Goal: Task Accomplishment & Management: Manage account settings

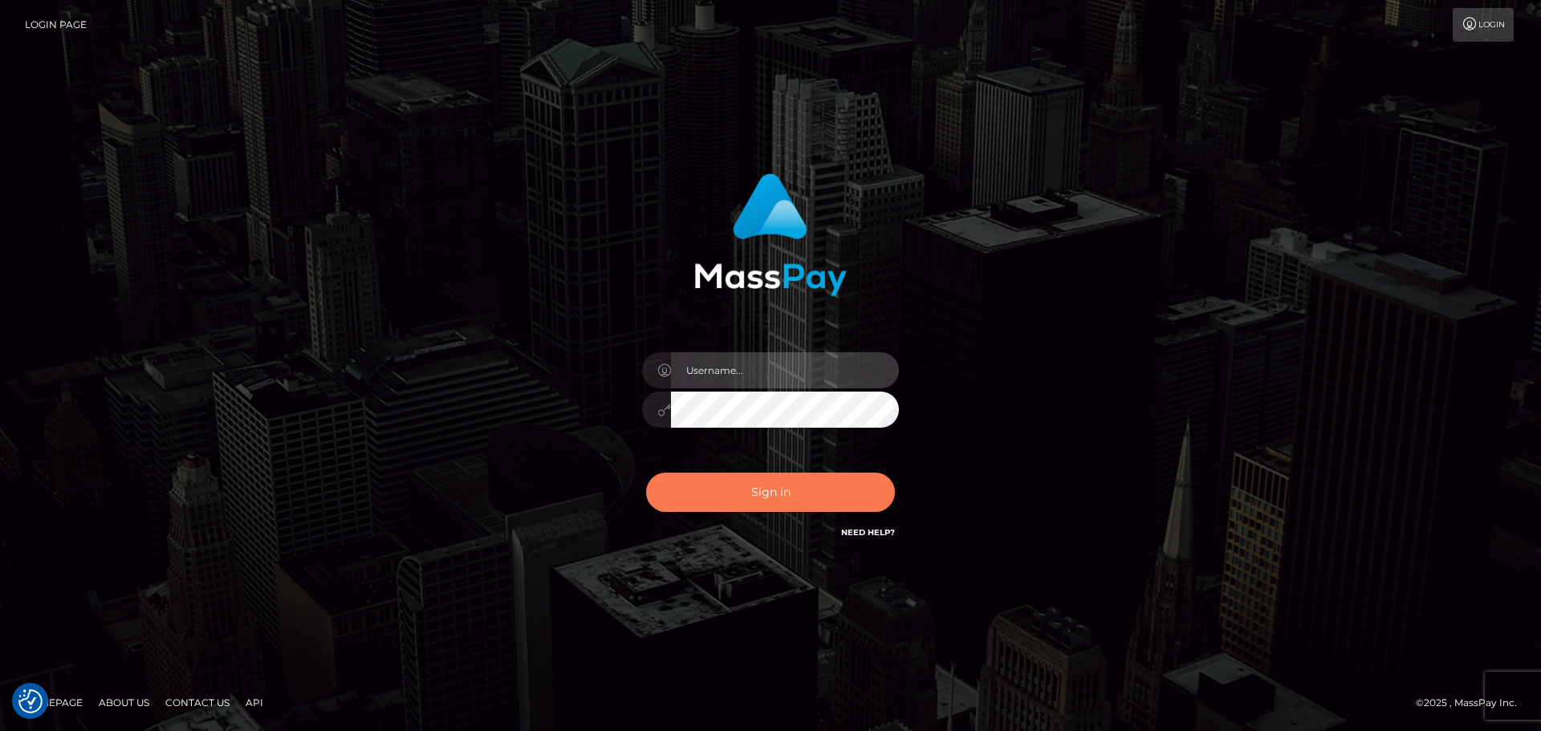
type input "constantin.mp"
click at [788, 482] on button "Sign in" at bounding box center [770, 492] width 249 height 39
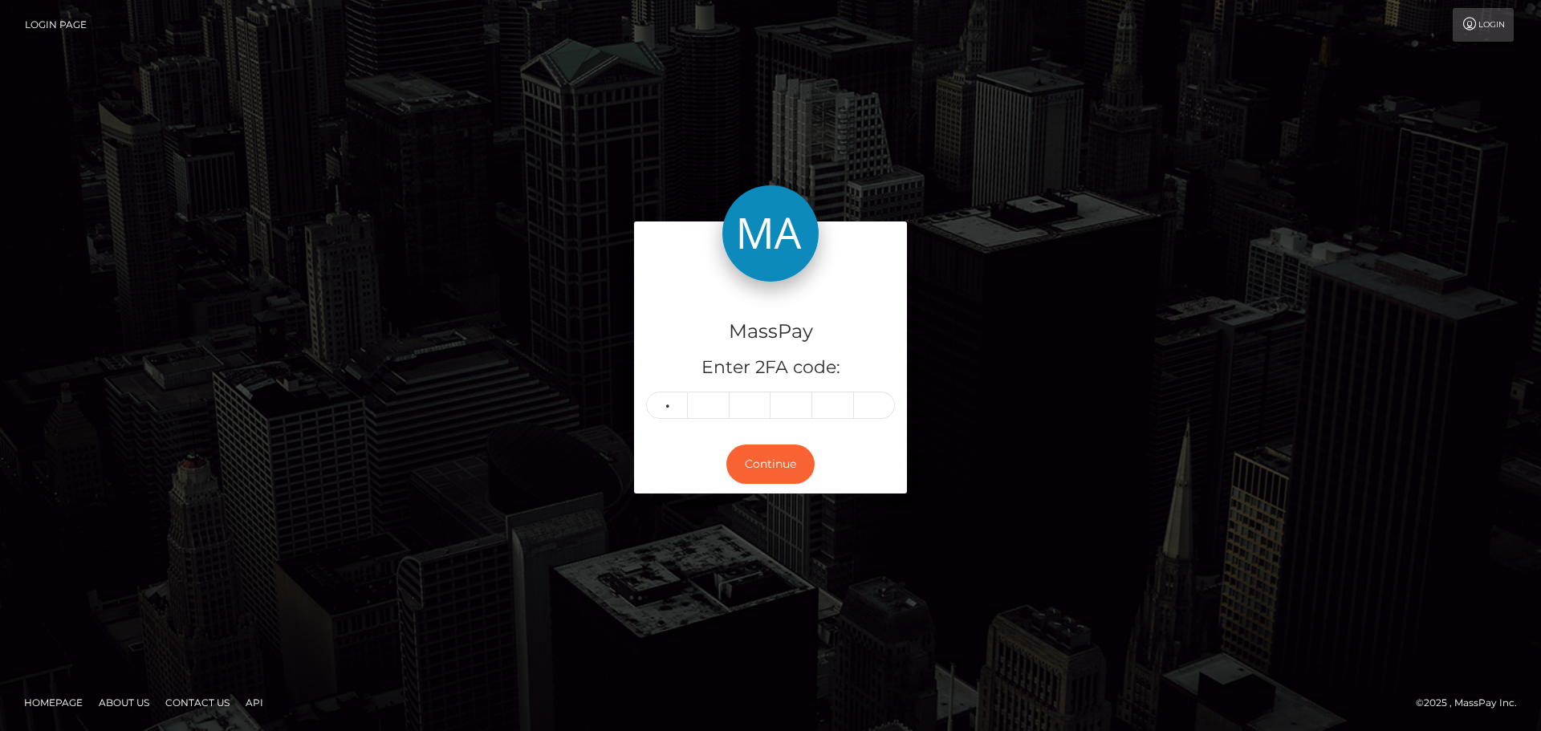
type input "2"
type input "7"
type input "2"
type input "4"
type input "8"
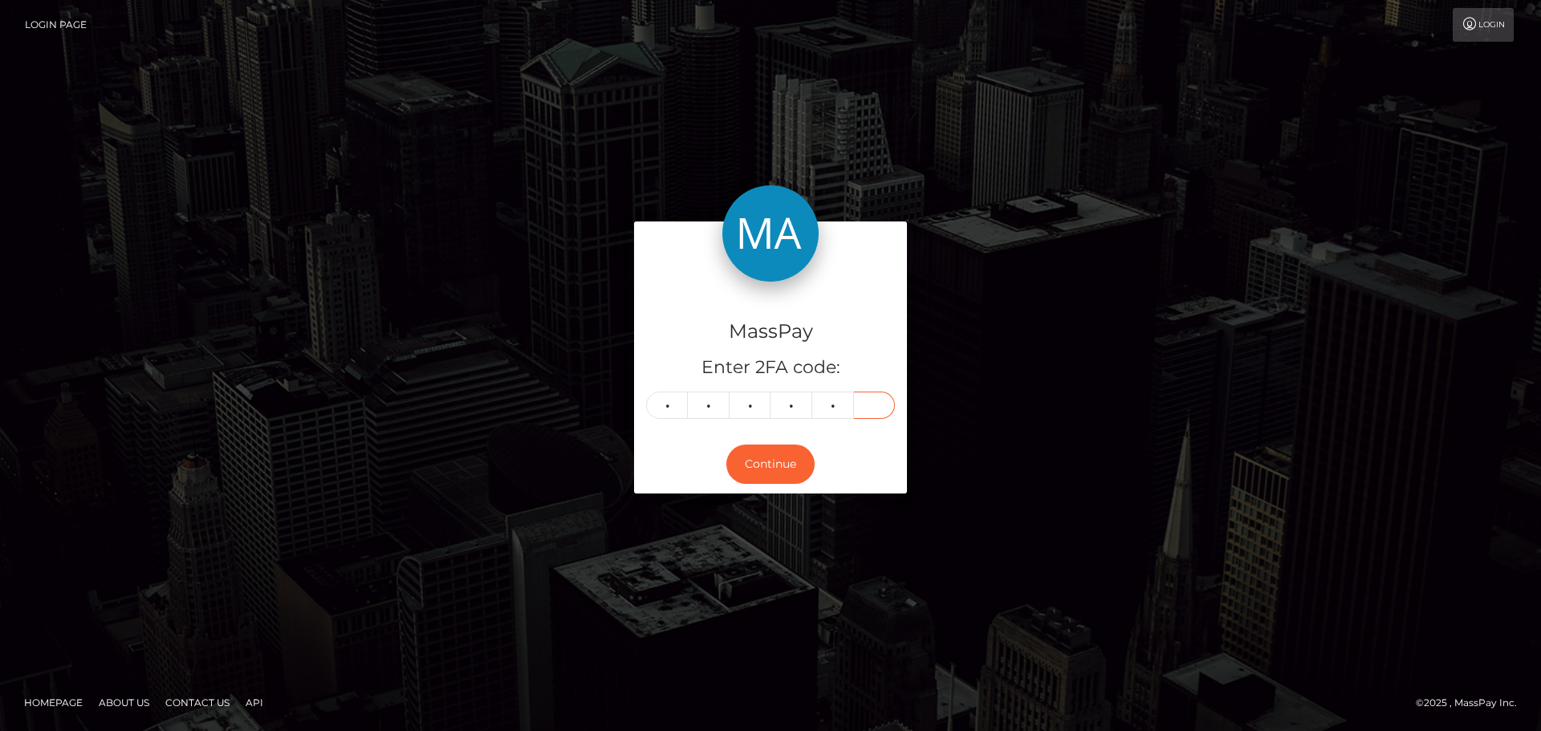
type input "3"
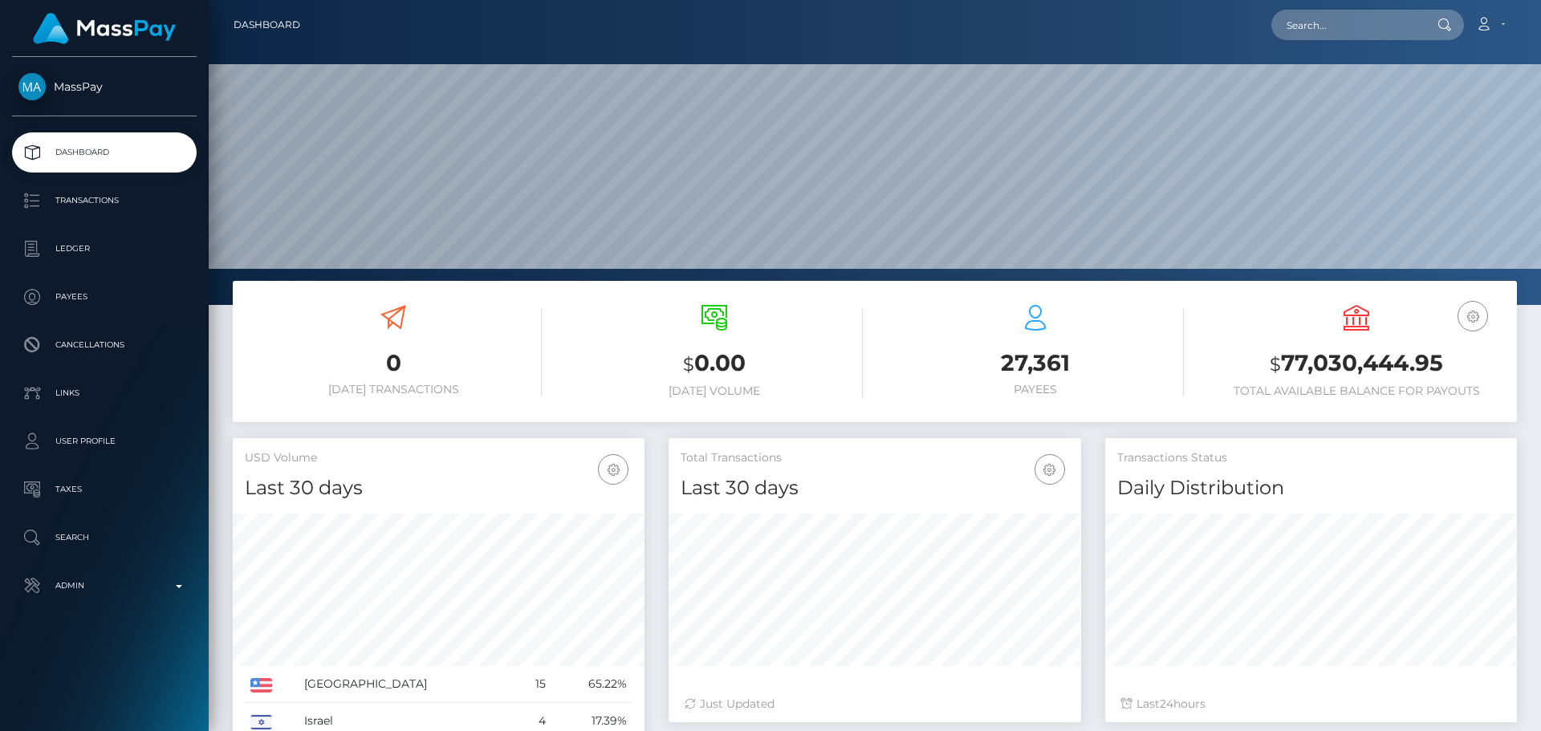
scroll to position [305, 1333]
click at [1392, 29] on input "text" at bounding box center [1347, 25] width 151 height 31
paste input "420951315519119360"
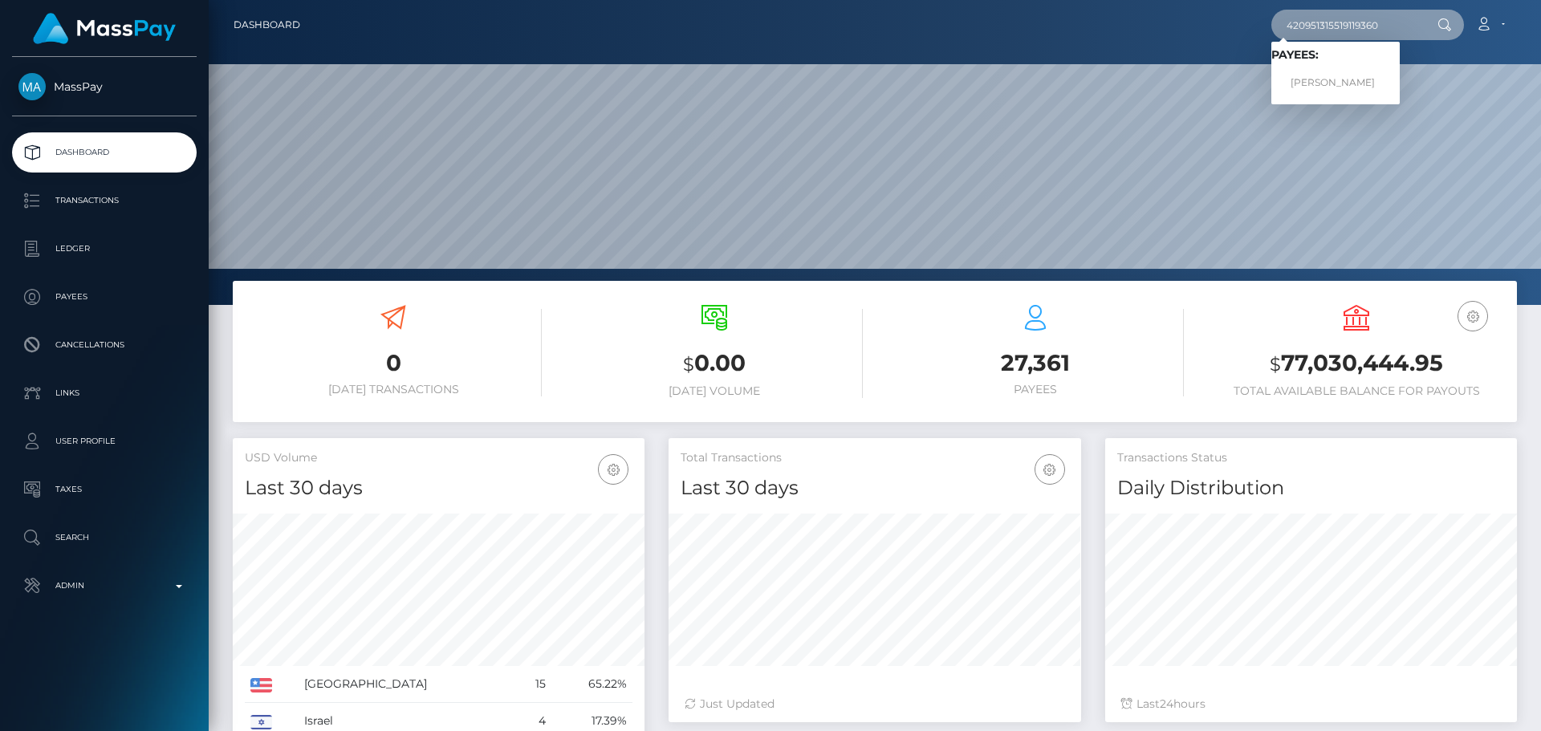
type input "420951315519119360"
click at [1333, 78] on link "Aleksandra Vorsina" at bounding box center [1336, 83] width 128 height 30
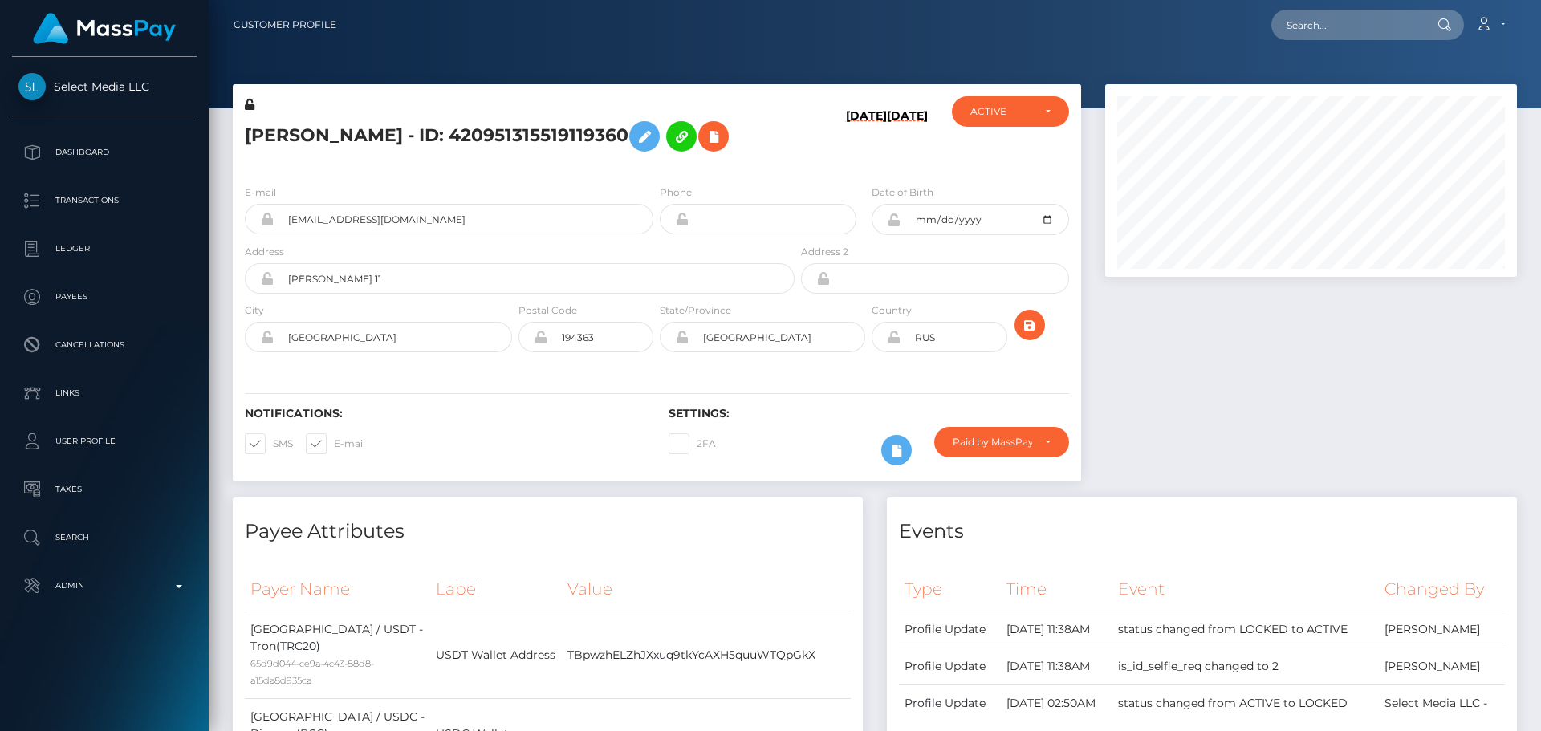
scroll to position [193, 413]
click at [527, 165] on div "[PERSON_NAME] - ID: 420951315519119360" at bounding box center [515, 133] width 565 height 75
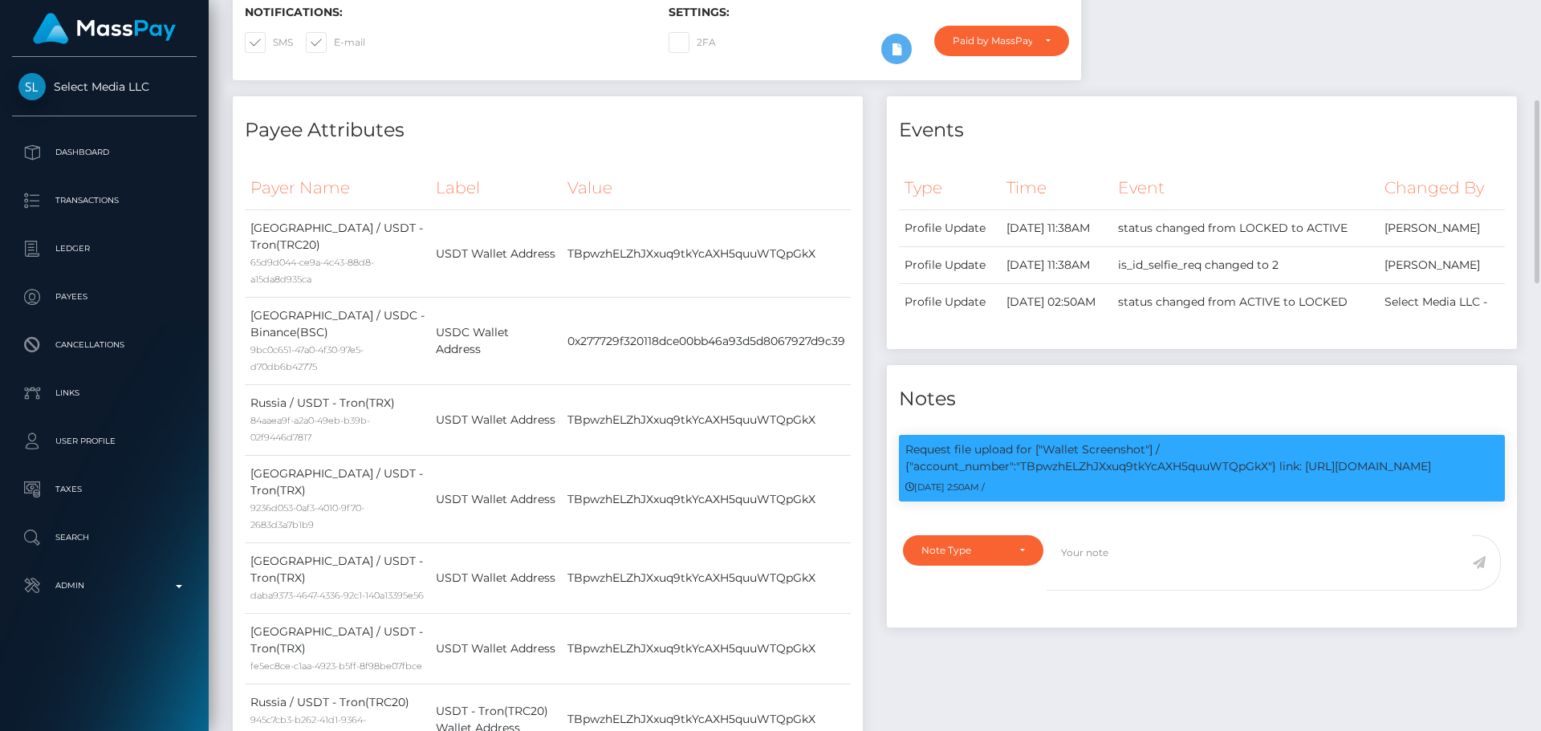
scroll to position [80, 0]
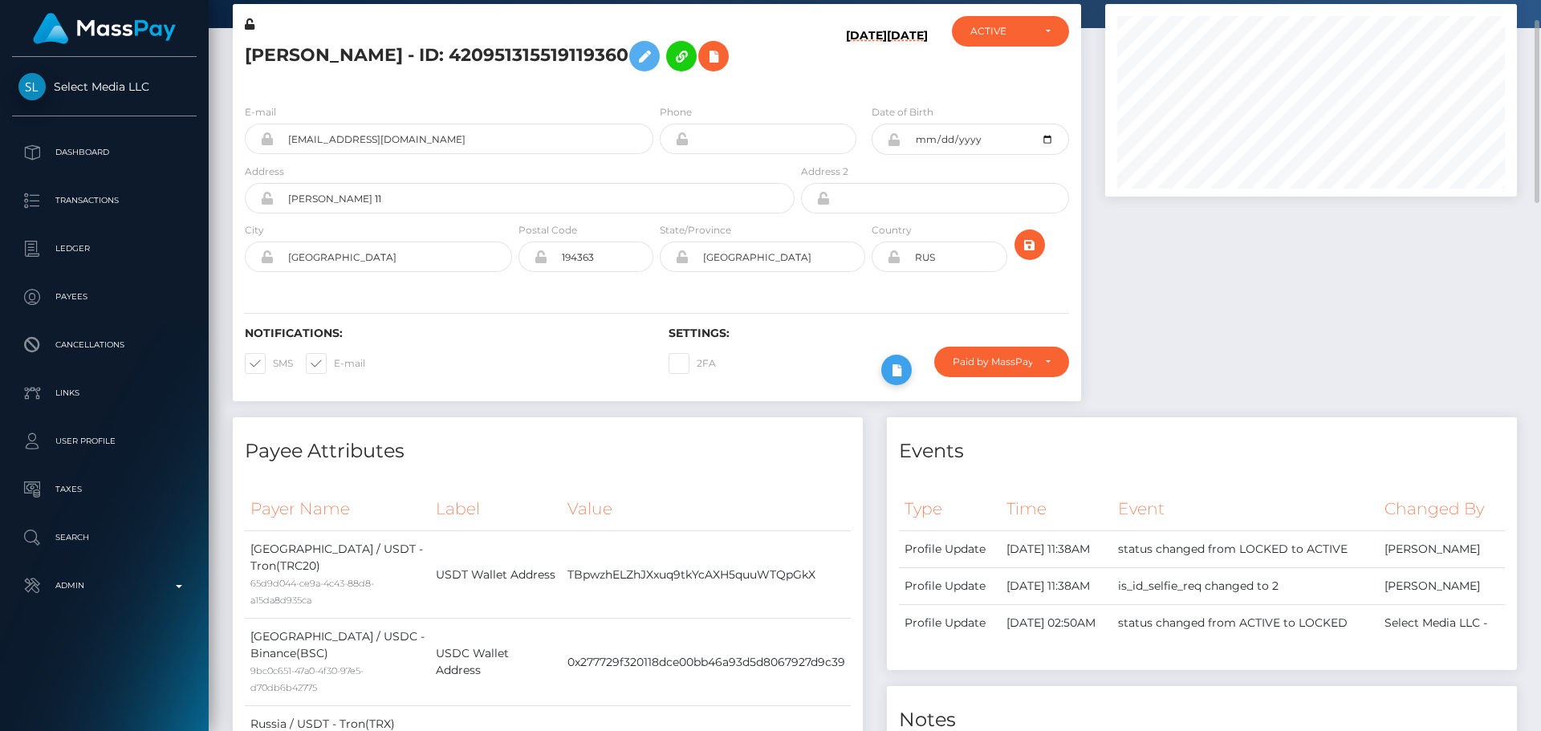
click at [887, 362] on icon at bounding box center [896, 370] width 19 height 20
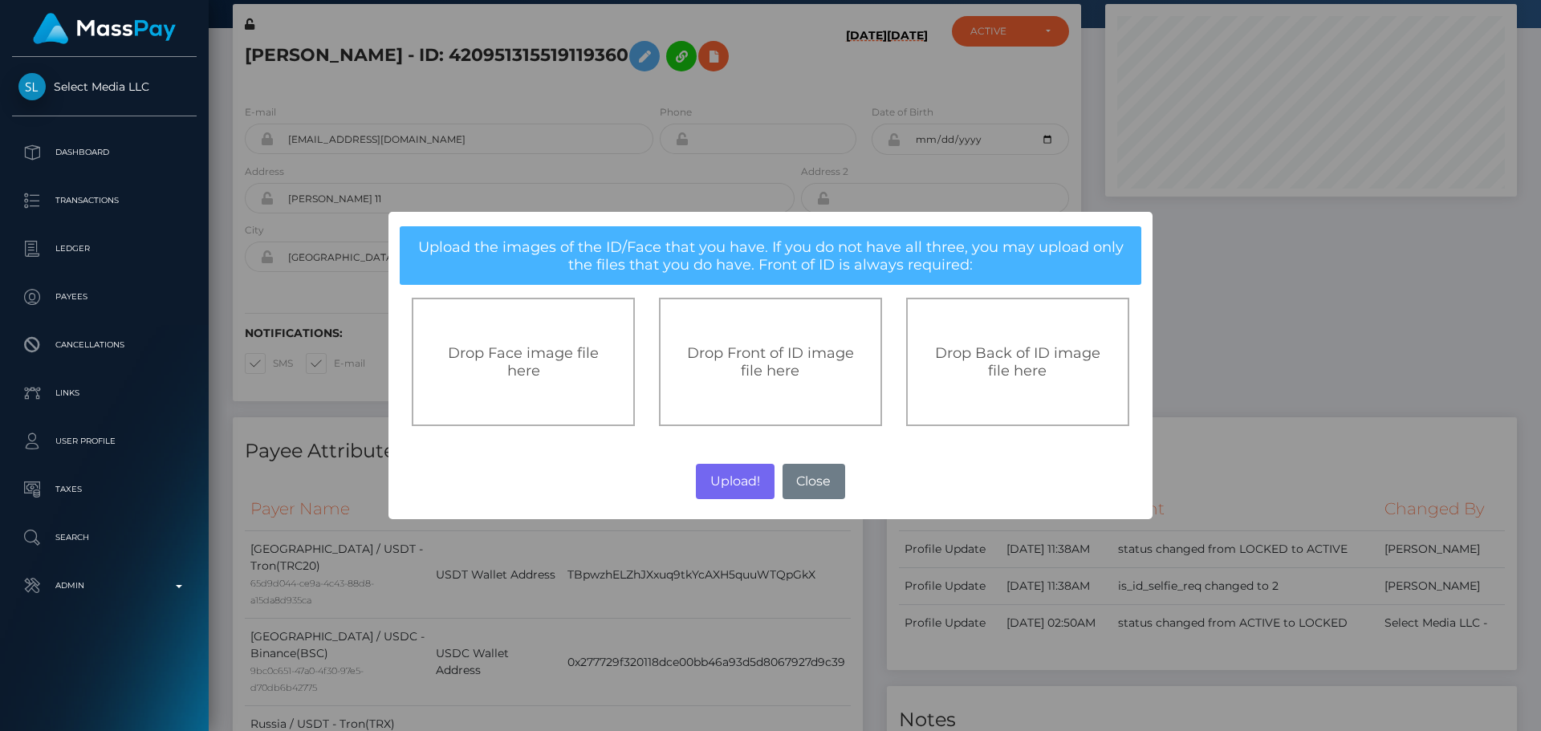
click at [764, 336] on div "Drop Front of ID image file here" at bounding box center [770, 362] width 223 height 128
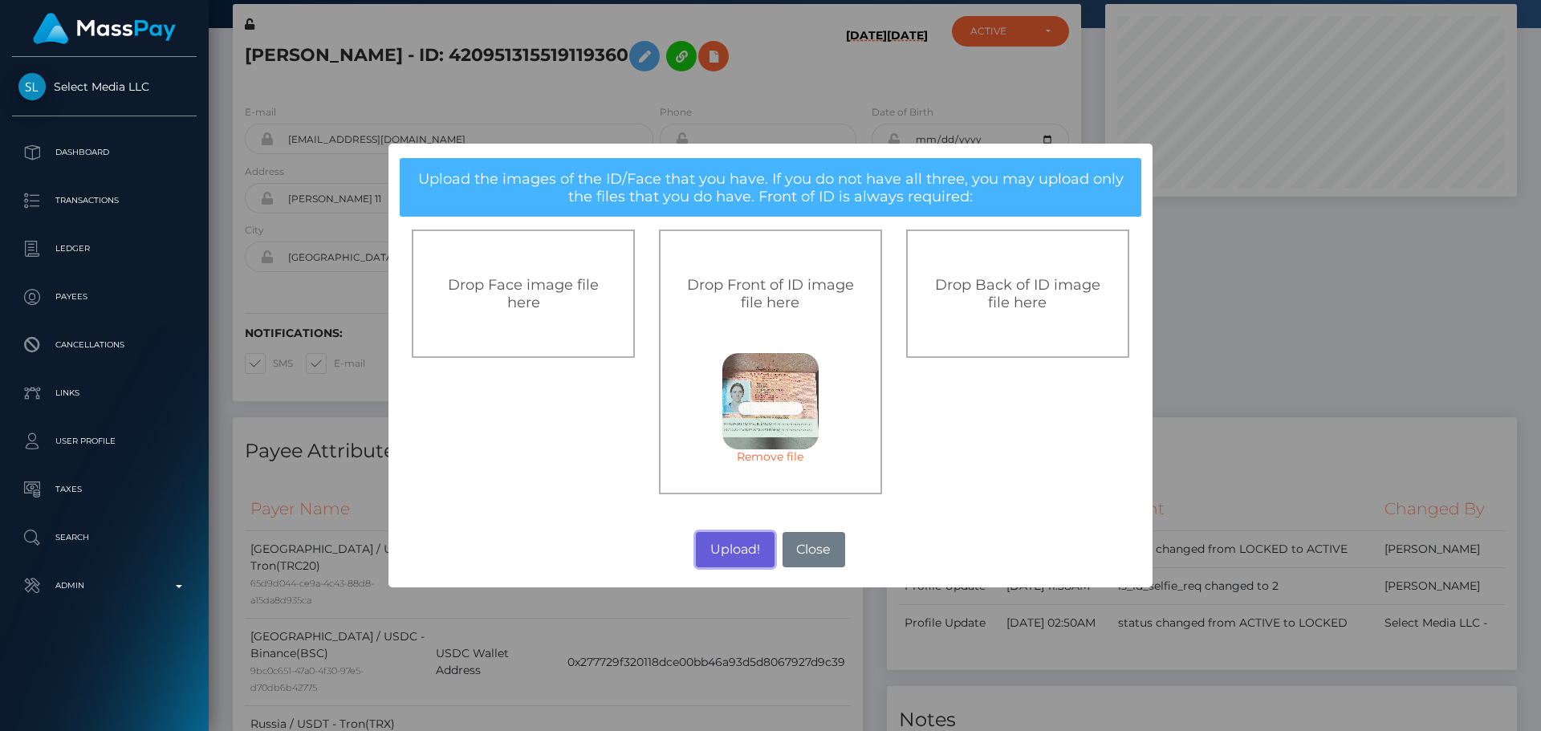
click at [736, 549] on button "Upload!" at bounding box center [735, 549] width 78 height 35
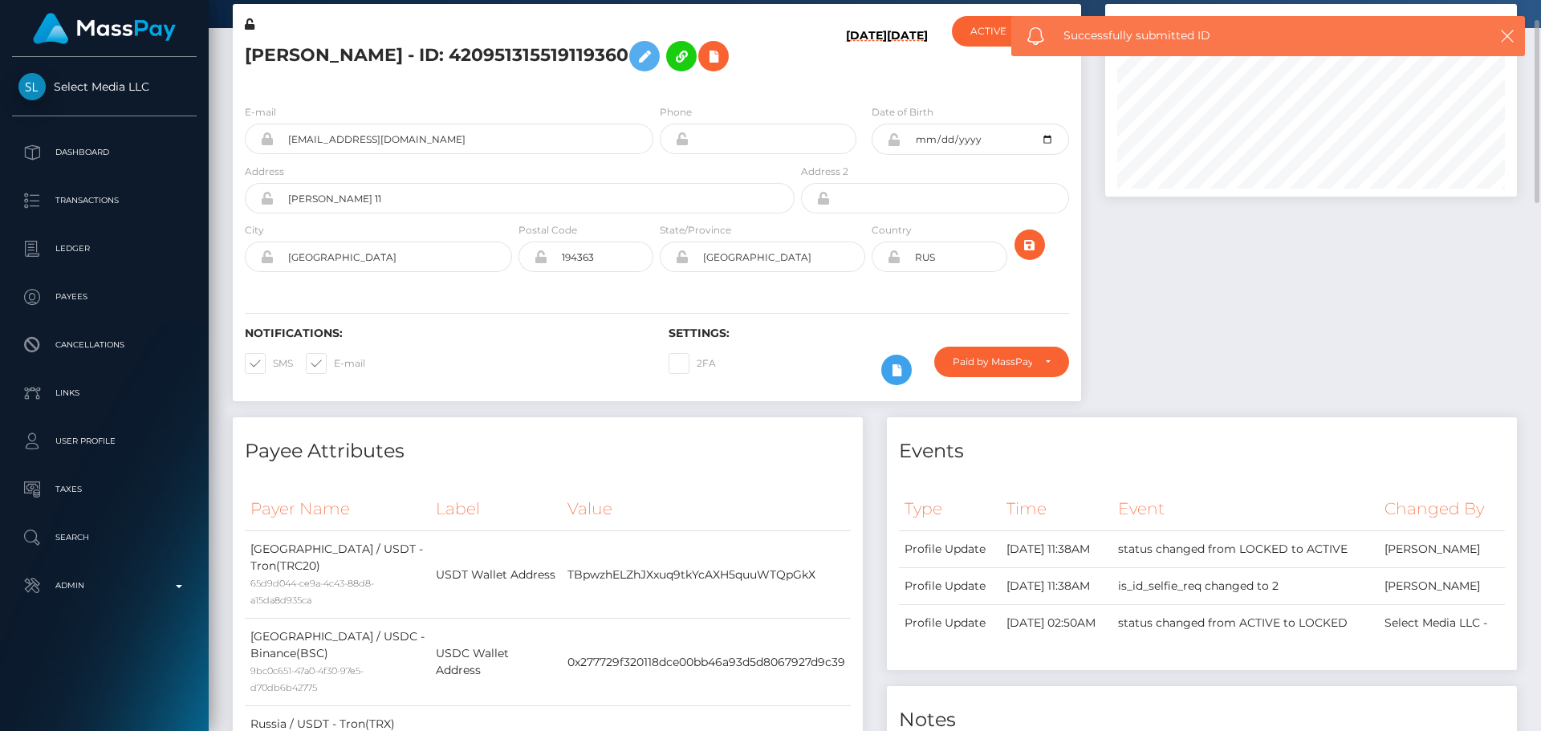
scroll to position [0, 0]
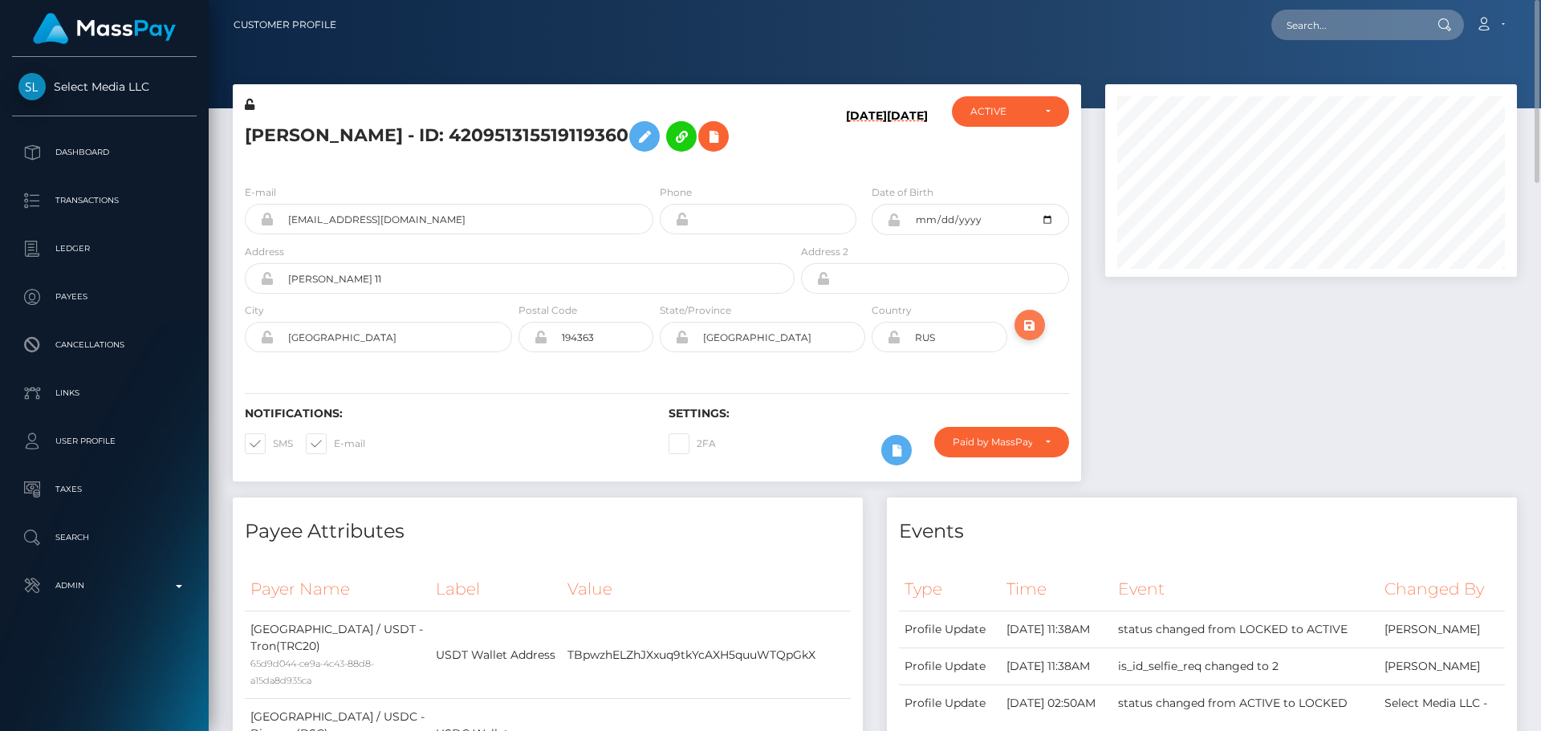
click at [1029, 325] on icon "submit" at bounding box center [1029, 325] width 19 height 20
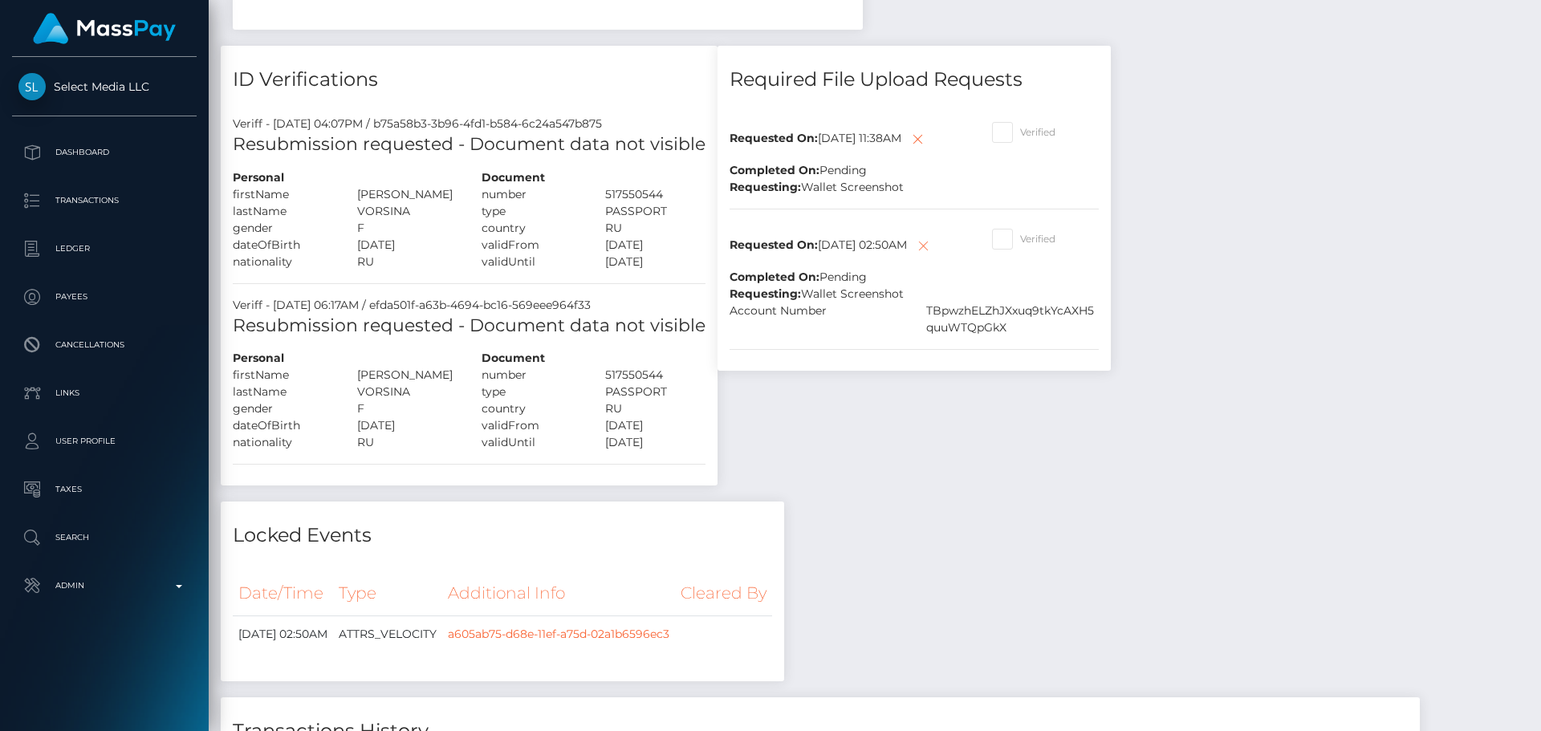
scroll to position [193, 413]
drag, startPoint x: 1276, startPoint y: 239, endPoint x: 1264, endPoint y: 239, distance: 12.0
click at [1276, 239] on div "Payee Attributes Payer Name Label Value Thailand / USDT - Tron(TRC20) 65d9d044-…" at bounding box center [875, 137] width 1309 height 2330
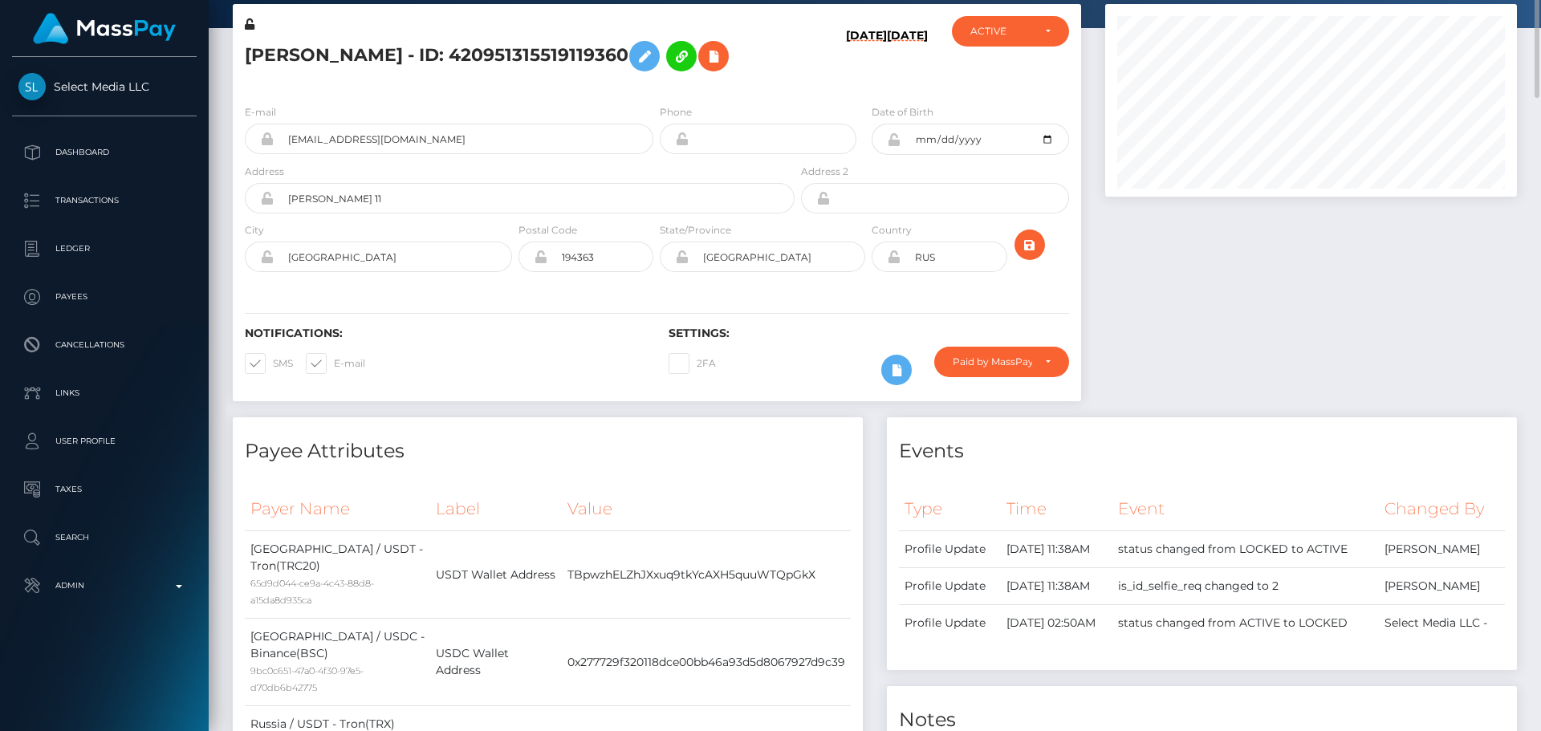
scroll to position [0, 0]
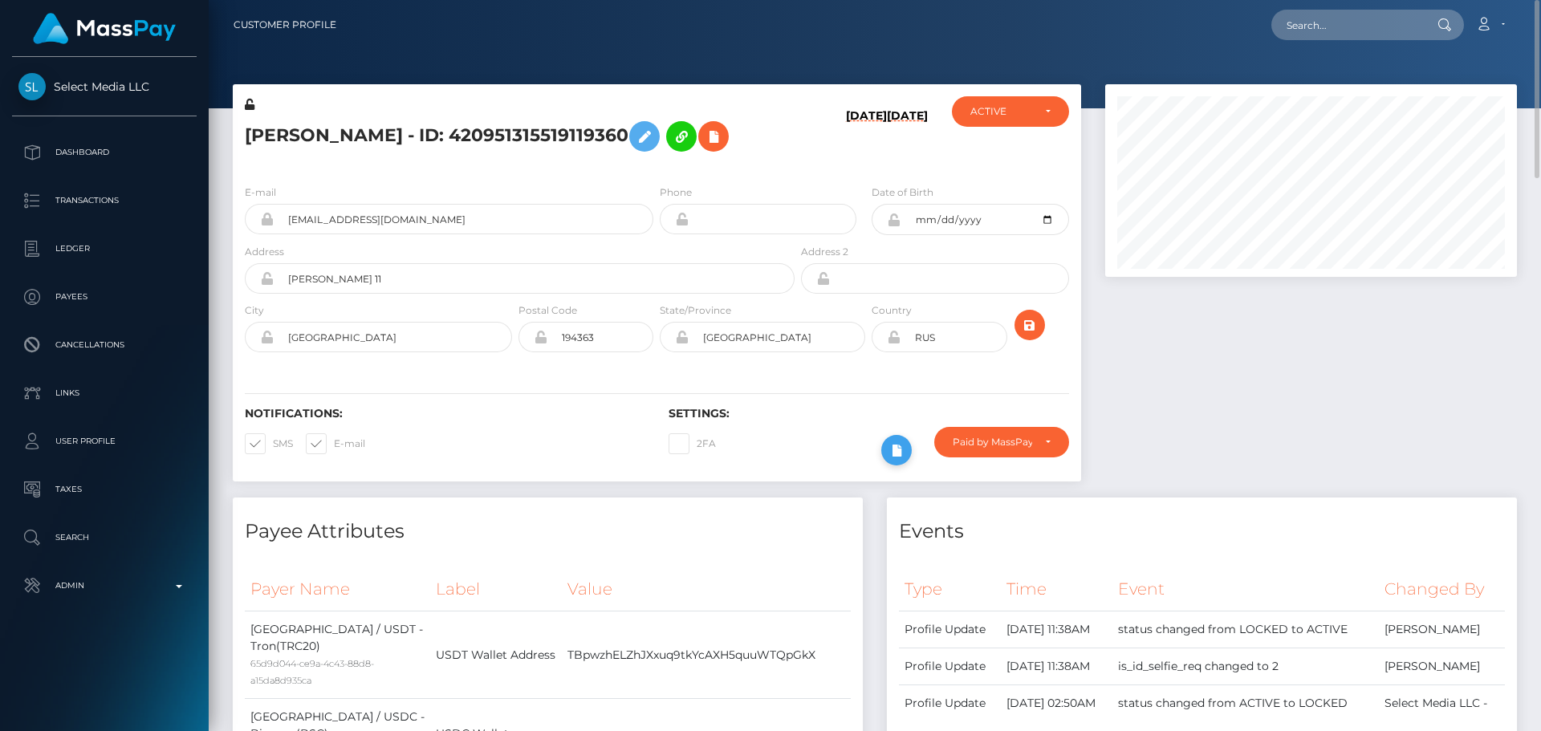
click at [902, 457] on icon at bounding box center [896, 451] width 19 height 20
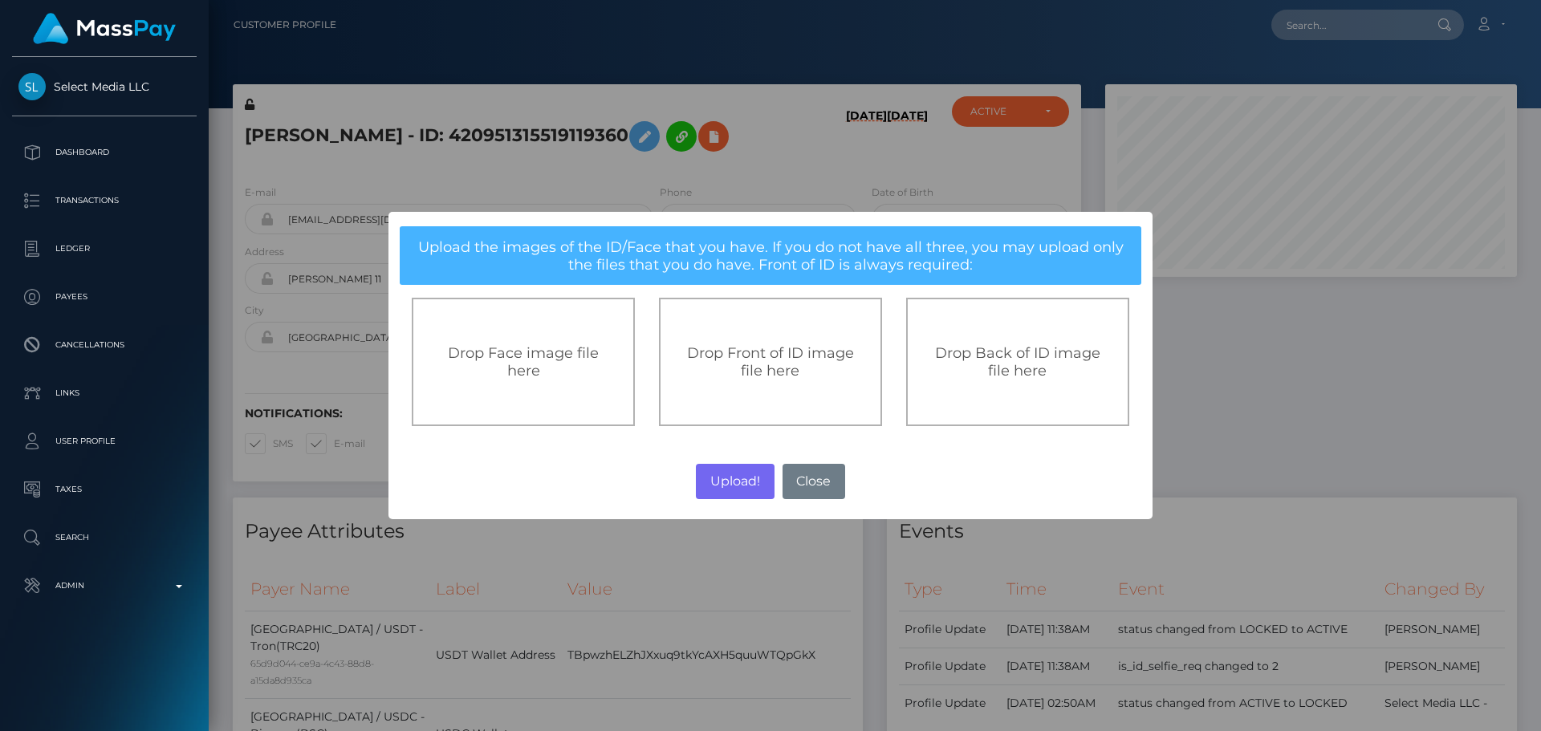
click at [751, 371] on span "Drop Front of ID image file here" at bounding box center [770, 361] width 167 height 35
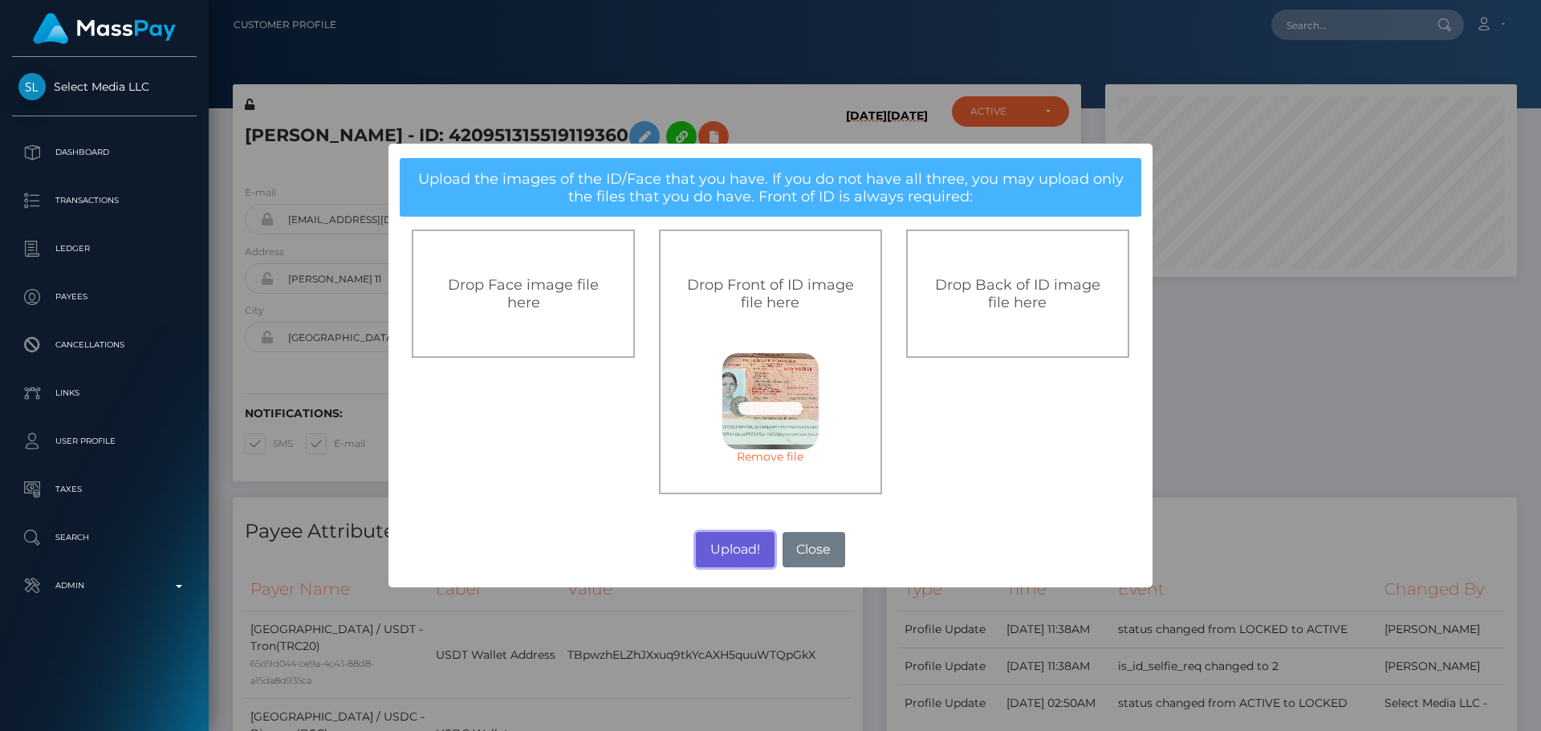
click at [731, 546] on button "Upload!" at bounding box center [735, 549] width 78 height 35
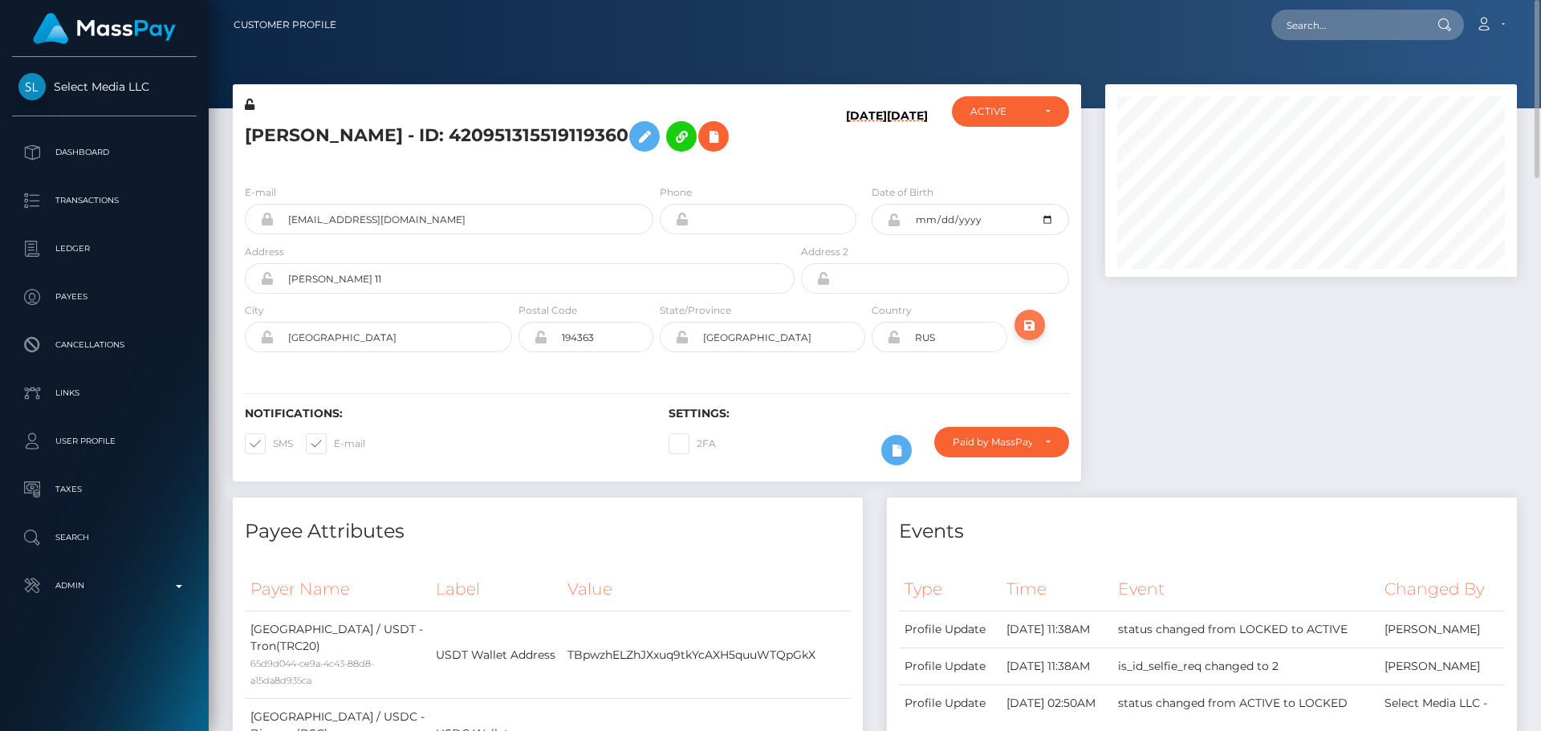
click at [1028, 326] on icon "submit" at bounding box center [1029, 325] width 19 height 20
click at [723, 133] on icon at bounding box center [713, 137] width 19 height 20
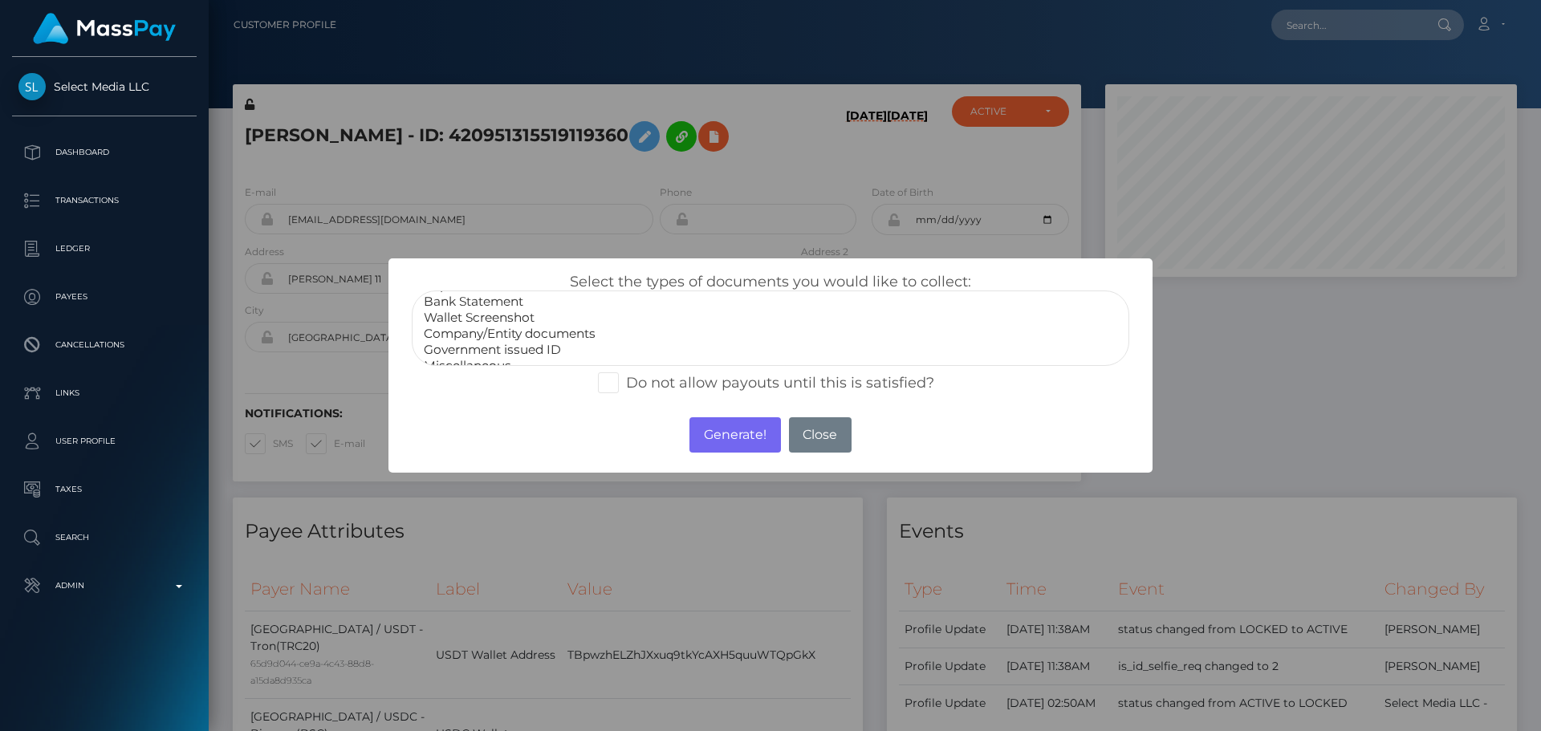
scroll to position [32, 0]
select select "Miscellaneous"
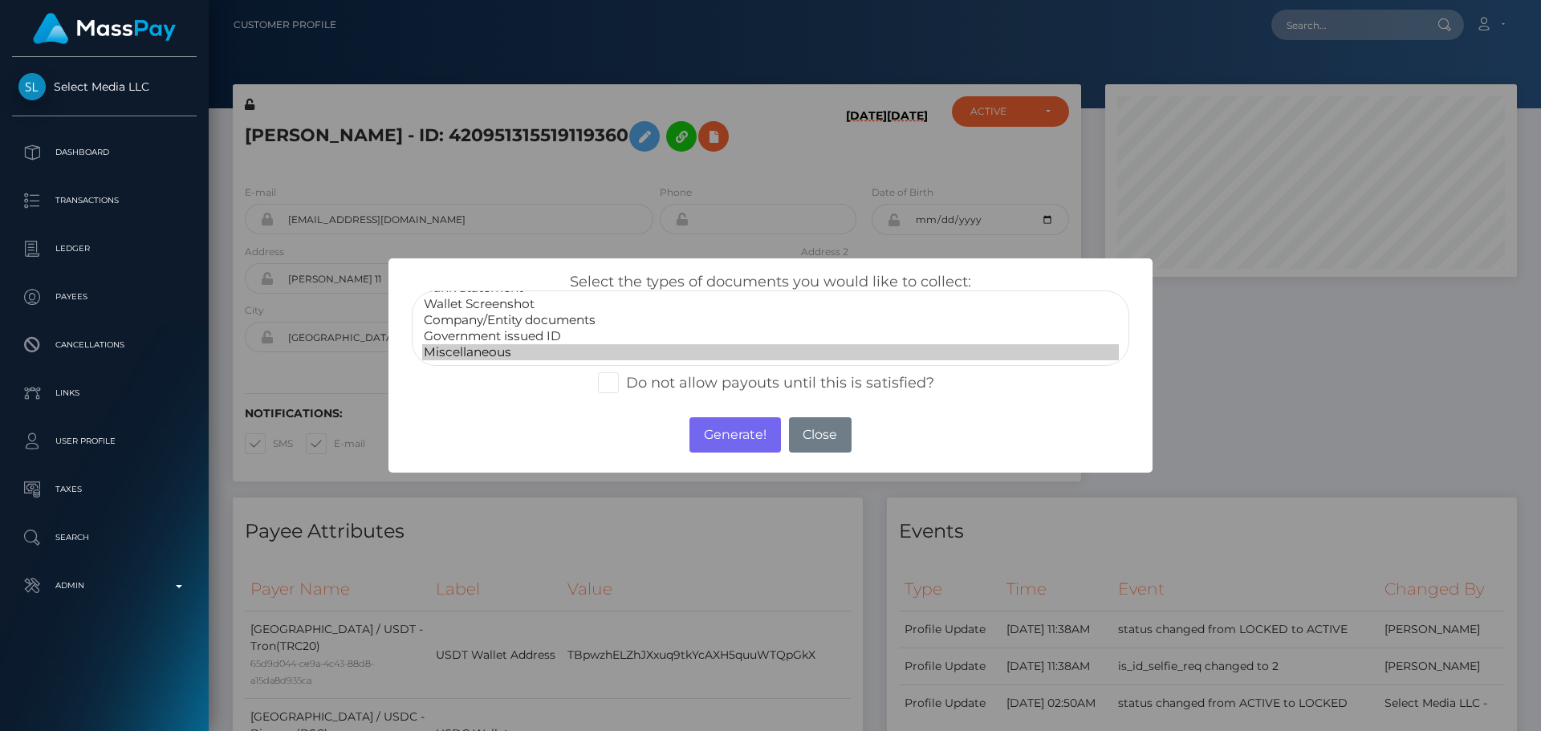
click at [469, 349] on option "Miscellaneous" at bounding box center [770, 352] width 697 height 16
click at [735, 429] on button "Generate!" at bounding box center [735, 434] width 91 height 35
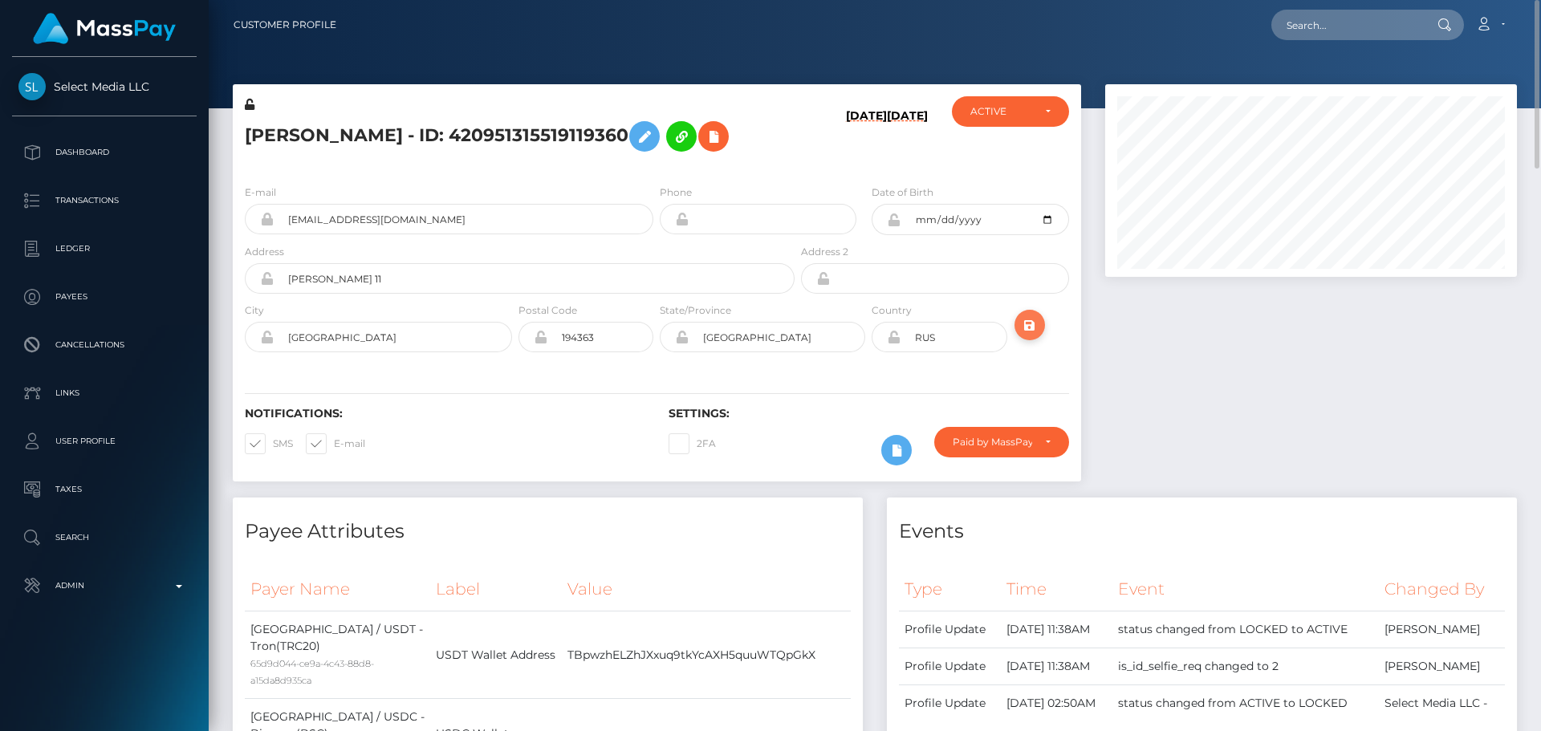
click at [1030, 327] on icon "submit" at bounding box center [1029, 325] width 19 height 20
click at [893, 337] on icon at bounding box center [894, 337] width 14 height 13
click at [657, 132] on button at bounding box center [644, 136] width 31 height 31
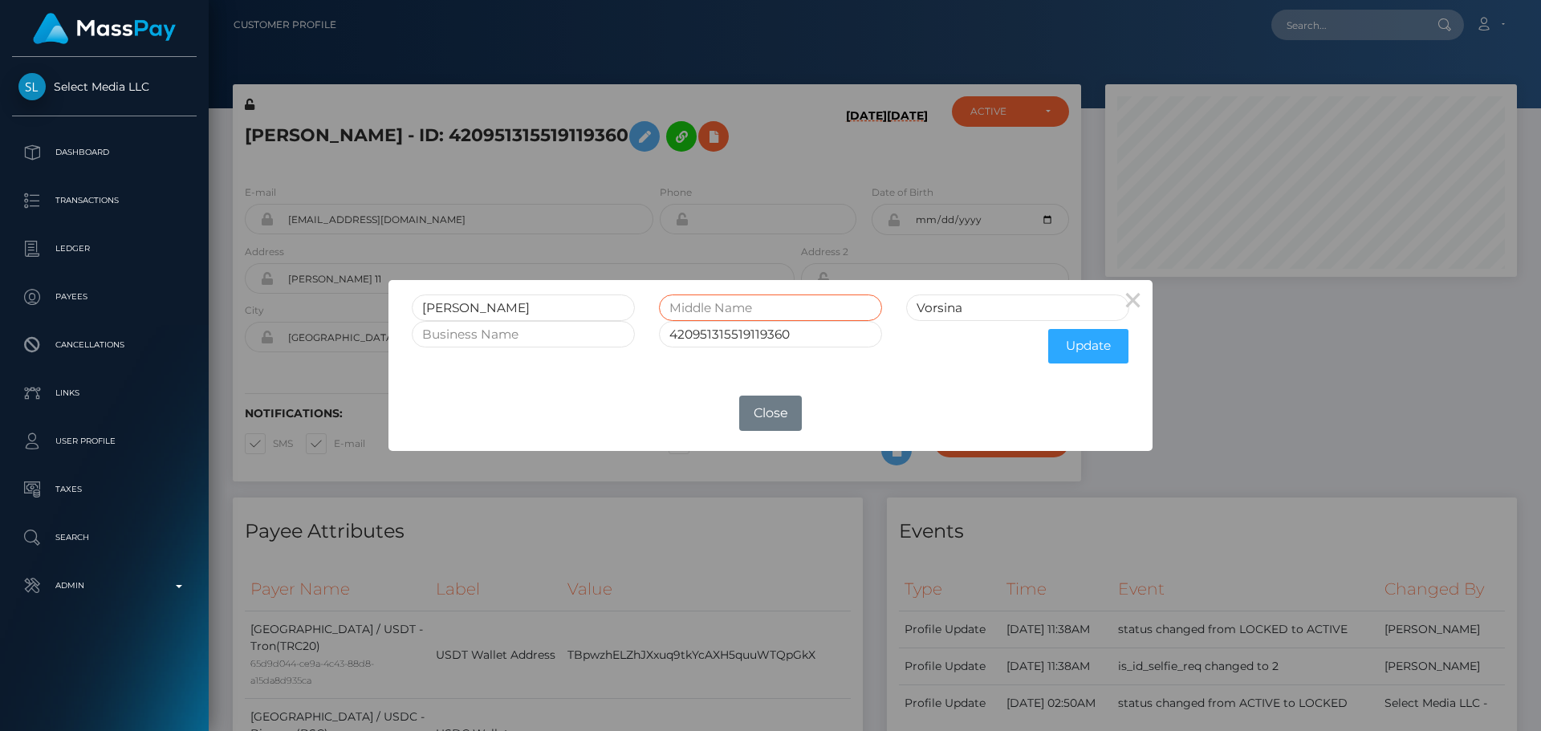
click at [790, 312] on input "text" at bounding box center [770, 308] width 223 height 26
paste input "IGOREVNA"
drag, startPoint x: 751, startPoint y: 307, endPoint x: 677, endPoint y: 307, distance: 73.9
click at [674, 307] on input "IGOREVNA" at bounding box center [770, 308] width 223 height 26
type input "Igorevna"
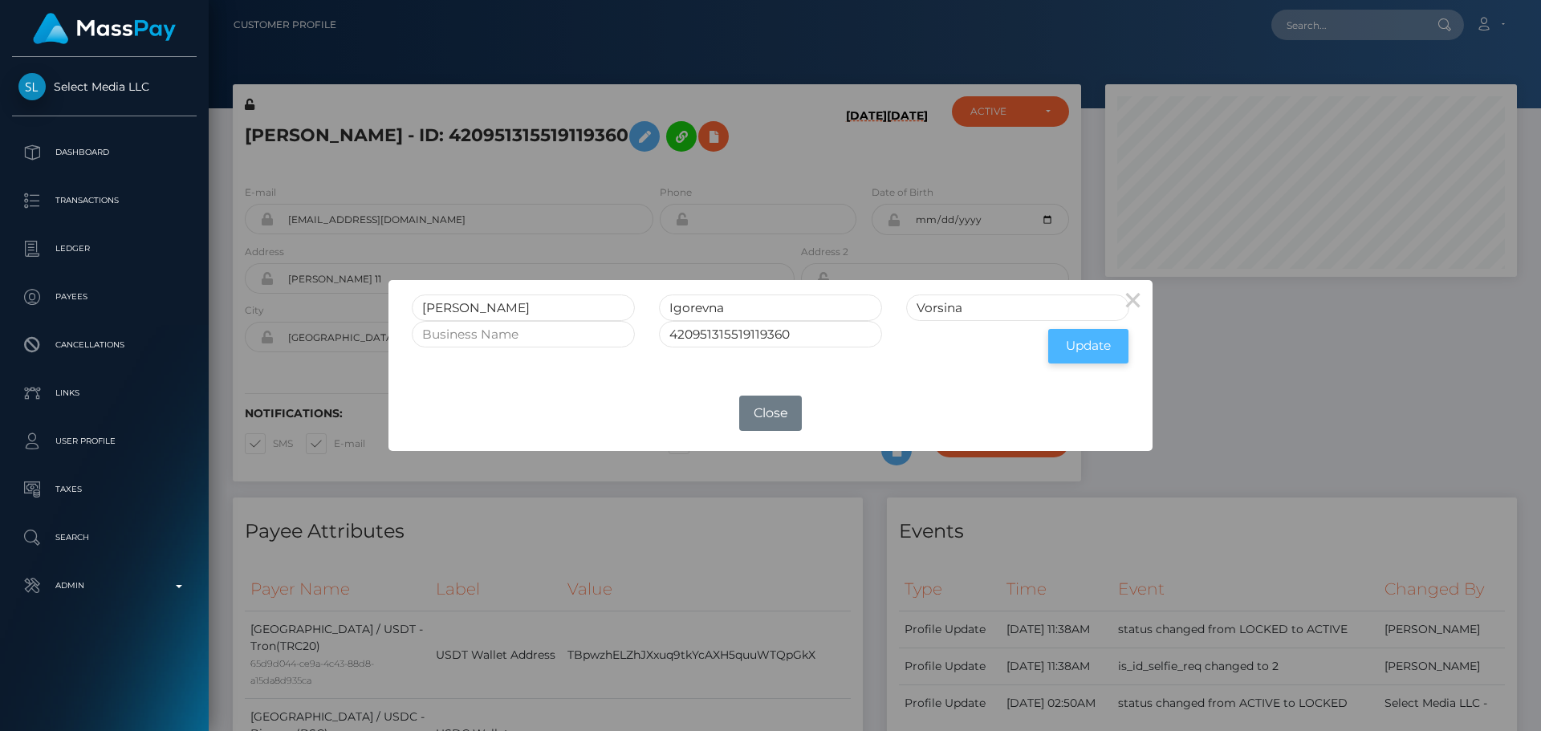
click at [1077, 346] on button "Update" at bounding box center [1088, 346] width 80 height 35
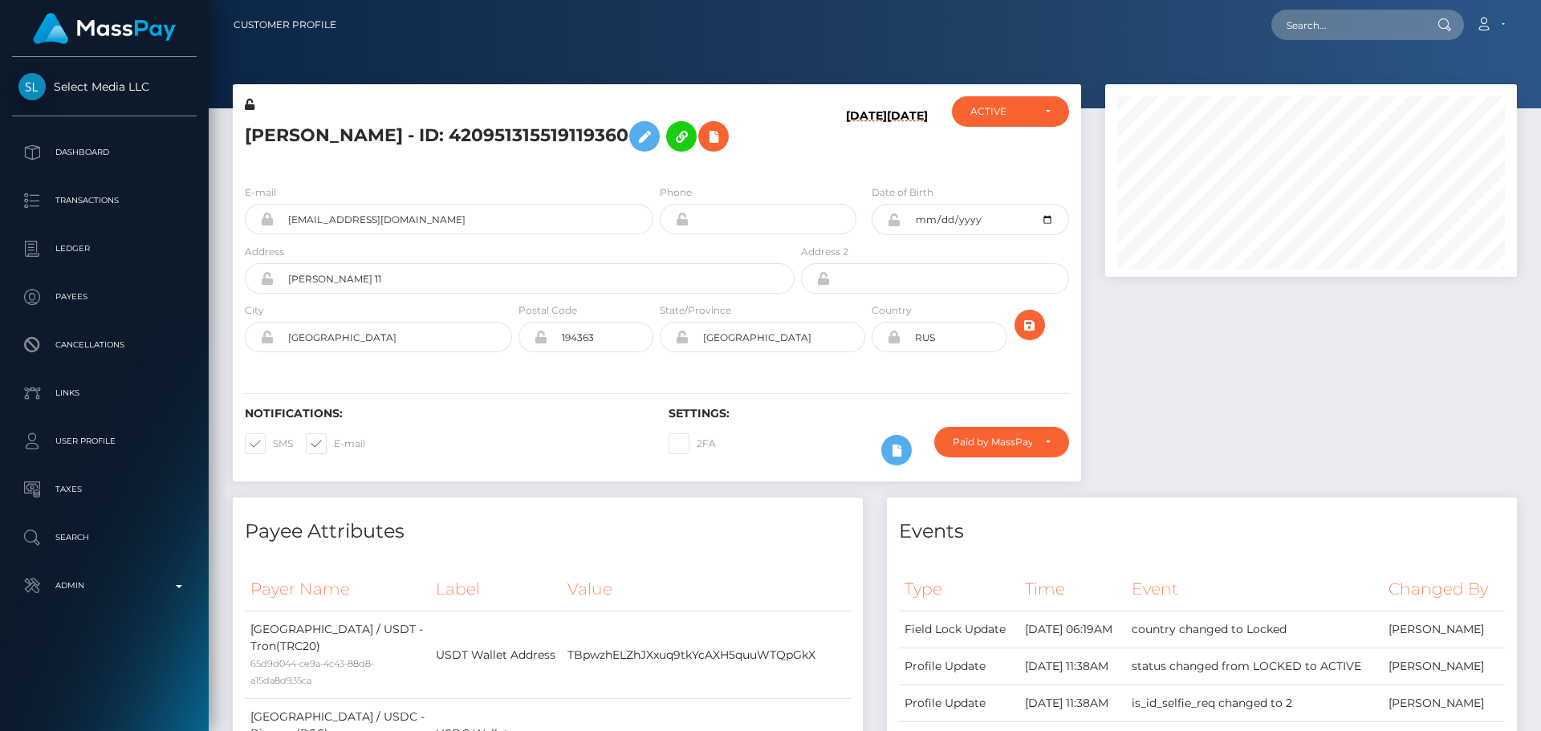
scroll to position [193, 413]
click at [250, 106] on icon at bounding box center [250, 104] width 10 height 11
click at [895, 226] on icon at bounding box center [894, 220] width 14 height 13
click at [938, 172] on div "[DATE] [DATE]" at bounding box center [868, 133] width 141 height 75
click at [1035, 449] on div "Paid by MassPay" at bounding box center [1002, 442] width 98 height 13
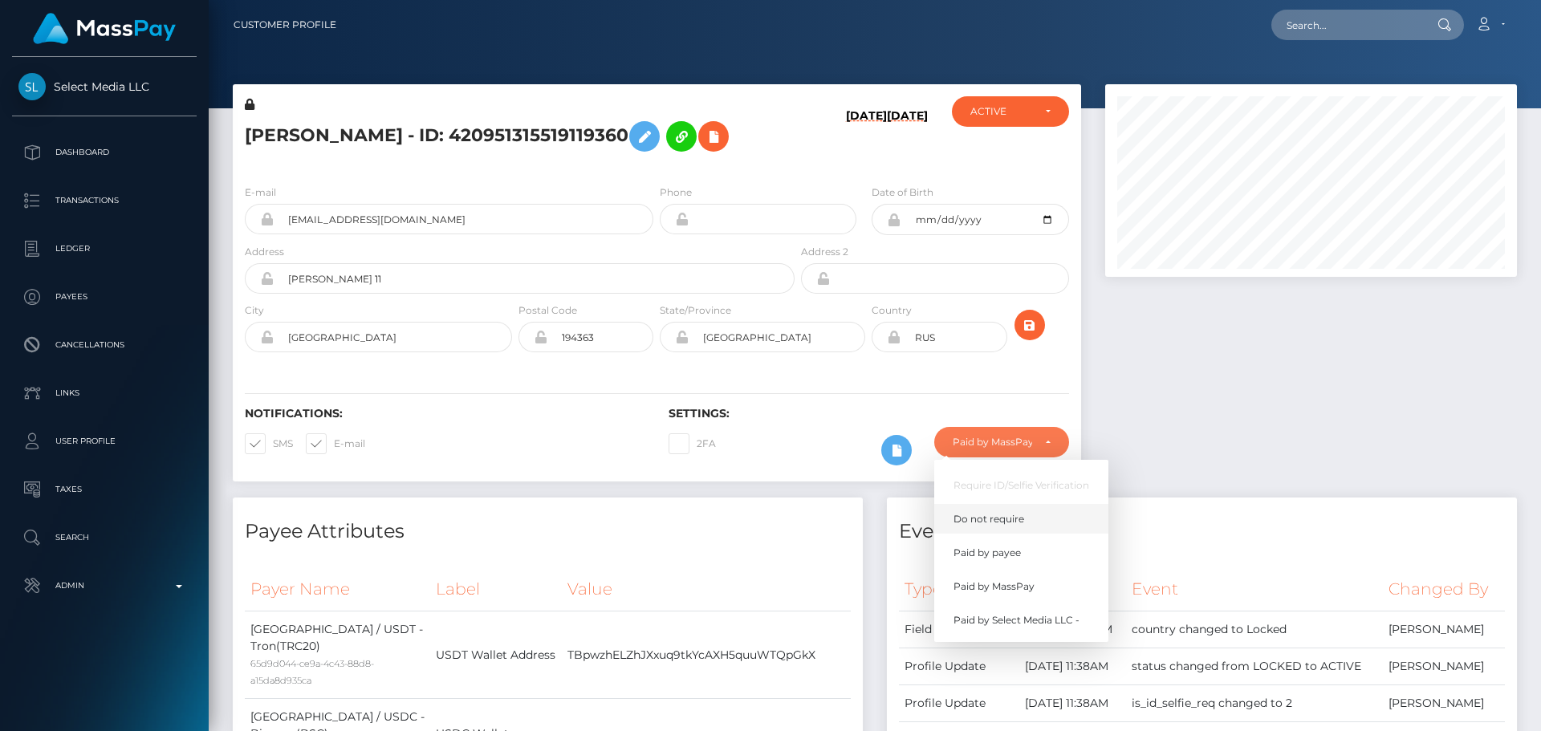
click at [999, 527] on span "Do not require" at bounding box center [989, 519] width 71 height 14
select select "0"
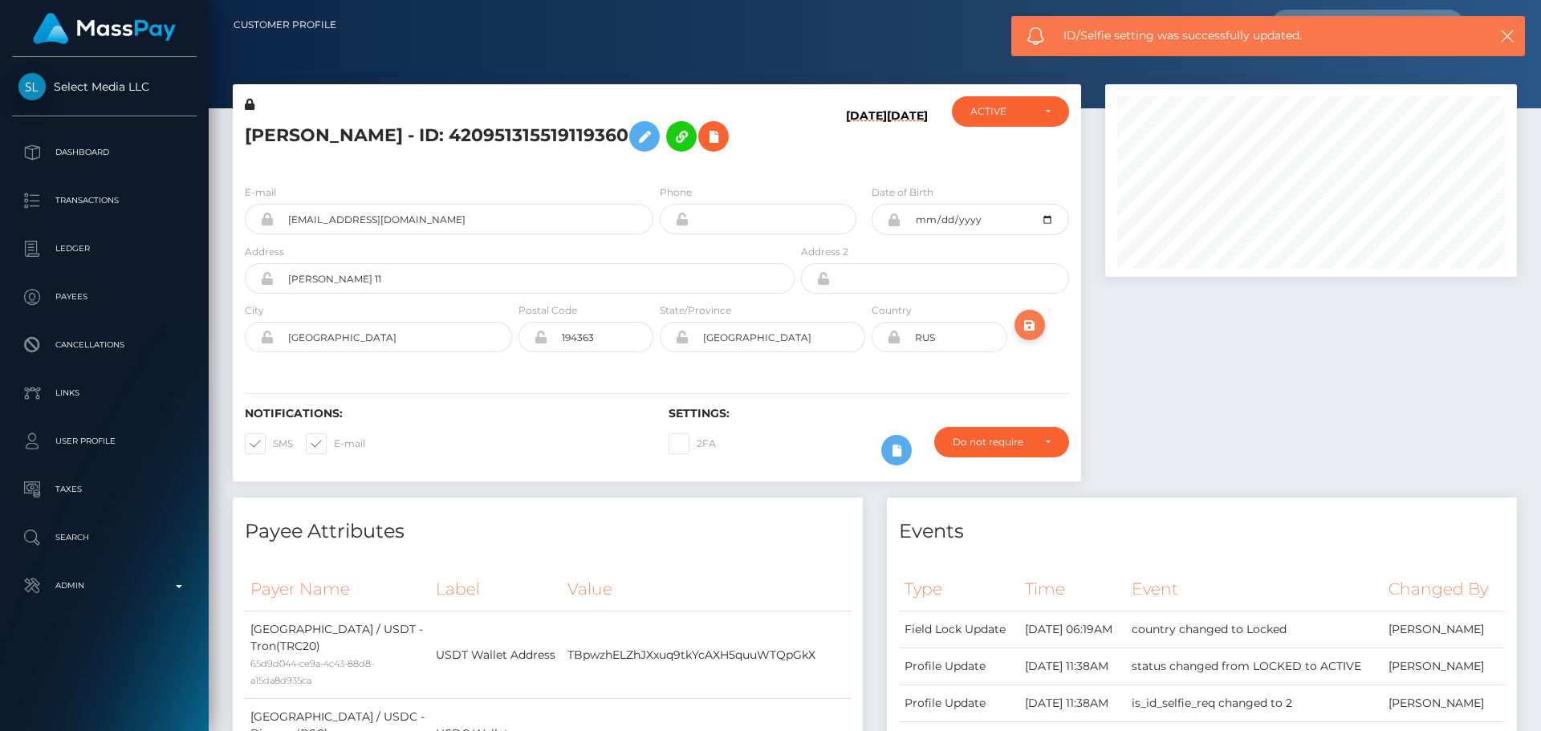
click at [1032, 336] on icon "submit" at bounding box center [1029, 325] width 19 height 20
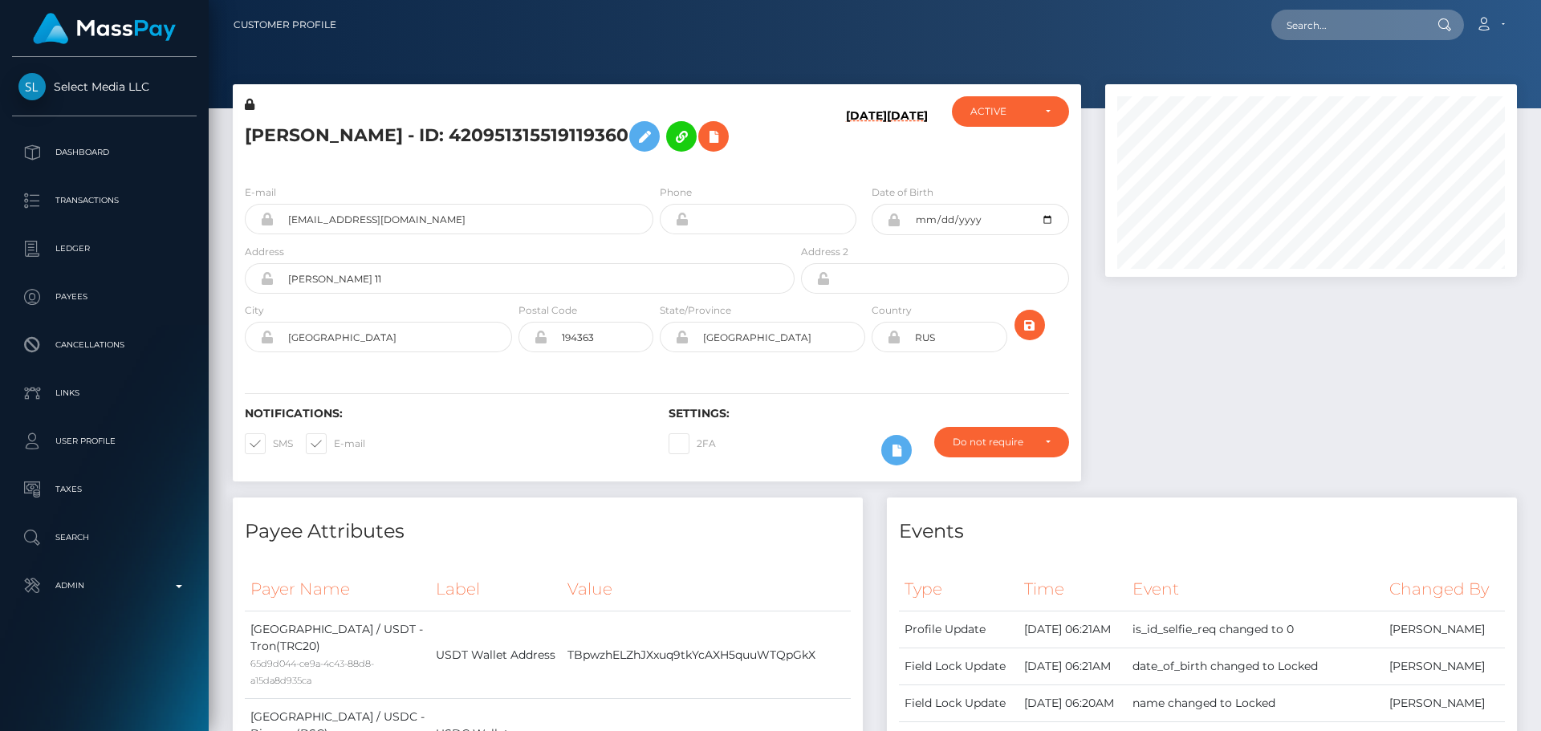
scroll to position [193, 413]
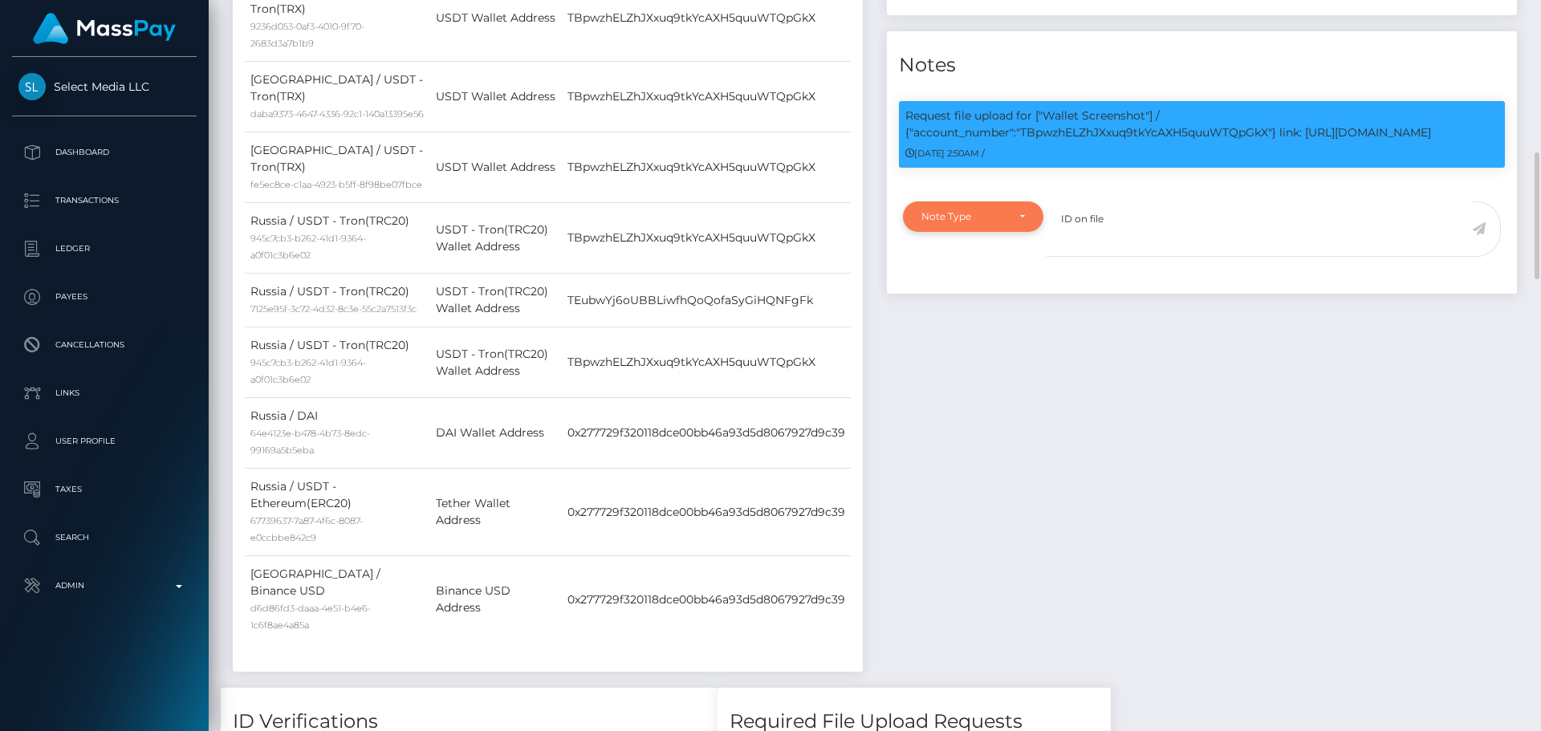
type textarea "ID on file"
click at [1009, 223] on div "Note Type" at bounding box center [974, 216] width 104 height 13
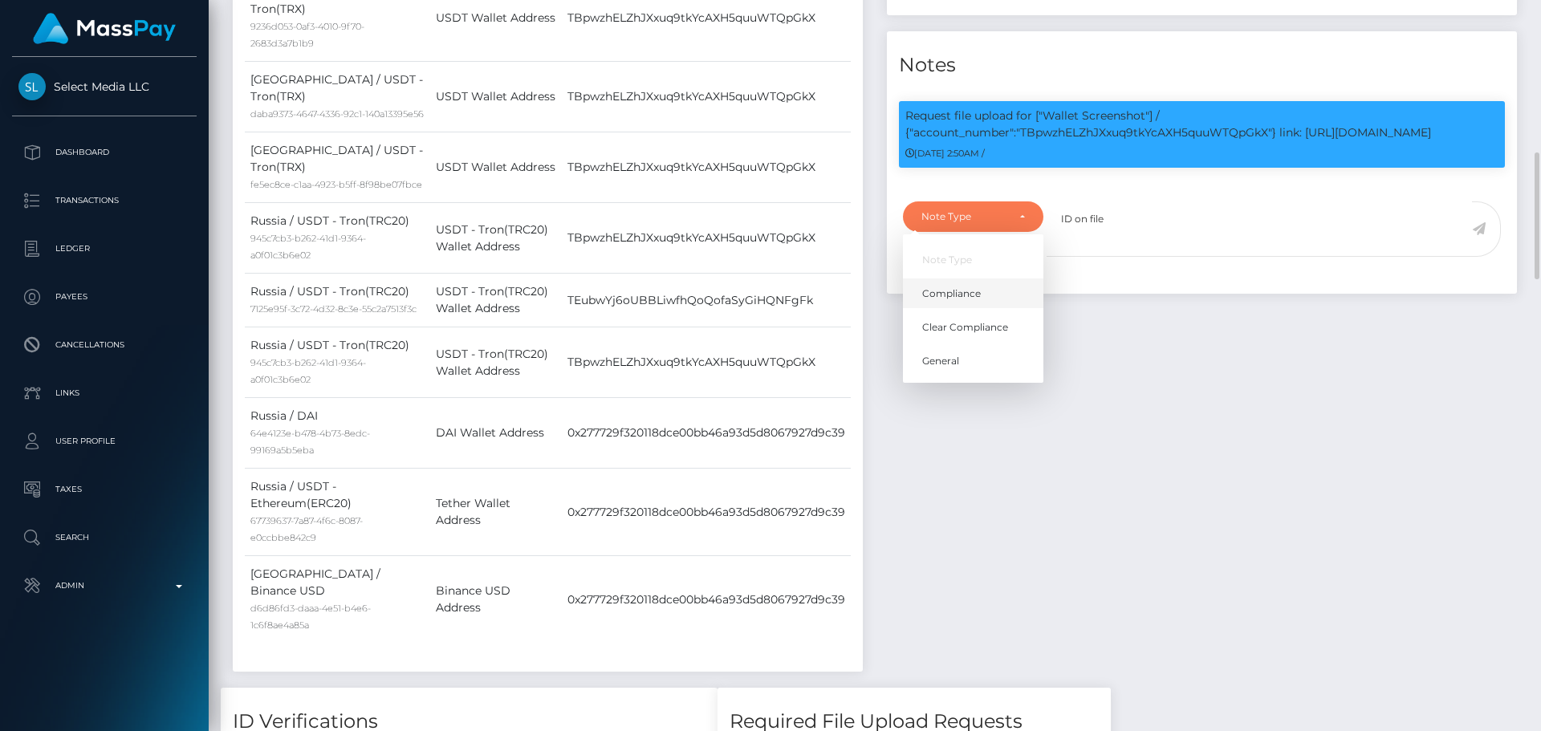
click at [952, 301] on span "Compliance" at bounding box center [951, 294] width 59 height 14
select select "COMPLIANCE"
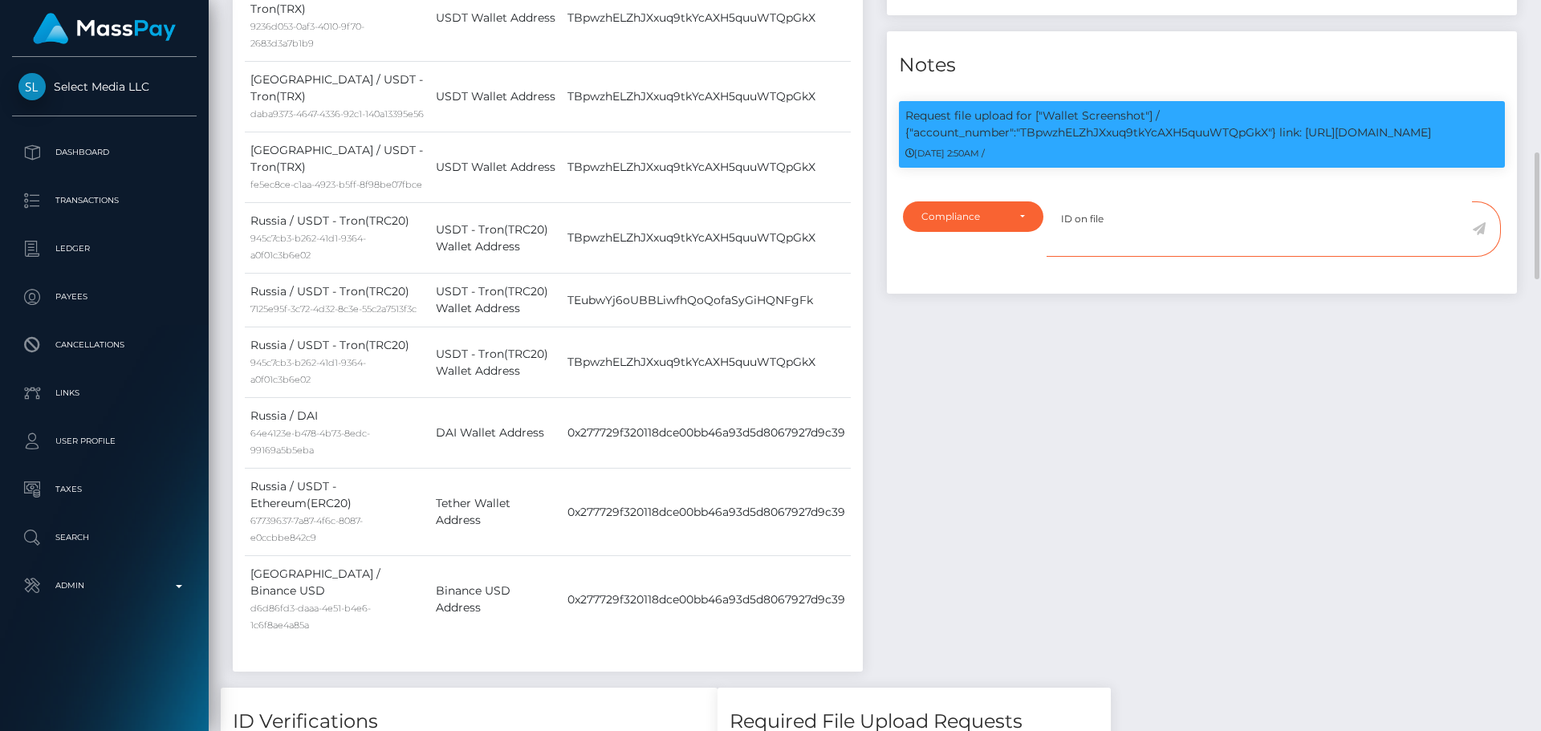
click at [1146, 257] on textarea "ID on file" at bounding box center [1259, 228] width 425 height 55
click at [1235, 257] on textarea "ID on file ( exp 06/2028 iss RUS )." at bounding box center [1259, 228] width 425 height 55
click at [1471, 257] on textarea "ID on file ( exp 06/2028 iss RUS )." at bounding box center [1259, 228] width 425 height 55
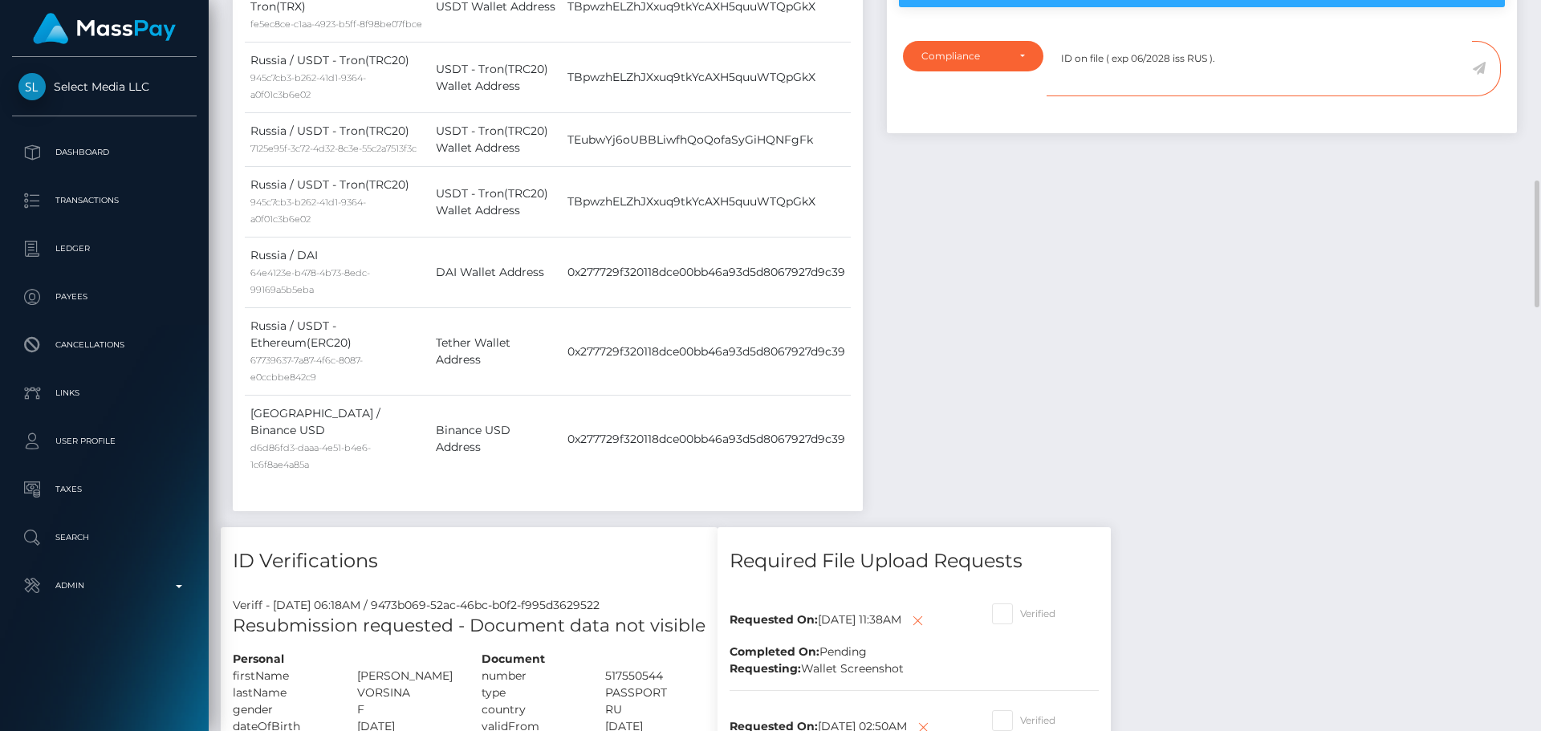
scroll to position [963, 0]
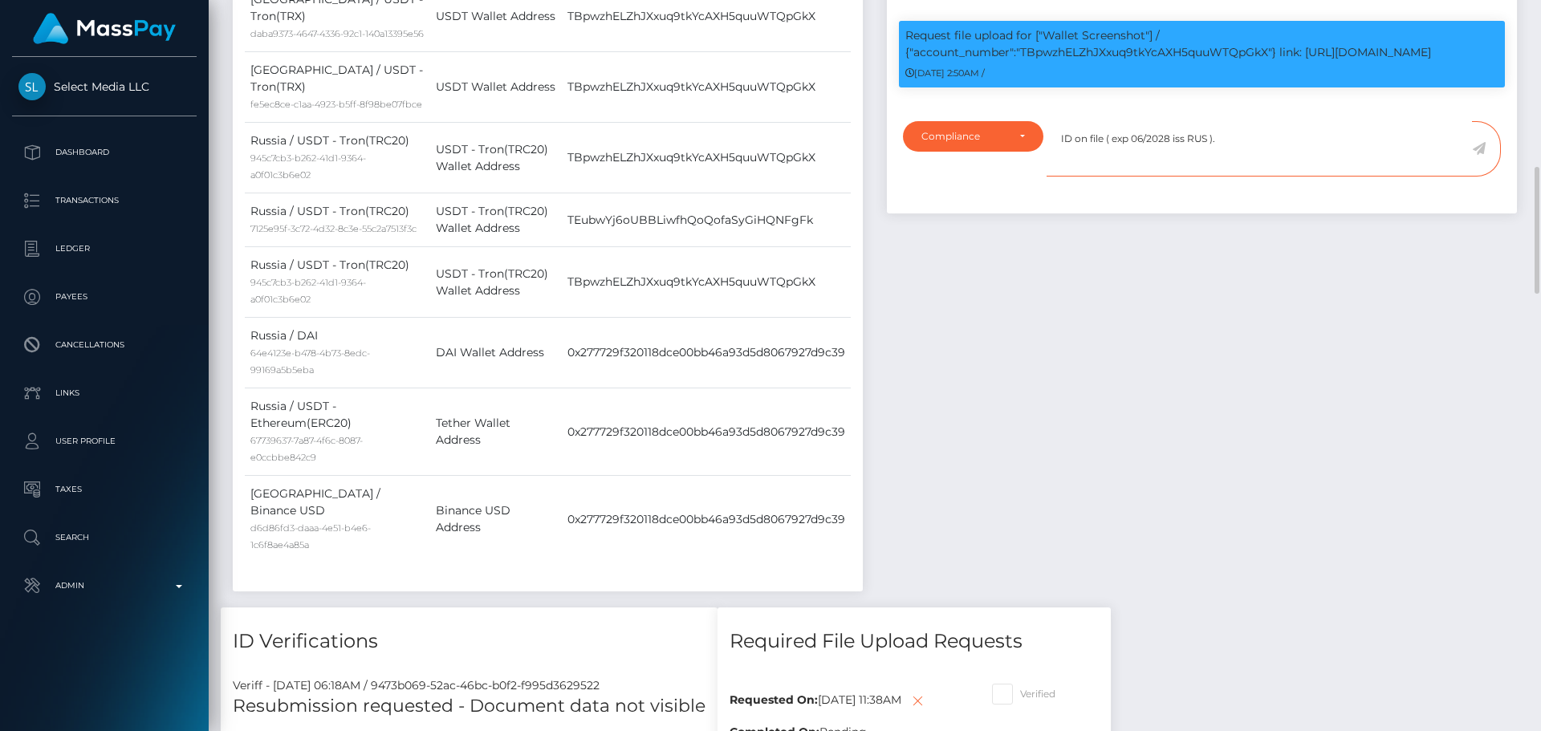
type textarea "ID on file ( exp 06/2028 iss RUS )."
click at [1483, 155] on icon at bounding box center [1479, 148] width 14 height 13
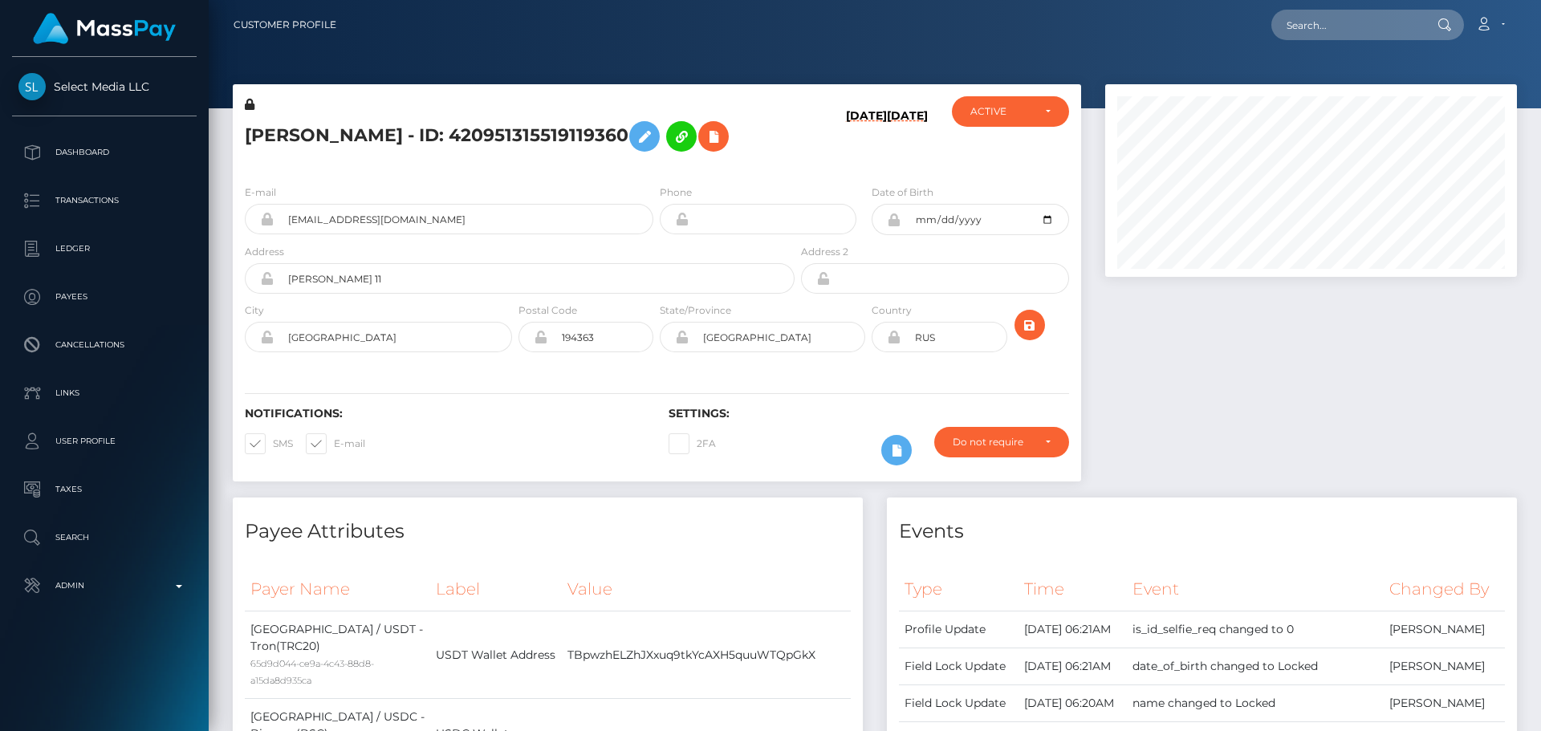
scroll to position [193, 413]
click at [1103, 326] on div at bounding box center [1311, 290] width 436 height 413
click at [1111, 330] on div at bounding box center [1311, 290] width 436 height 413
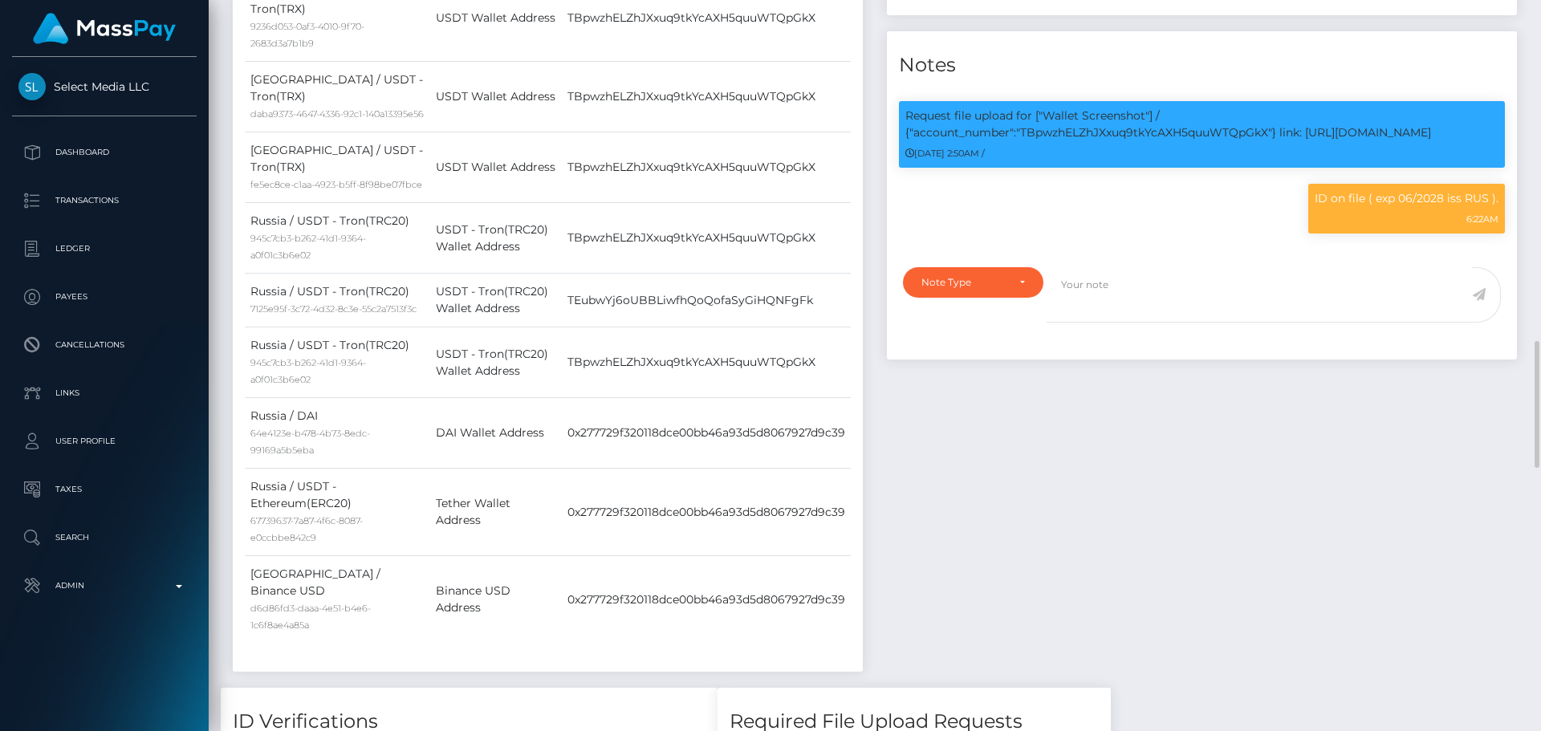
scroll to position [1124, 0]
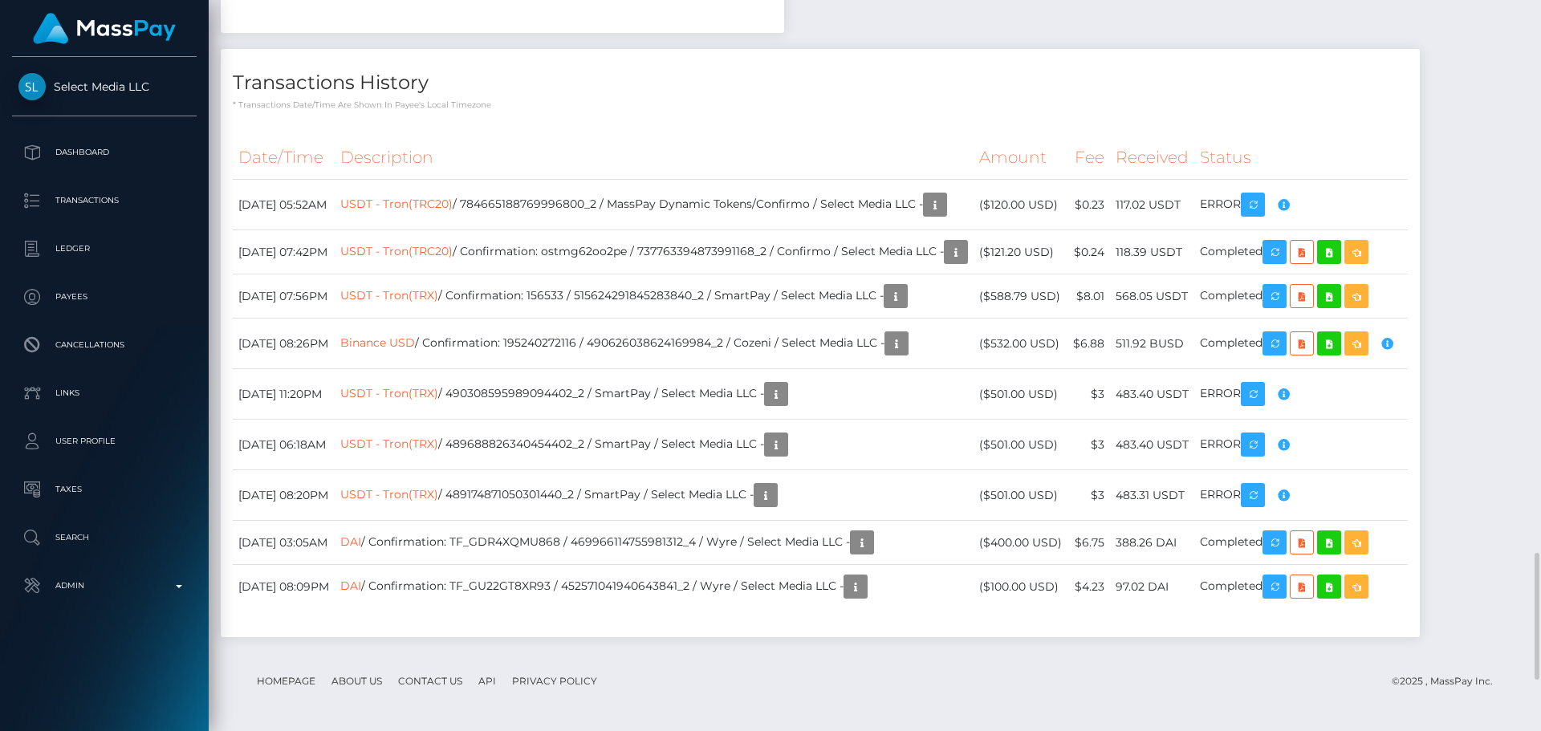
scroll to position [2569, 0]
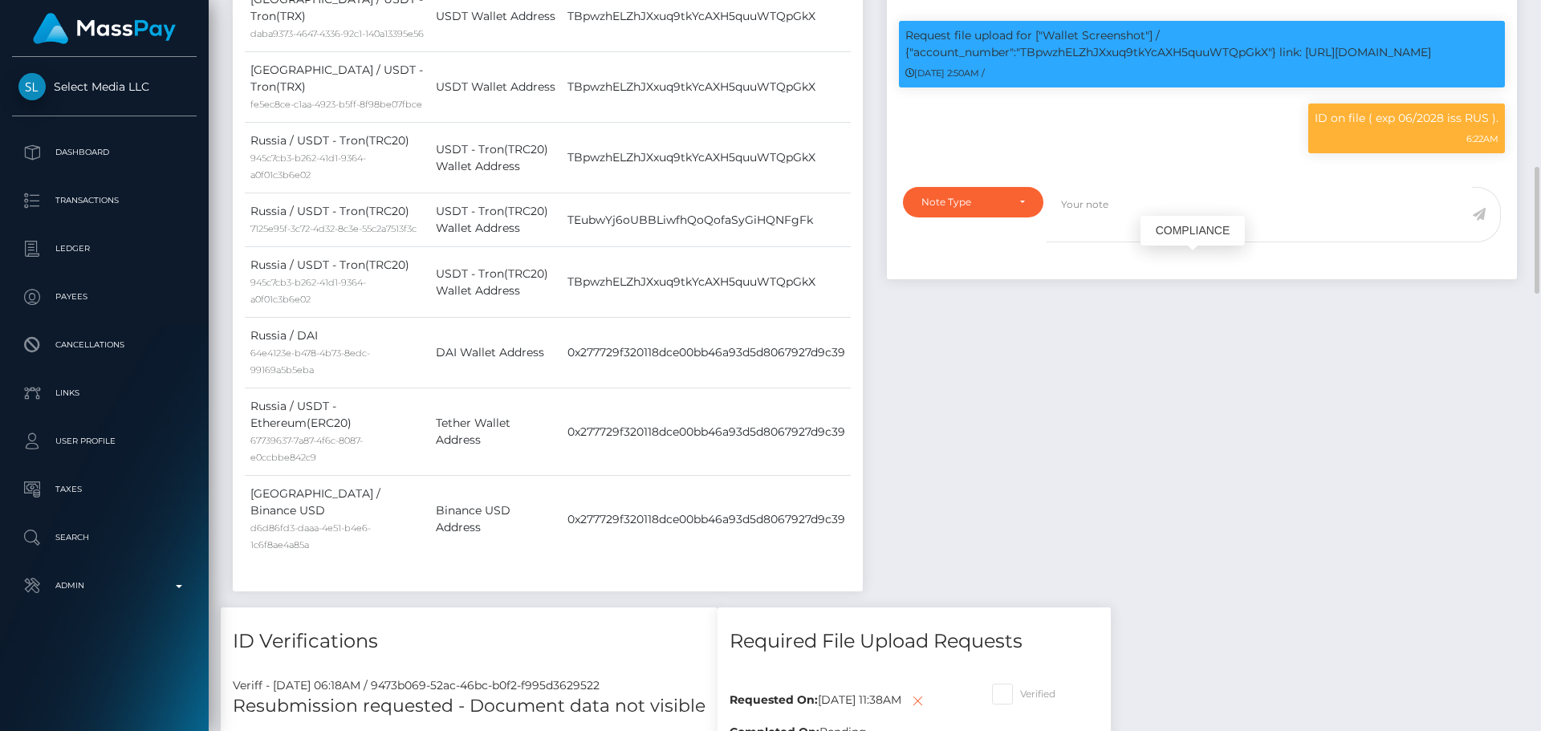
scroll to position [193, 413]
click at [1115, 242] on textarea at bounding box center [1259, 214] width 425 height 55
paste textarea "Crypto wallet screenshot for TJ1JVLhSiu5ToSyV63dhPCo6unjJescfAB provided. The p…"
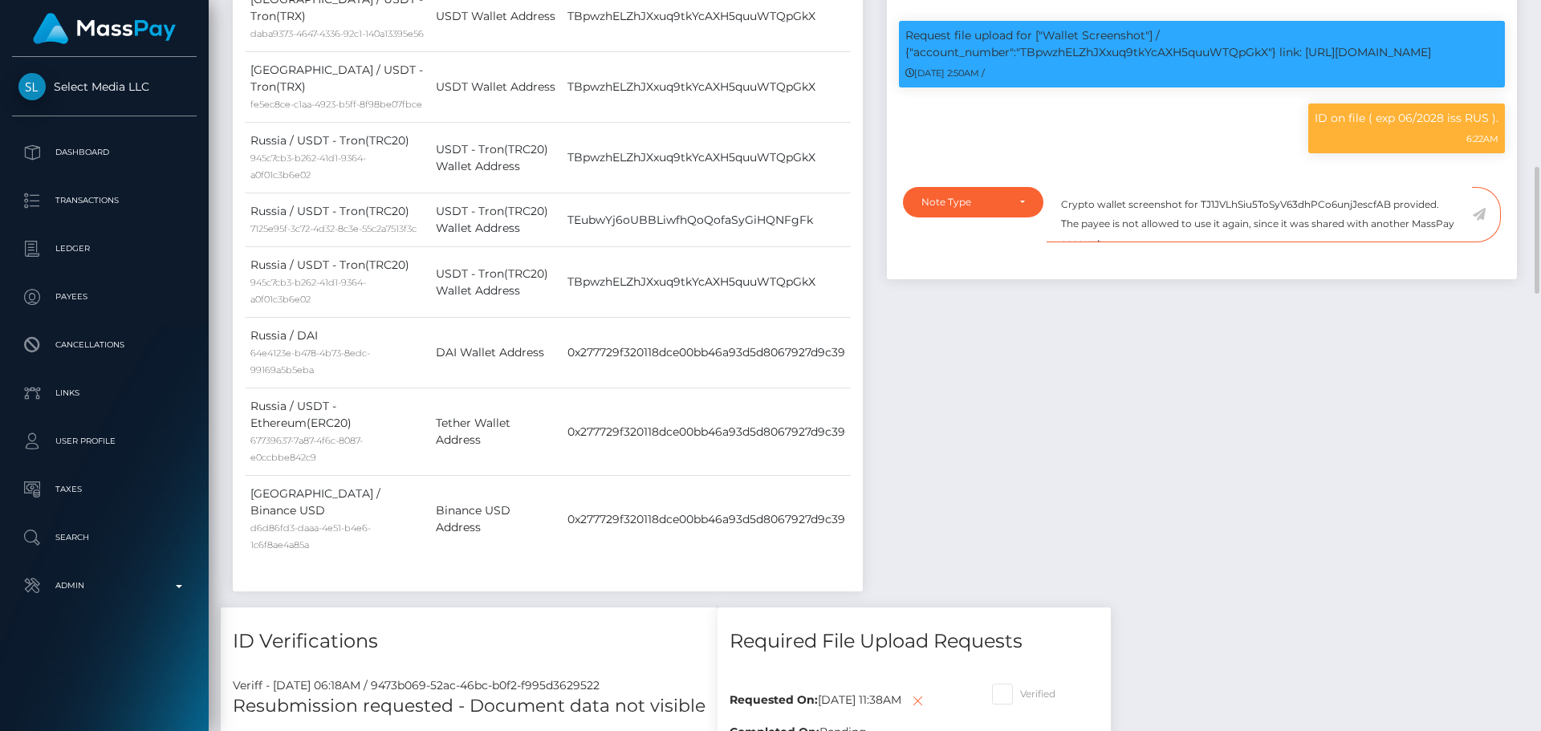
scroll to position [7, 0]
type textarea "Crypto wallet screenshot for TJ1JVLhSiu5ToSyV63dhPCo6unjJescfAB provided. The p…"
click at [1011, 209] on div "Note Type" at bounding box center [974, 202] width 104 height 13
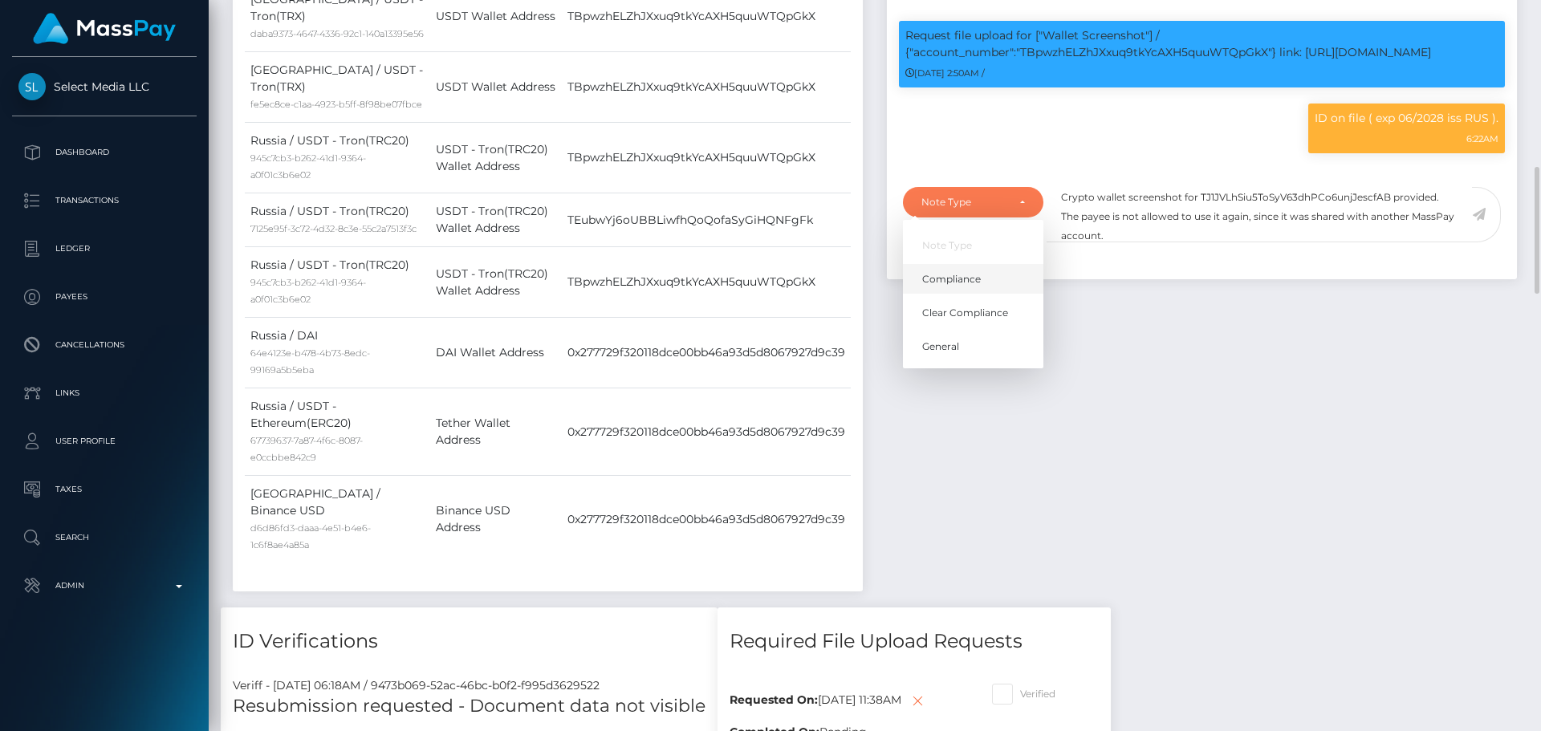
click at [988, 294] on link "Compliance" at bounding box center [973, 279] width 140 height 30
select select "COMPLIANCE"
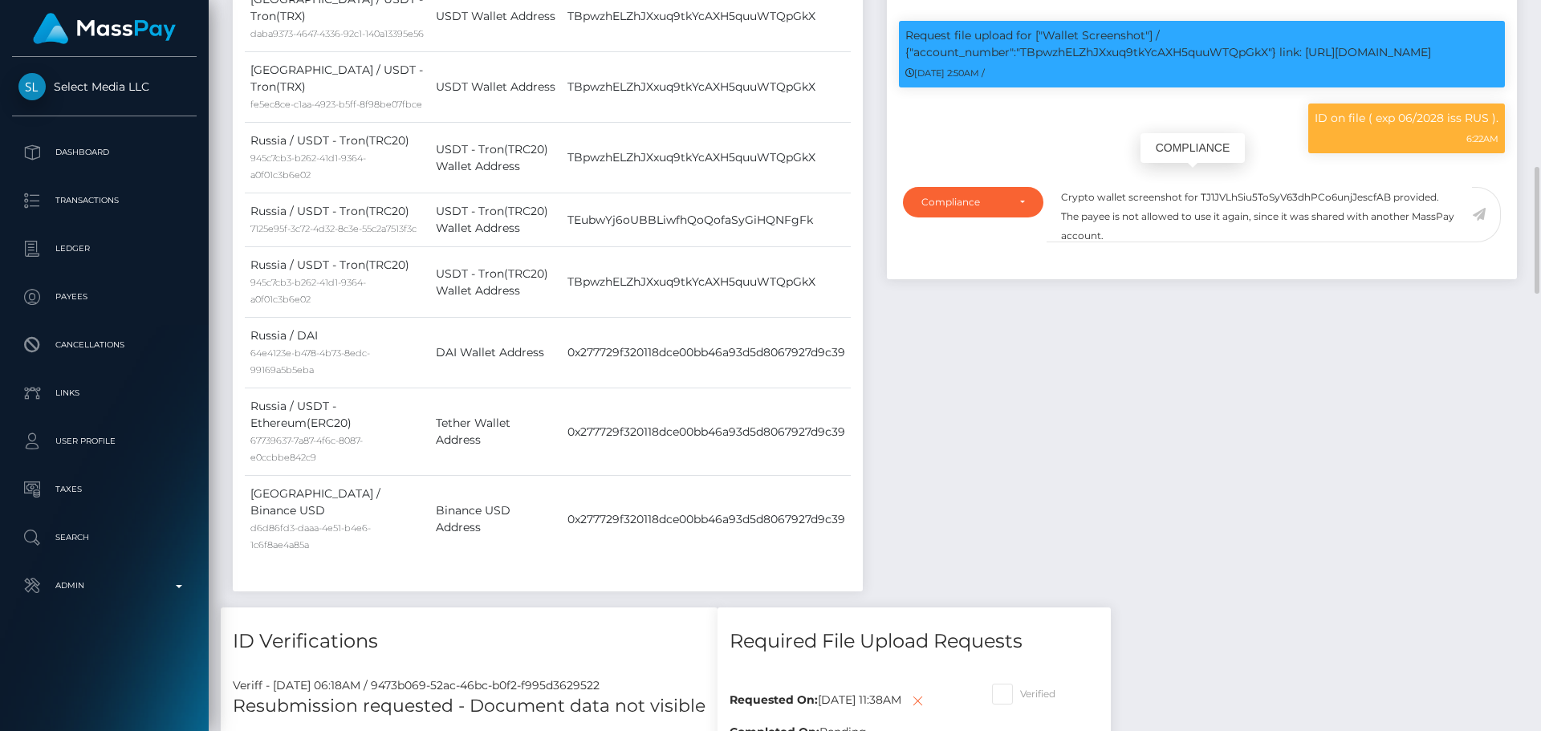
click at [1146, 61] on p "Request file upload for ["Wallet Screenshot"] / {"account_number":"TBpwzhELZhJX…" at bounding box center [1202, 44] width 593 height 34
copy p "TBpwzhELZhJXxuq9tkYcAXH5quuWTQpGkX"
click at [1239, 242] on textarea "Crypto wallet screenshot for TJ1JVLhSiu5ToSyV63dhPCo6unjJescfAB provided. The p…" at bounding box center [1259, 214] width 425 height 55
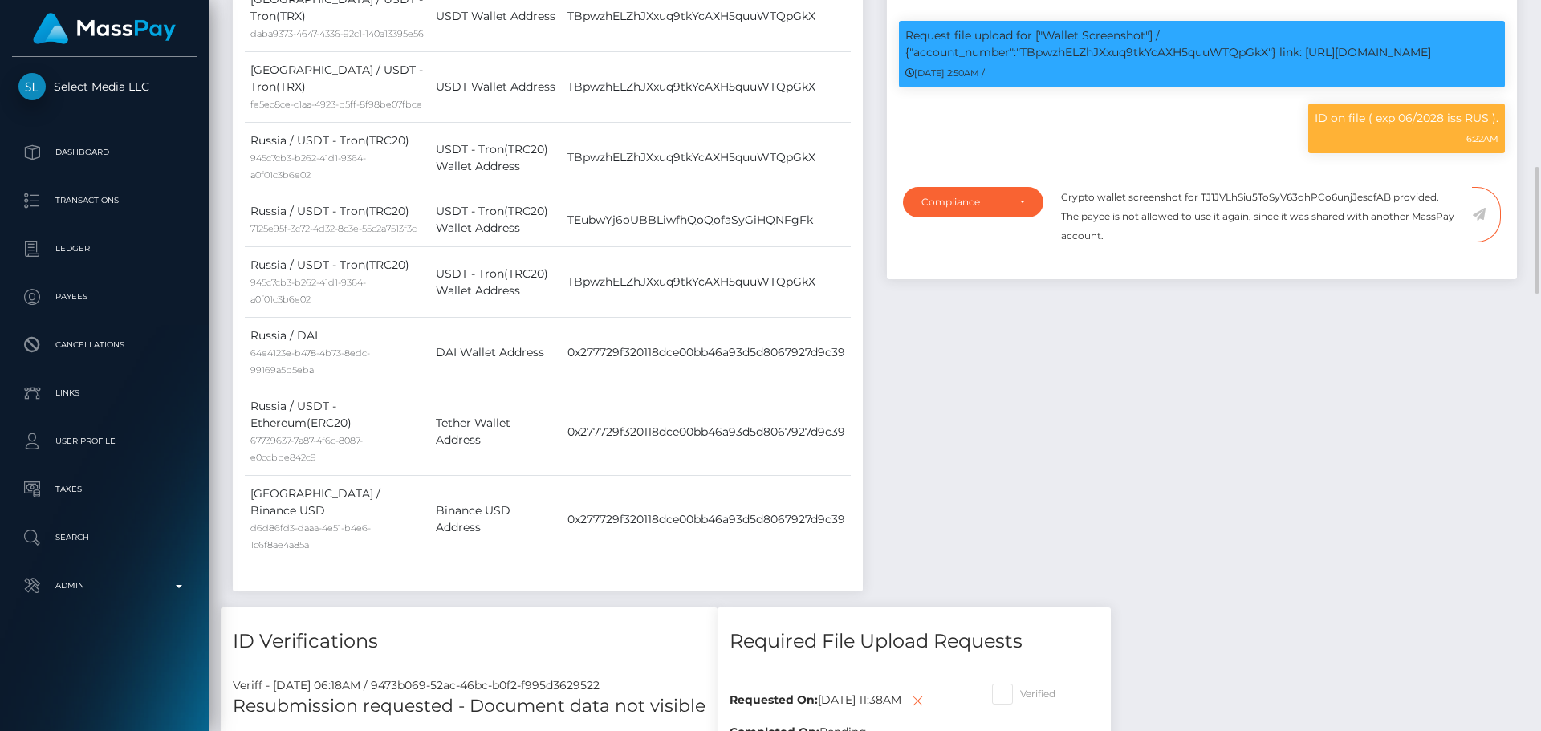
paste textarea "BpwzhELZhJXxuq9tkYcAXH5quuWTQpGkX"
click at [1209, 242] on textarea "Crypto wallet screenshot for TBpwzhELZhJXxuq9tkYcAXH5quuWTQpGkX provided. The p…" at bounding box center [1259, 214] width 425 height 55
type textarea "Crypto wallet screenshot for TBpwzhELZhJXxuq9tkYcAXH5quuWTQpGkX provided. The p…"
click at [1477, 221] on icon at bounding box center [1479, 214] width 14 height 13
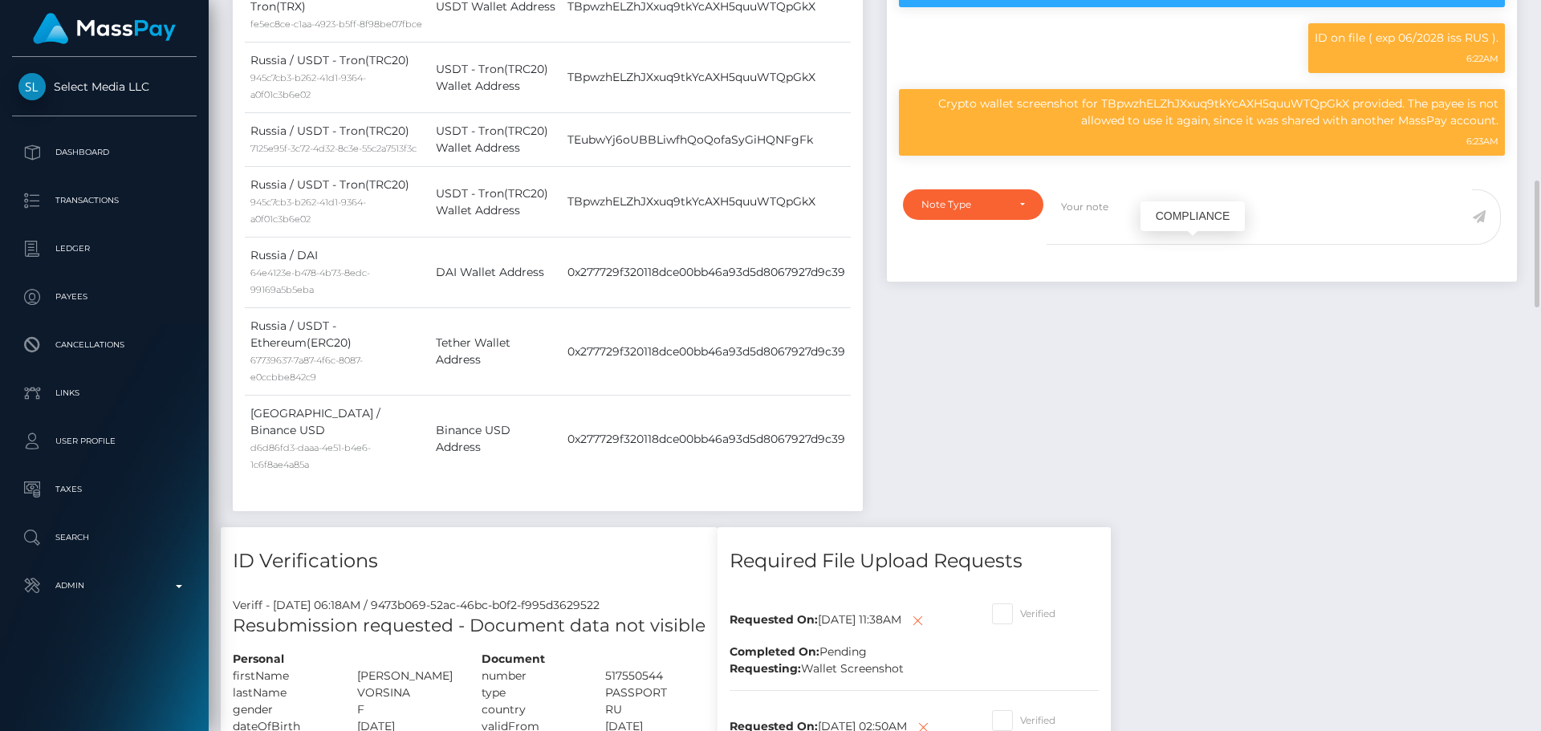
scroll to position [1124, 0]
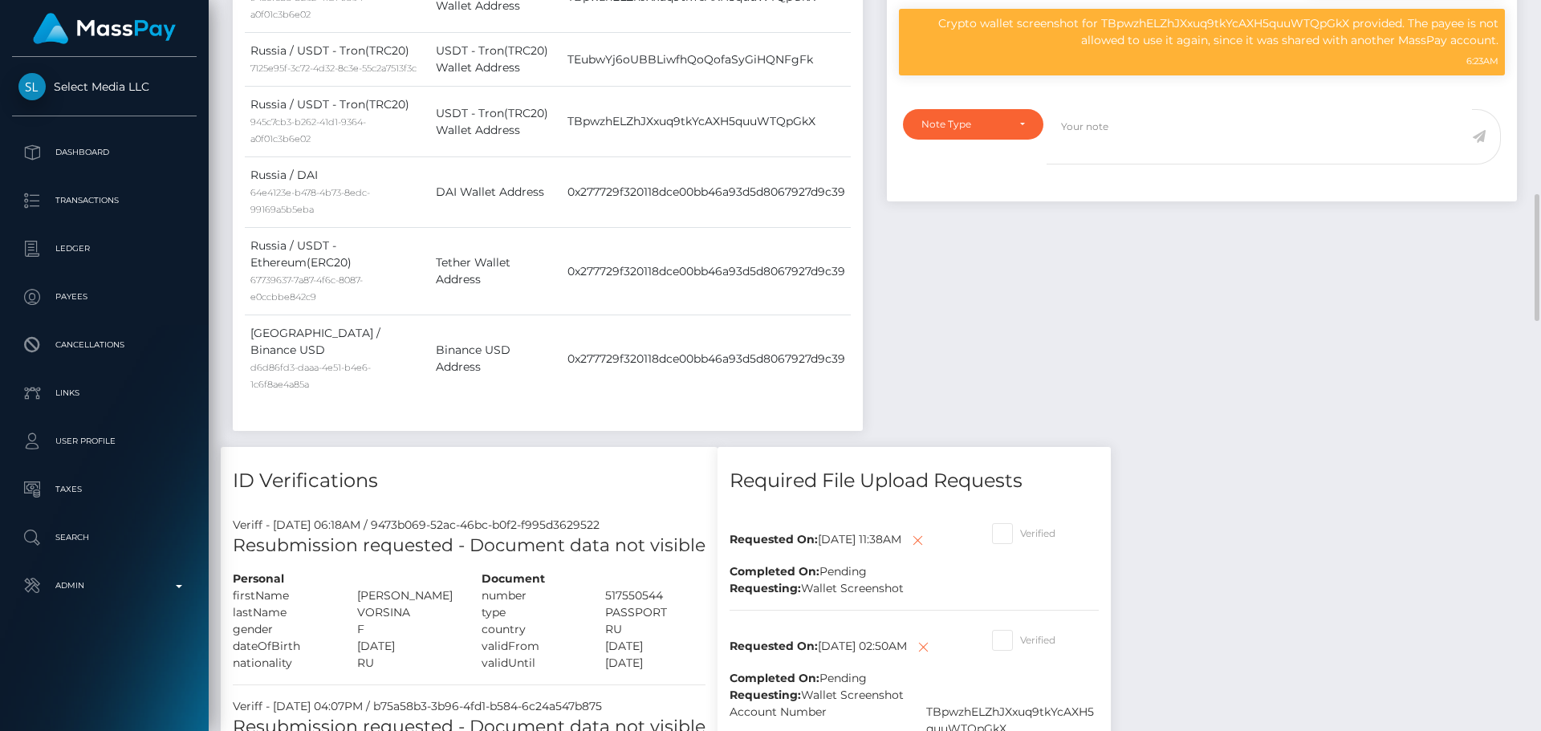
click at [999, 140] on div "Note Type" at bounding box center [973, 124] width 140 height 31
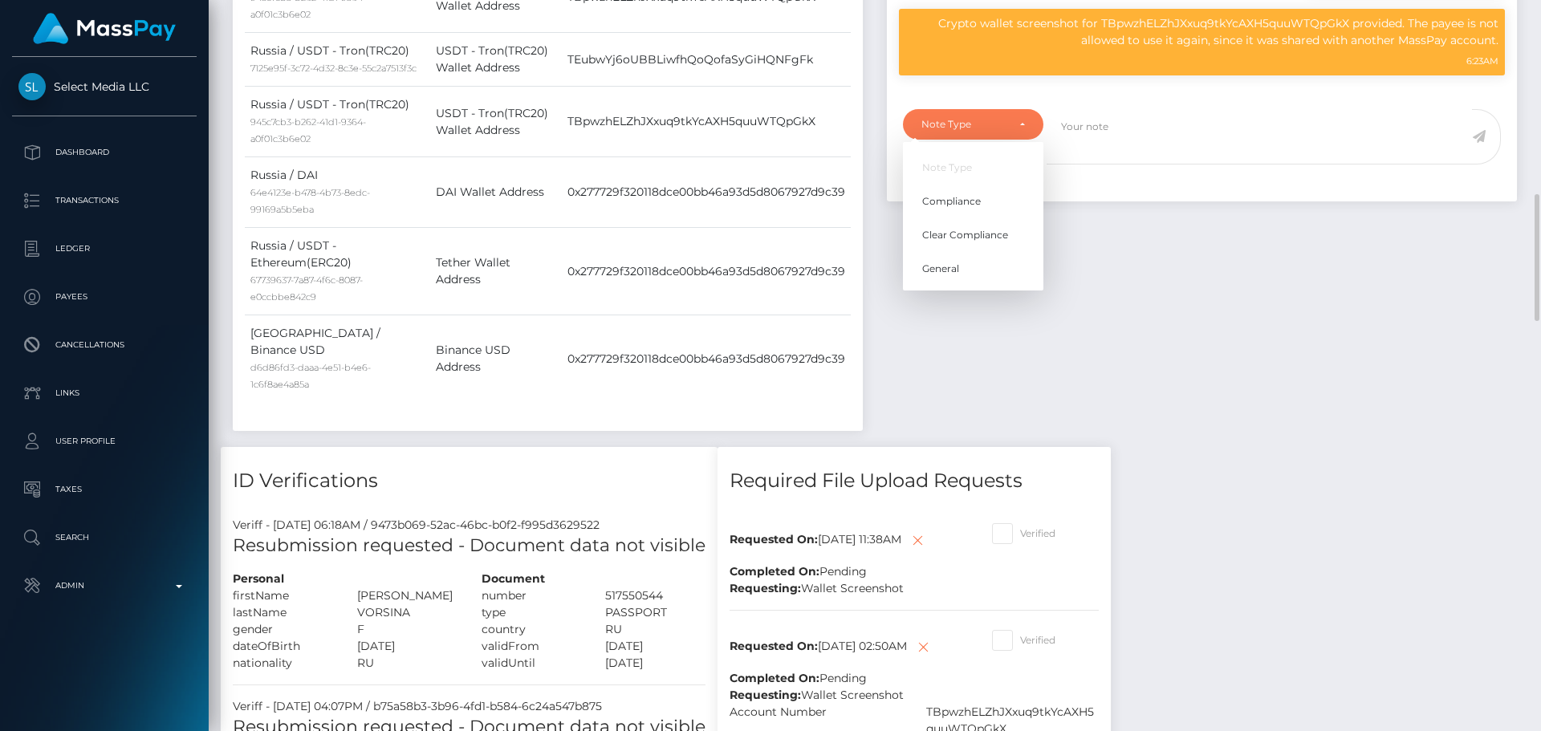
scroll to position [193, 413]
click at [985, 216] on link "Compliance" at bounding box center [973, 201] width 140 height 30
select select "COMPLIANCE"
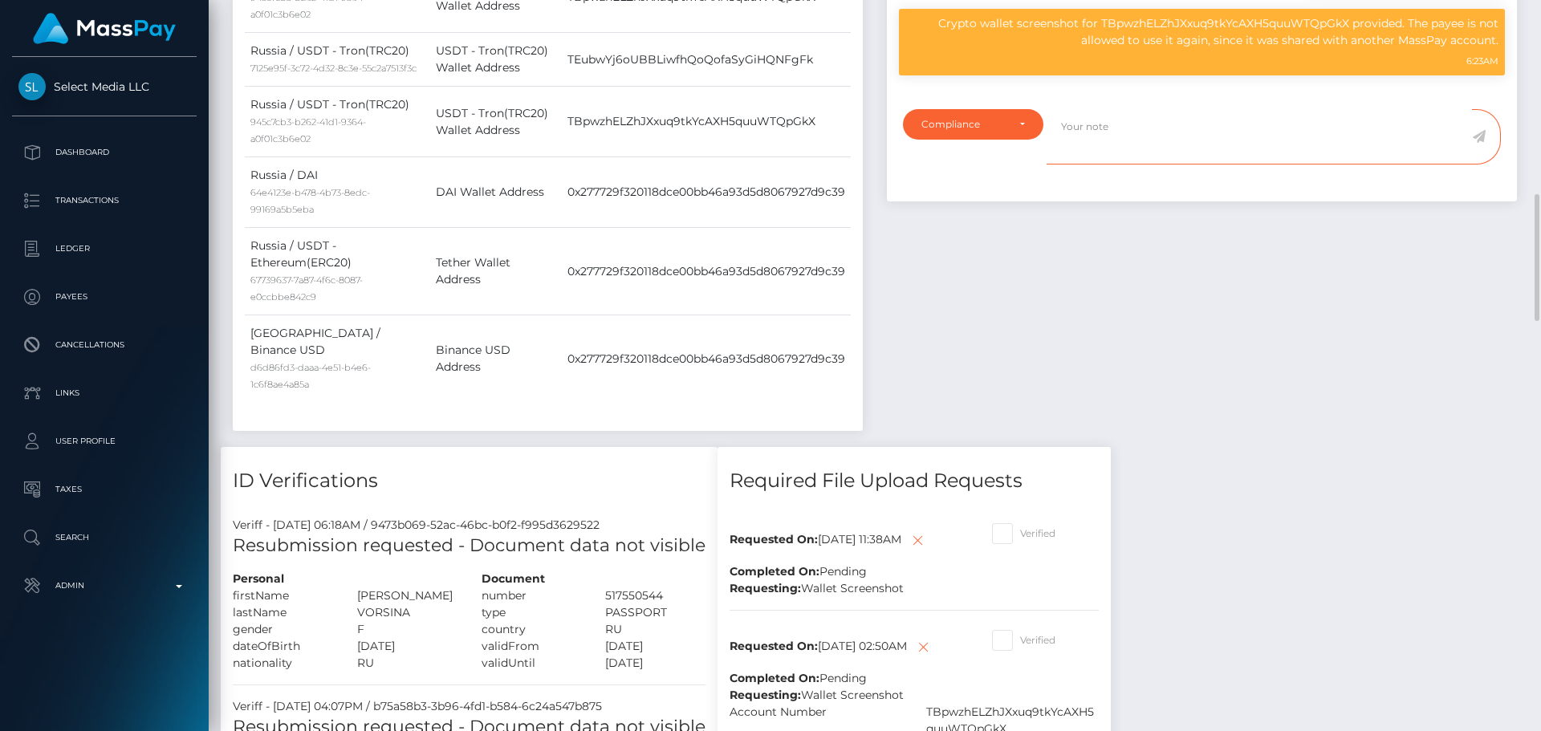
click at [1125, 165] on textarea at bounding box center [1259, 136] width 425 height 55
click at [1159, 49] on p "Crypto wallet screenshot for TBpwzhELZhJXxuq9tkYcAXH5quuWTQpGkX provided. The p…" at bounding box center [1202, 32] width 593 height 34
copy p "TBpwzhELZhJXxuq9tkYcAXH5quuWTQpGkX"
click at [1152, 165] on textarea "Crypto wallet" at bounding box center [1259, 136] width 425 height 55
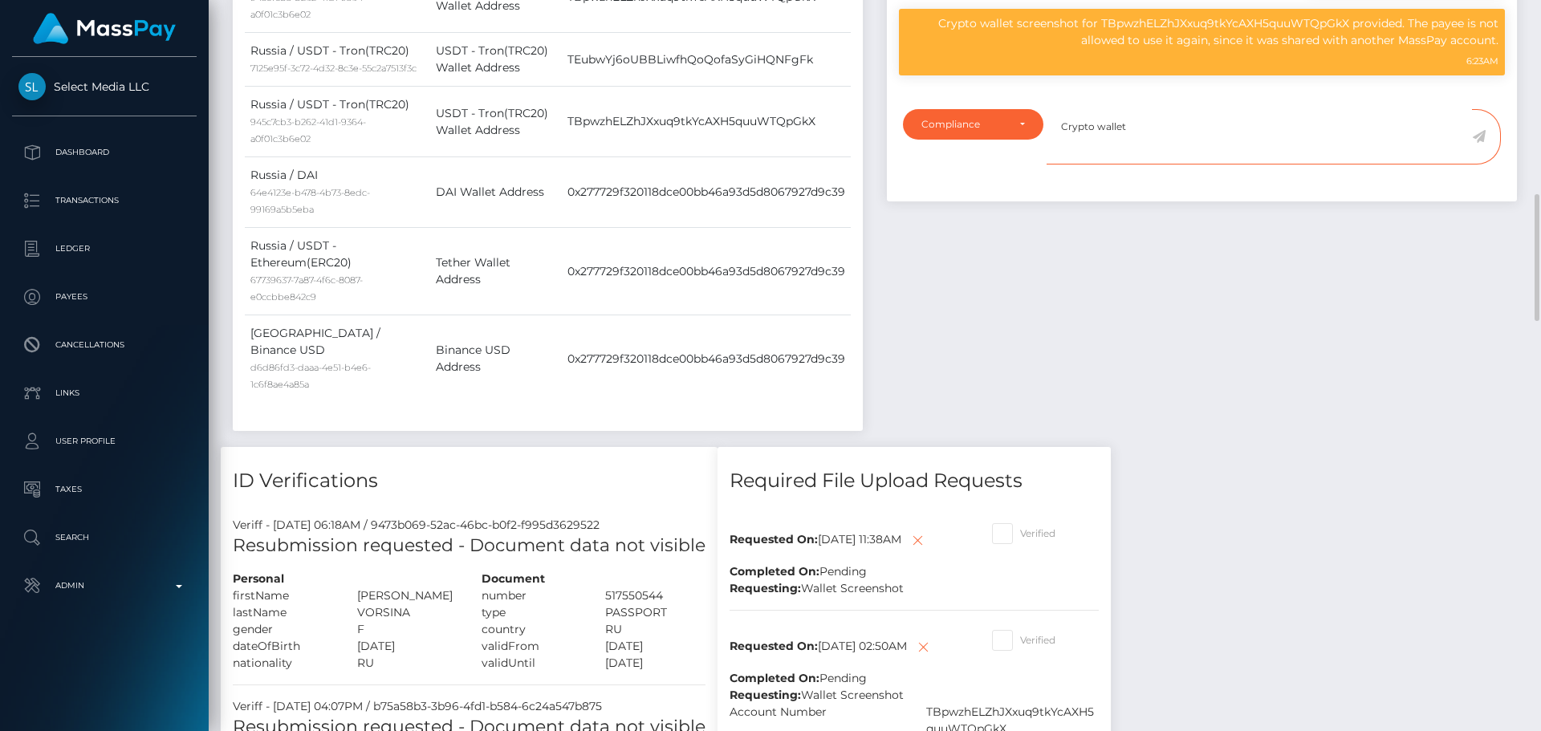
paste textarea "TBpwzhELZhJXxuq9tkYcAXH5quuWTQpGkX"
click at [1410, 165] on textarea "Crypto wallet TBpwzhELZhJXxuq9tkYcAXH5quuWTQpGkX belongs to Nikita Matsnev. ID …" at bounding box center [1259, 136] width 425 height 55
drag, startPoint x: 1410, startPoint y: 276, endPoint x: 1091, endPoint y: 295, distance: 320.0
click at [1091, 165] on textarea "Crypto wallet TBpwzhELZhJXxuq9tkYcAXH5quuWTQpGkX belongs to Nikita Matsnev. ID …" at bounding box center [1259, 136] width 425 height 55
click at [1199, 165] on textarea "Crypto wallet TBpwzhELZhJXxuq9tkYcAXH5quuWTQpGkX belongs to Nikita Matsnev. ID …" at bounding box center [1259, 136] width 425 height 55
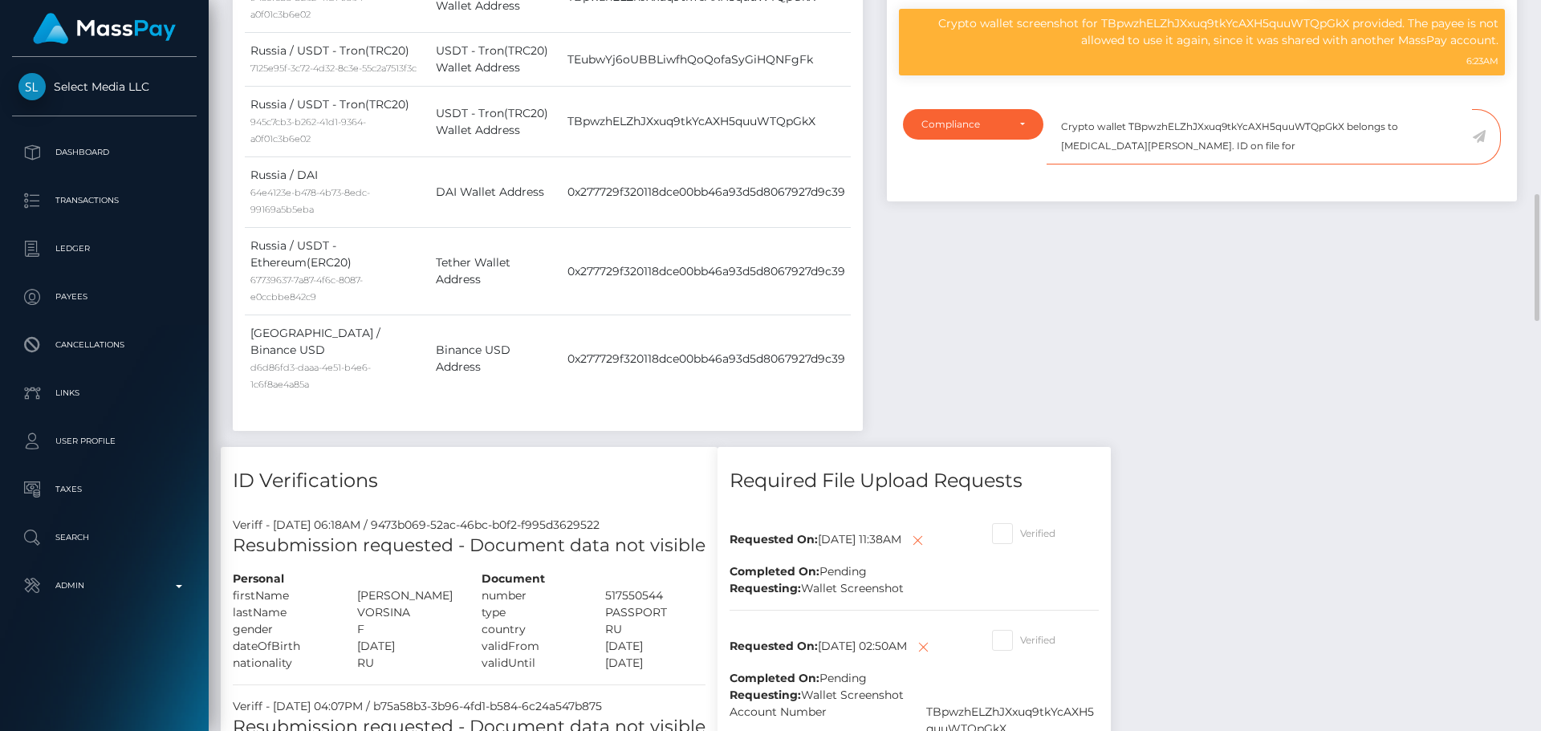
paste textarea "Nikita Matsnev"
click at [1370, 165] on textarea "Crypto wallet TBpwzhELZhJXxuq9tkYcAXH5quuWTQpGkX belongs to Nikita Matsnev. ID …" at bounding box center [1259, 136] width 425 height 55
type textarea "Crypto wallet TBpwzhELZhJXxuq9tkYcAXH5quuWTQpGkX belongs to Nikita Matsnev. ID …"
click at [1480, 143] on icon at bounding box center [1479, 136] width 14 height 13
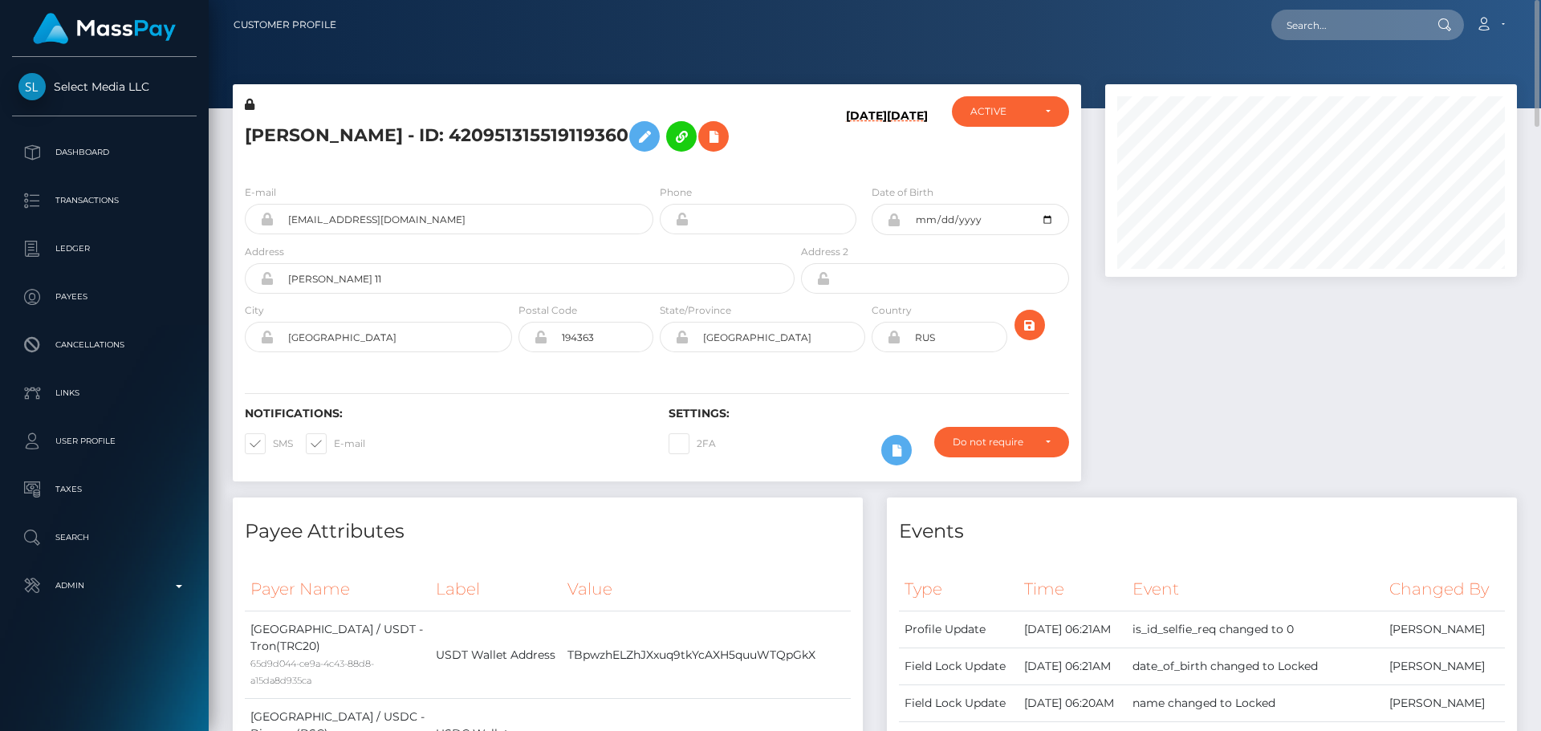
click at [1098, 333] on div at bounding box center [1311, 290] width 436 height 413
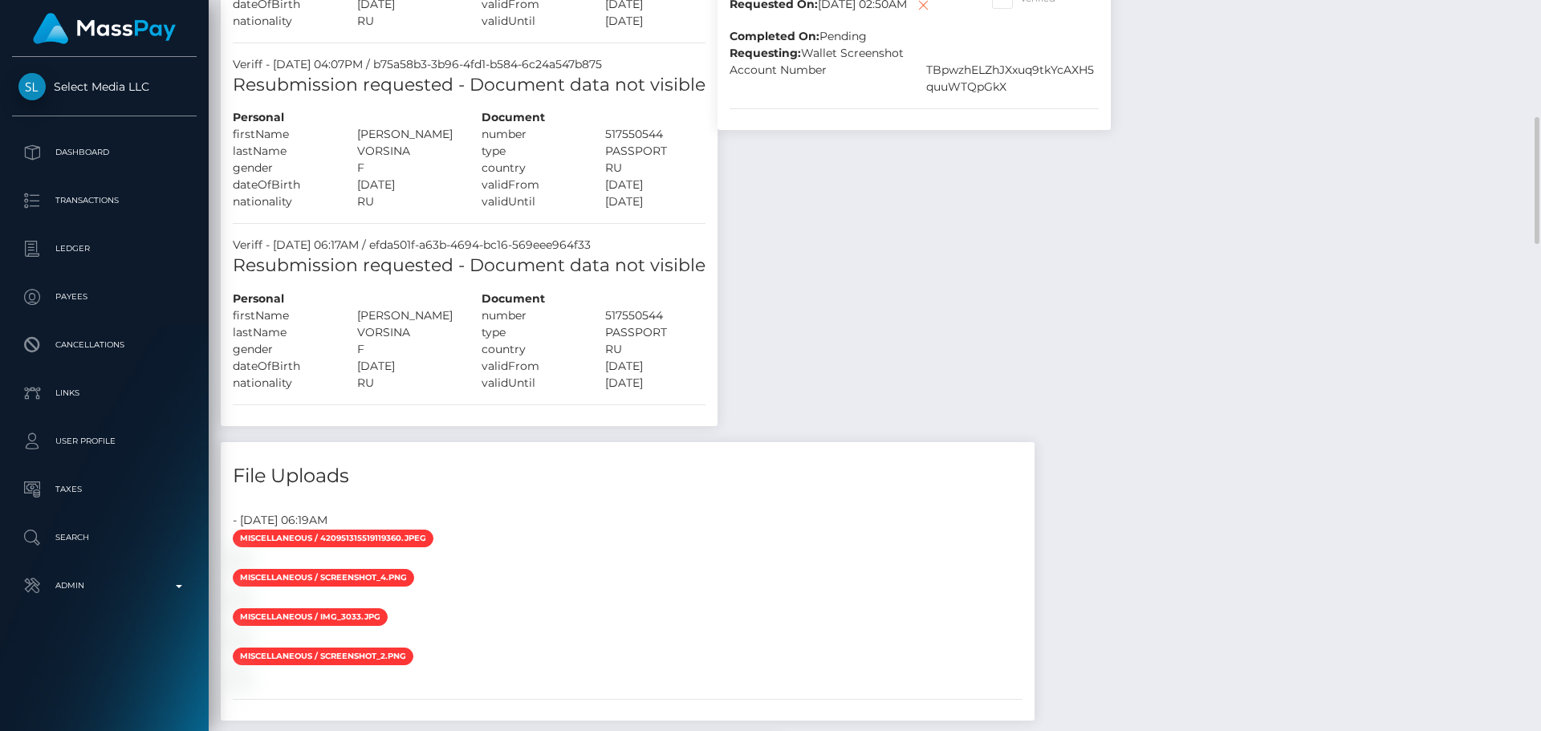
scroll to position [1606, 0]
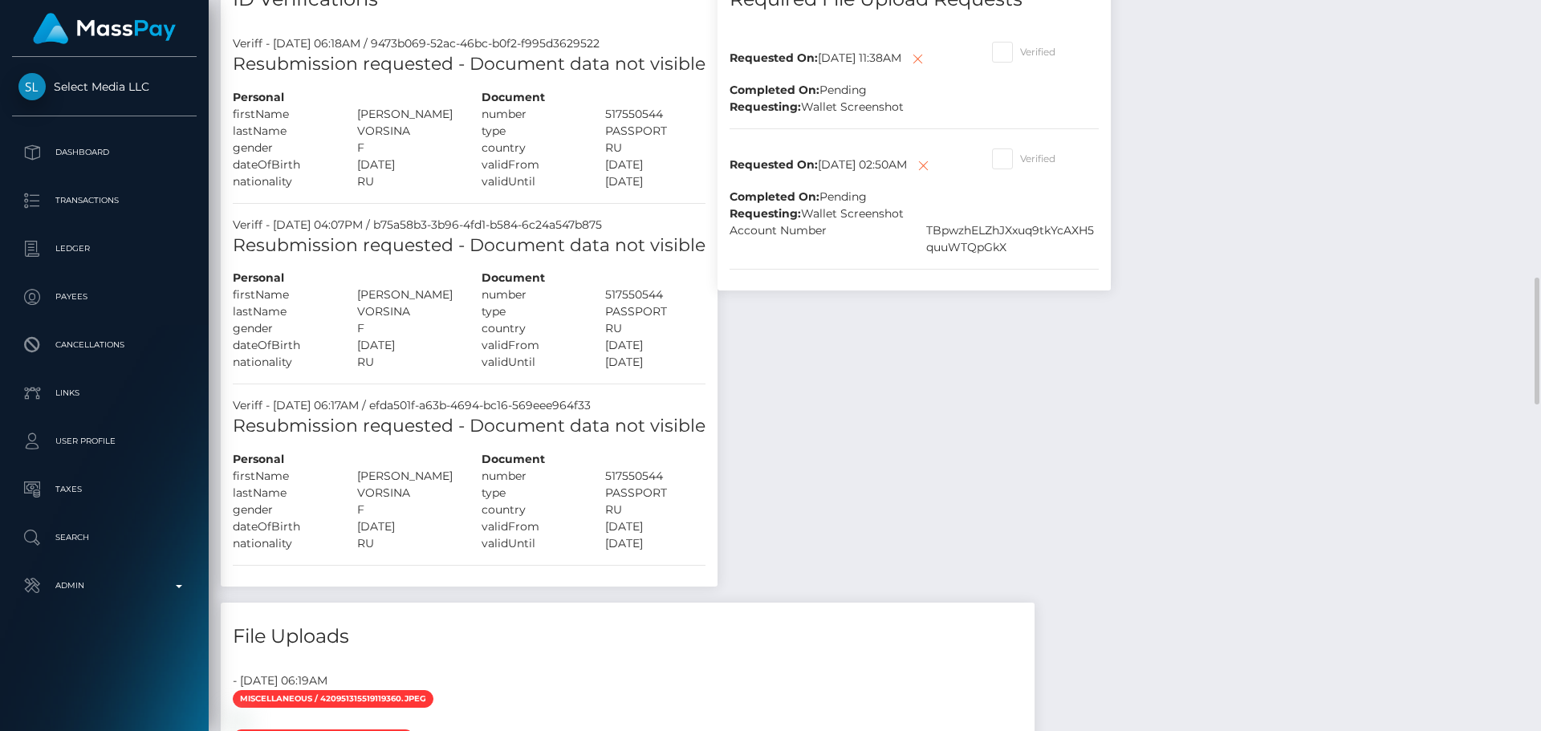
click at [1020, 165] on span at bounding box center [1020, 159] width 0 height 12
click at [1020, 159] on input "Verified" at bounding box center [1025, 154] width 10 height 10
checkbox input "true"
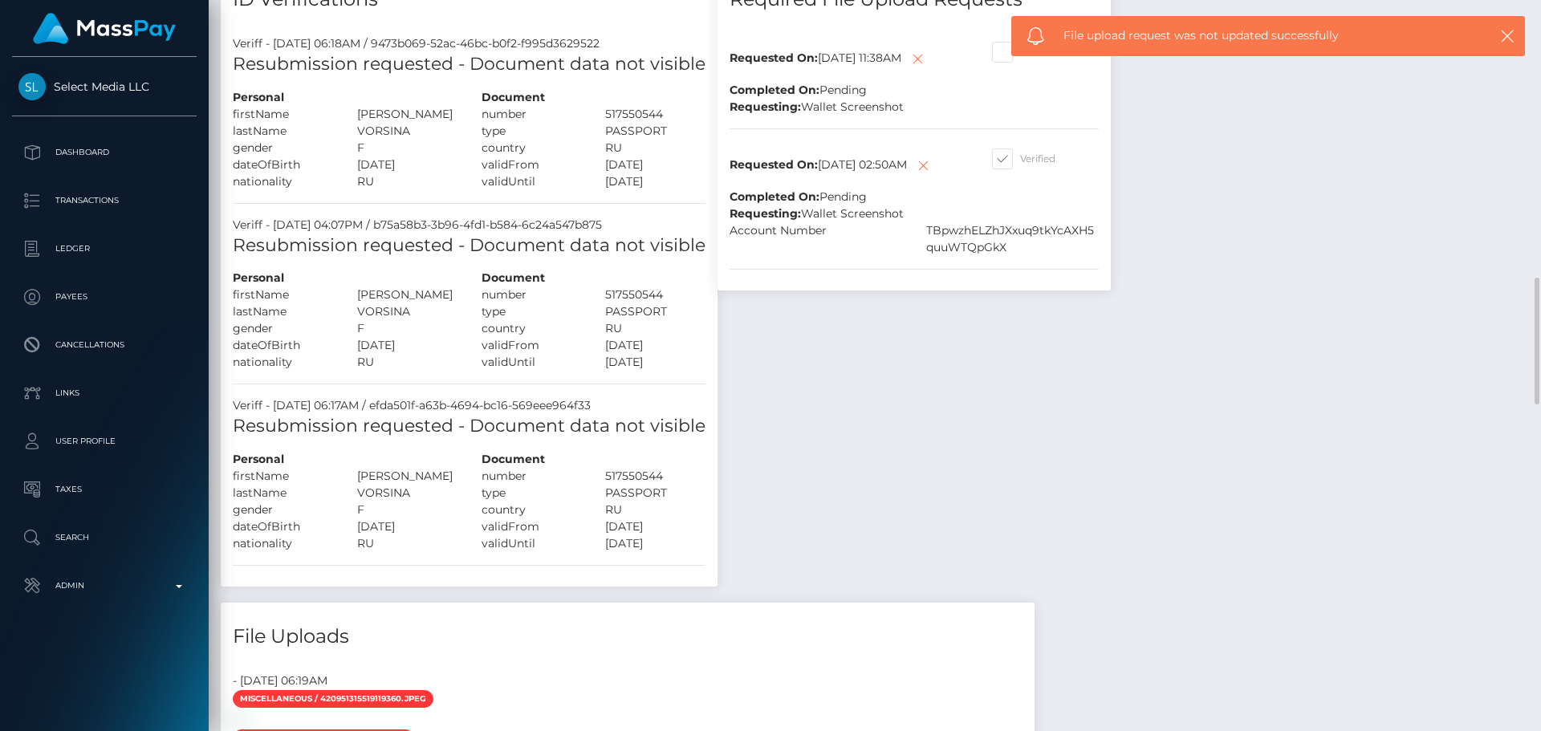
click at [1020, 58] on span at bounding box center [1020, 52] width 0 height 12
click at [1020, 52] on input "Verified" at bounding box center [1025, 47] width 10 height 10
checkbox input "true"
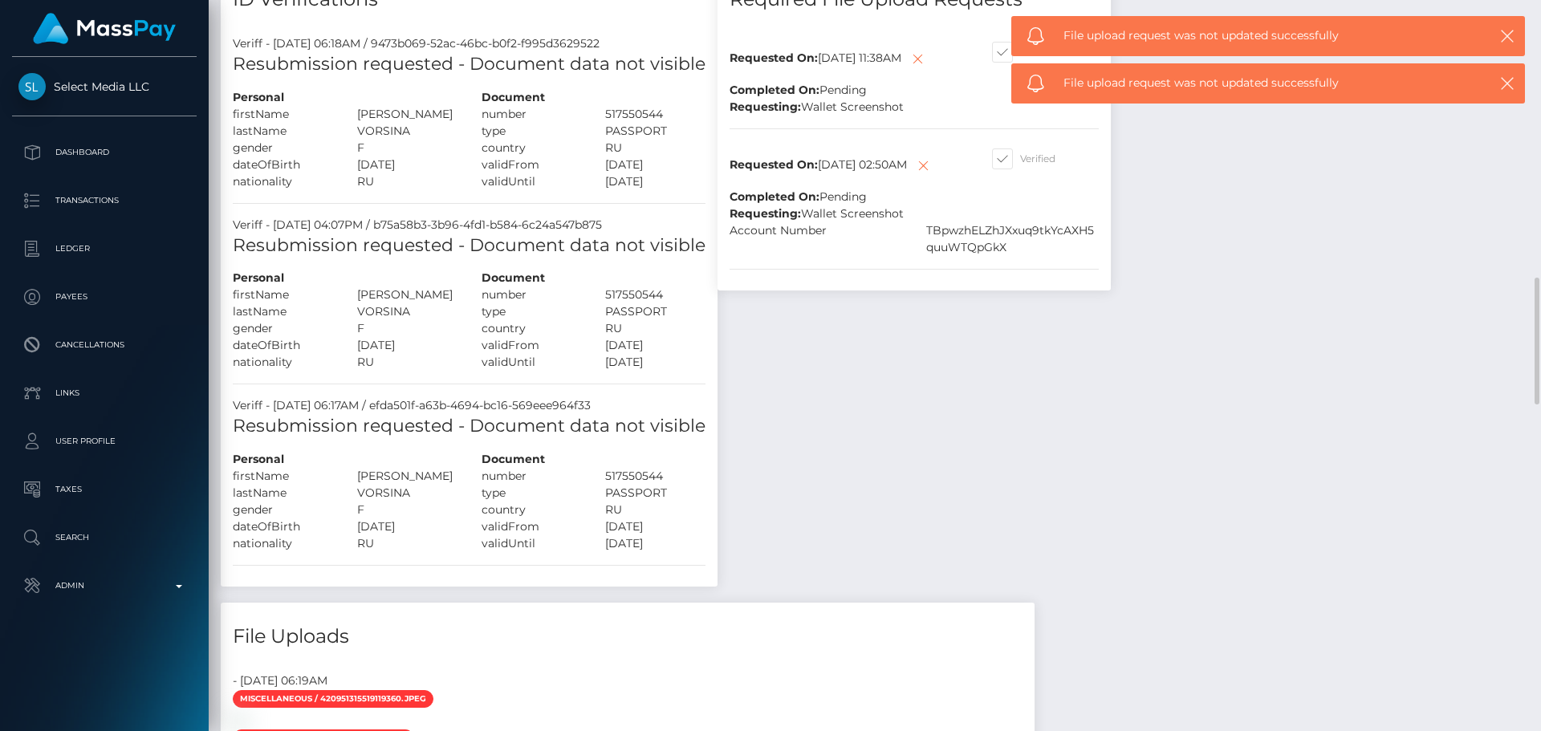
click at [950, 99] on div "Requested On: May 30, 2025 11:38AM Completed On: Pending" at bounding box center [849, 66] width 263 height 63
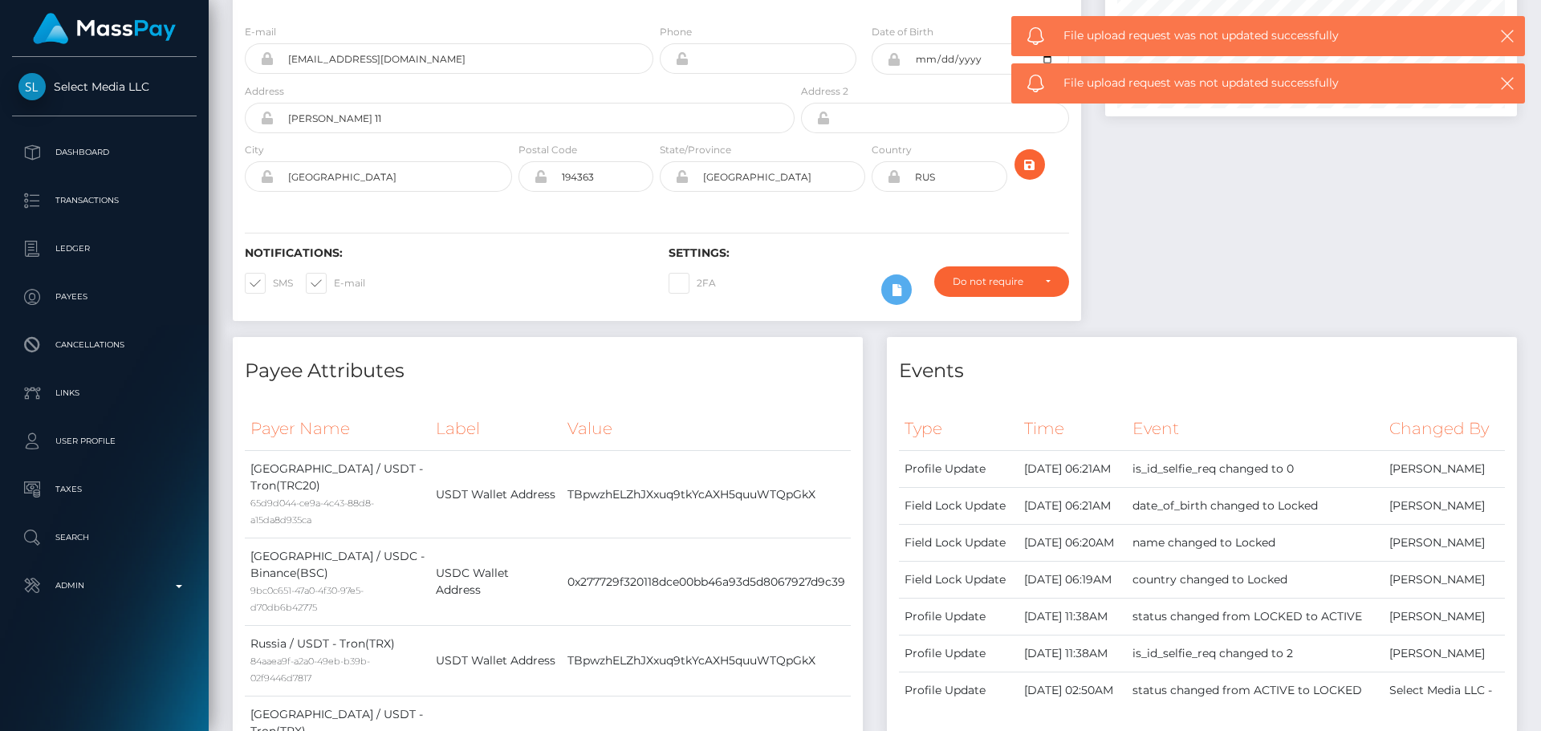
scroll to position [0, 0]
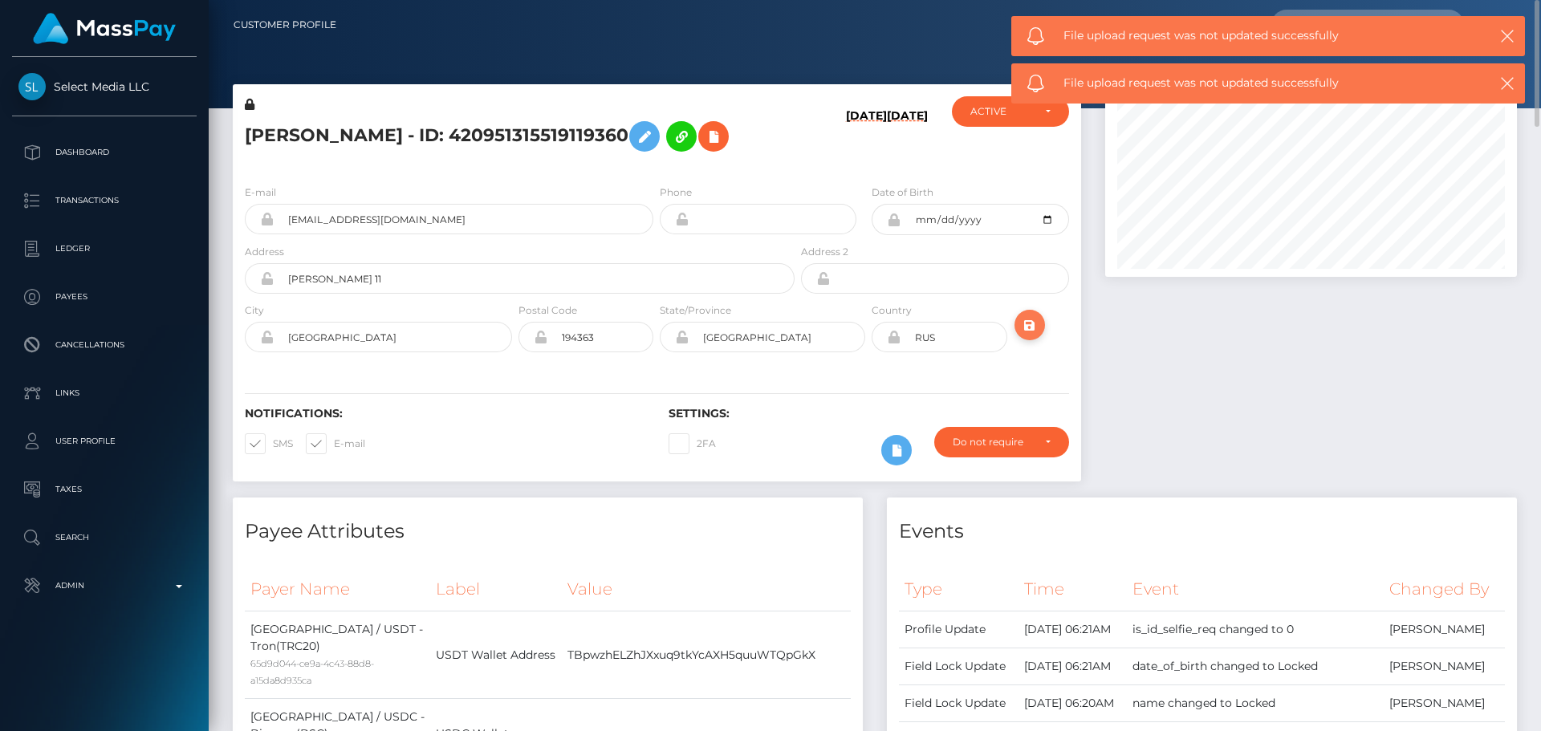
click at [1031, 336] on icon "submit" at bounding box center [1029, 325] width 19 height 20
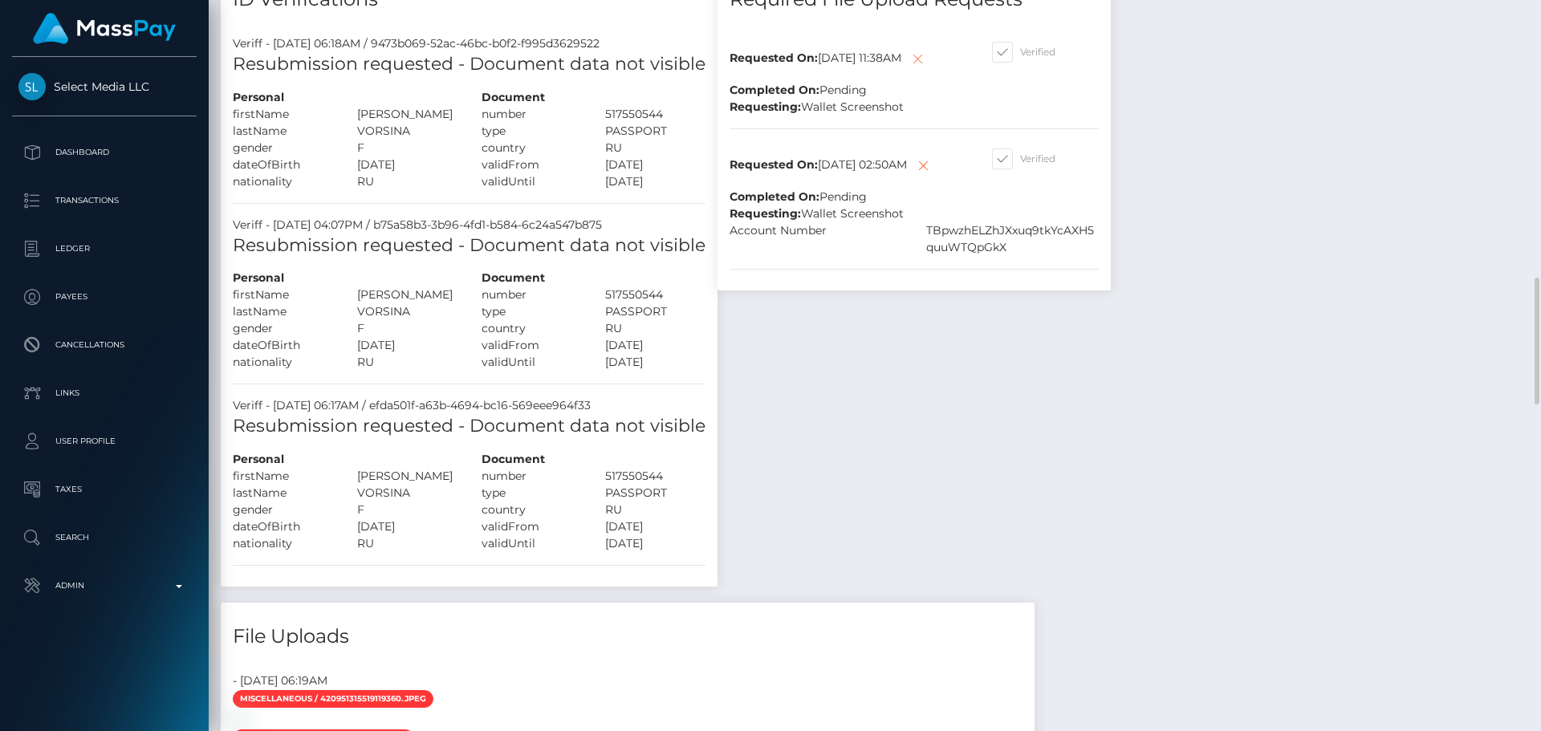
scroll to position [193, 413]
click at [908, 69] on icon at bounding box center [917, 59] width 19 height 20
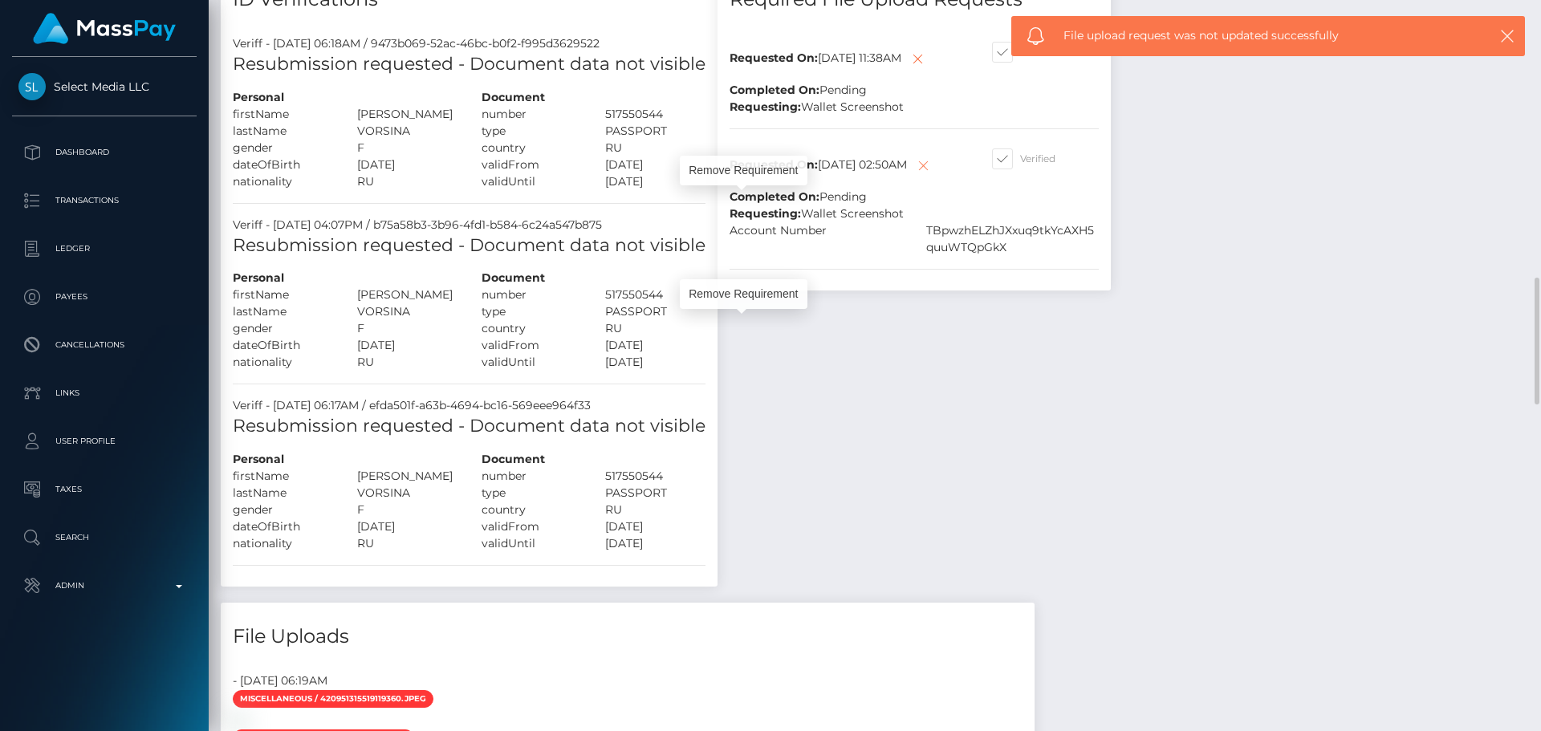
click at [914, 176] on icon at bounding box center [923, 166] width 19 height 20
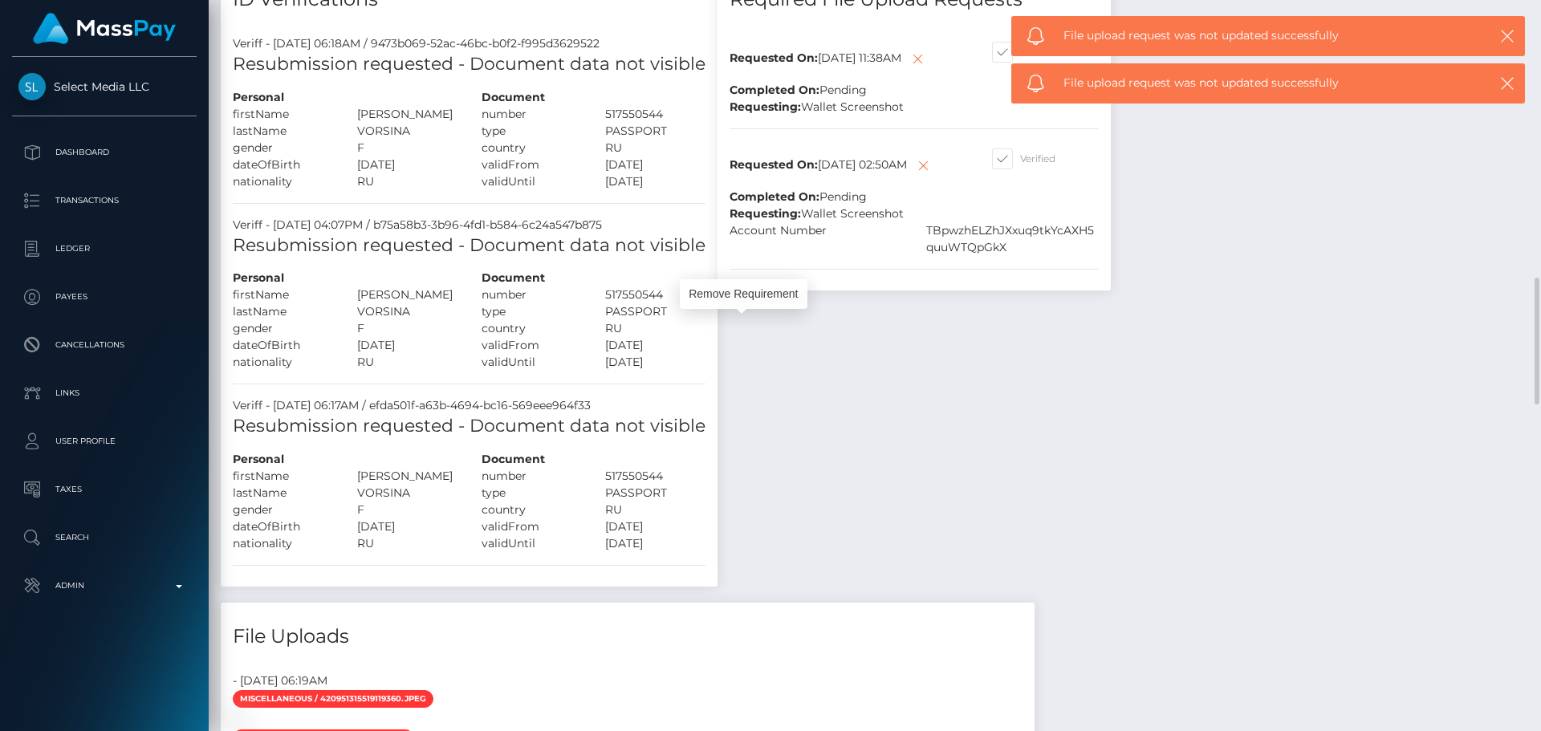
click at [910, 206] on div "Requested On: [DATE] 02:50AM Completed On: Pending" at bounding box center [849, 173] width 263 height 63
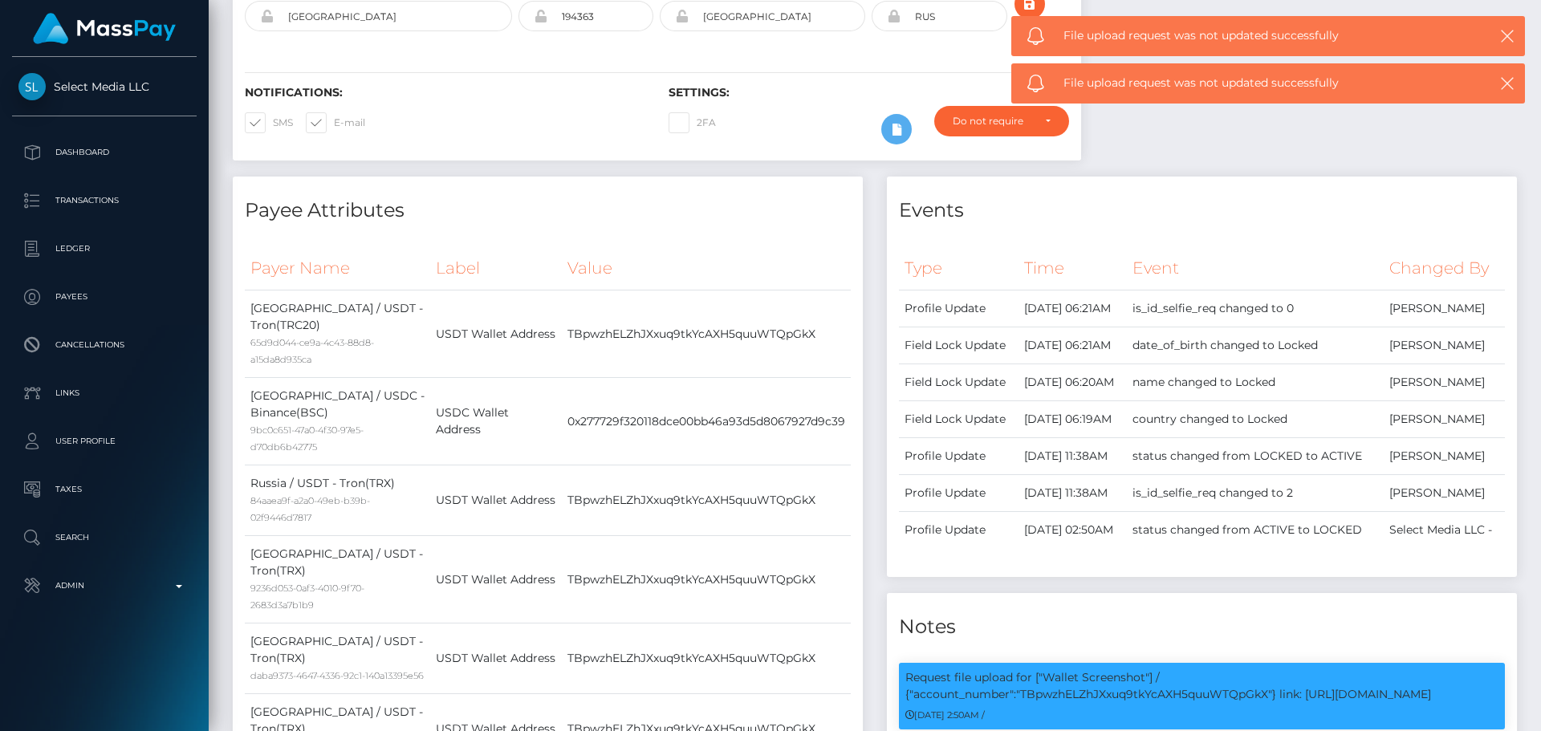
scroll to position [0, 0]
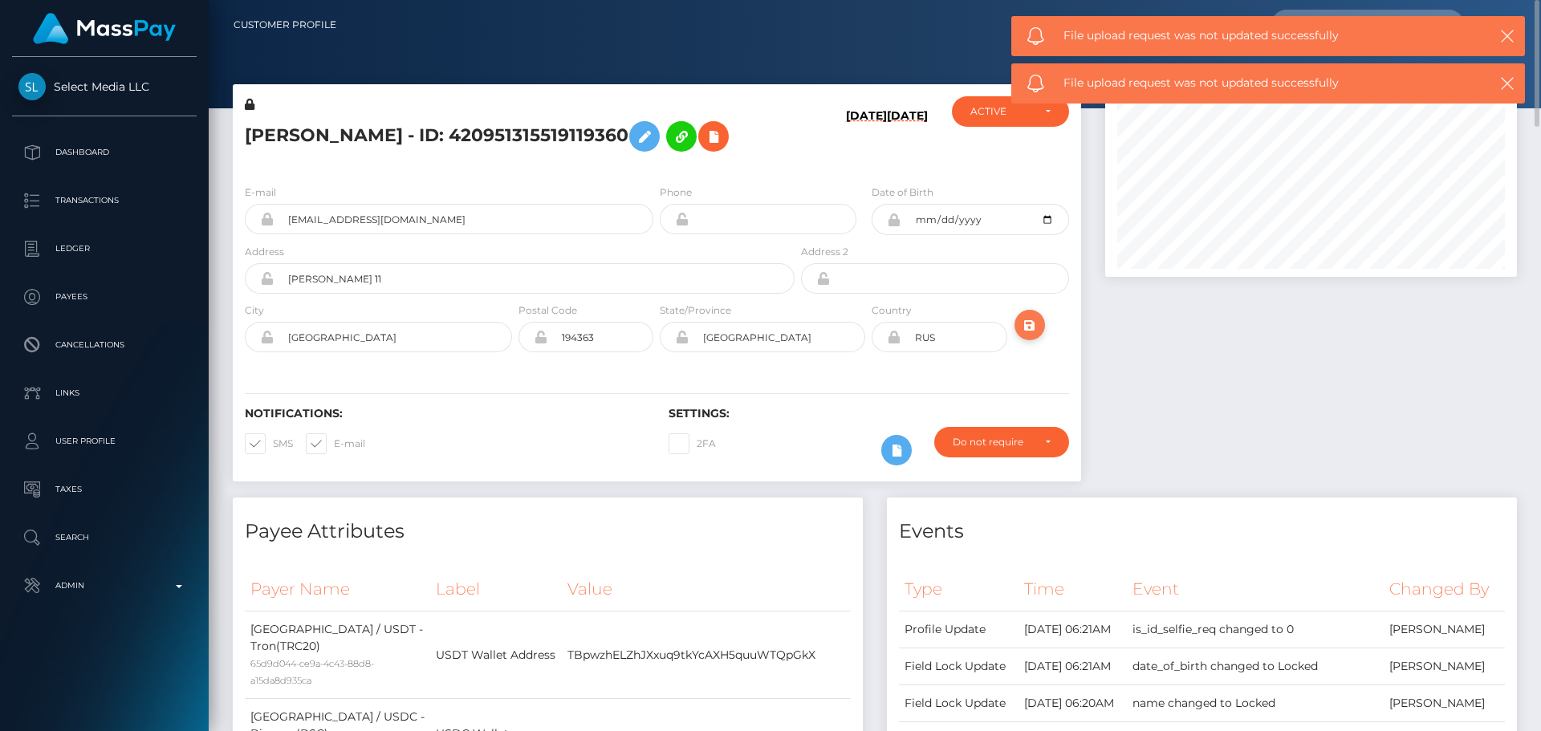
click at [1032, 336] on icon "submit" at bounding box center [1029, 325] width 19 height 20
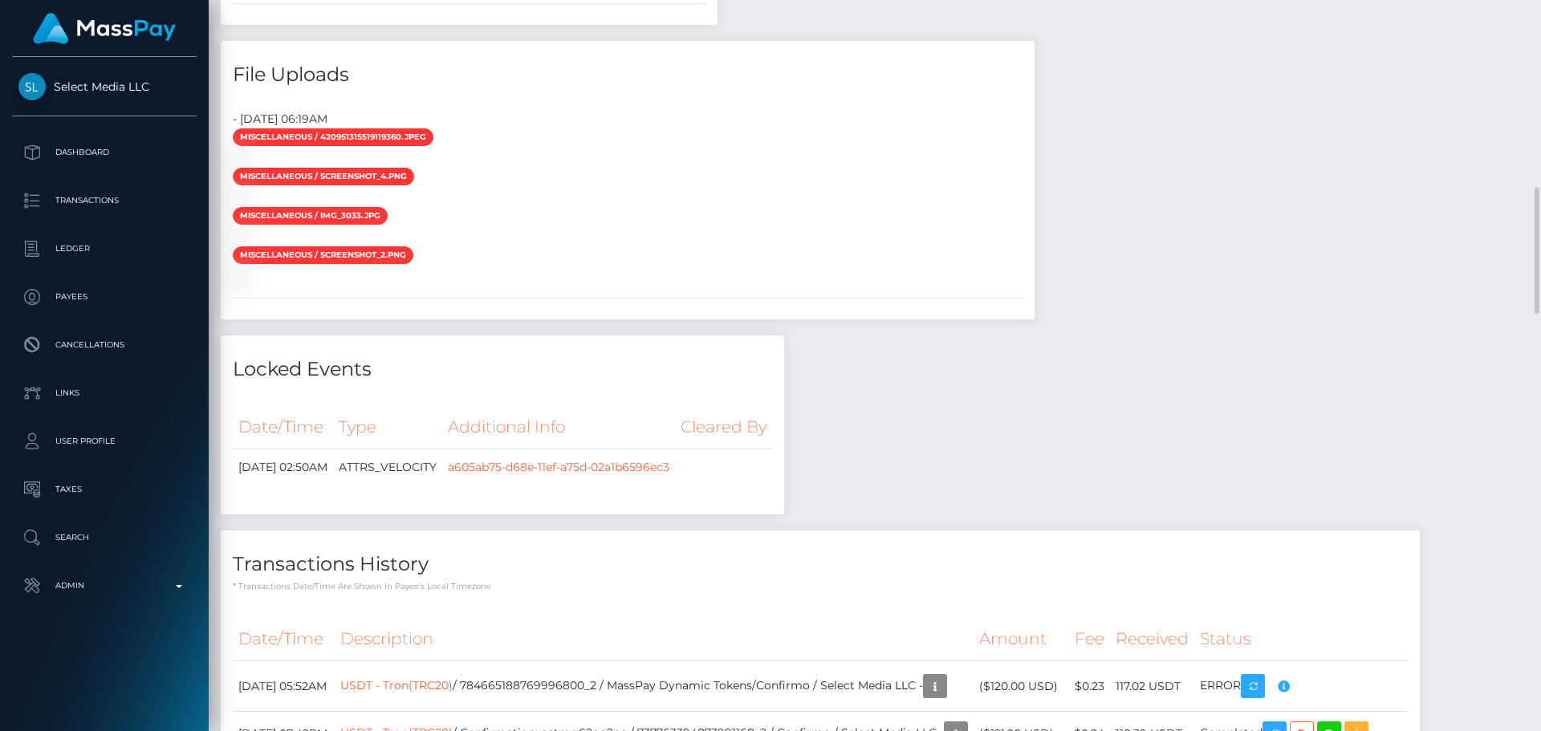
scroll to position [2248, 0]
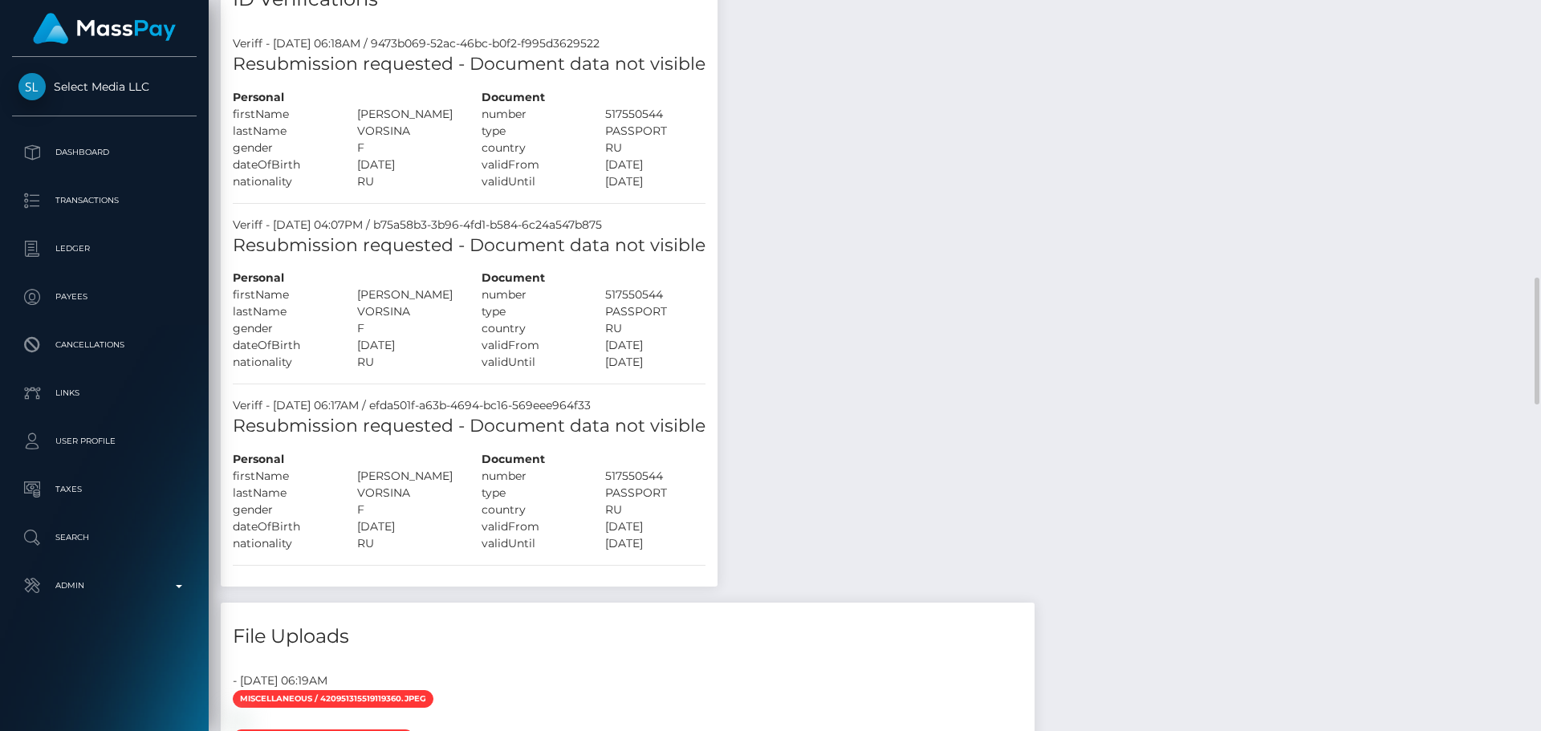
click at [946, 403] on div "Payee Attributes Payer Name Label Value Thailand / USDT - Tron(TRC20) 65d9d044-…" at bounding box center [875, 295] width 1309 height 2806
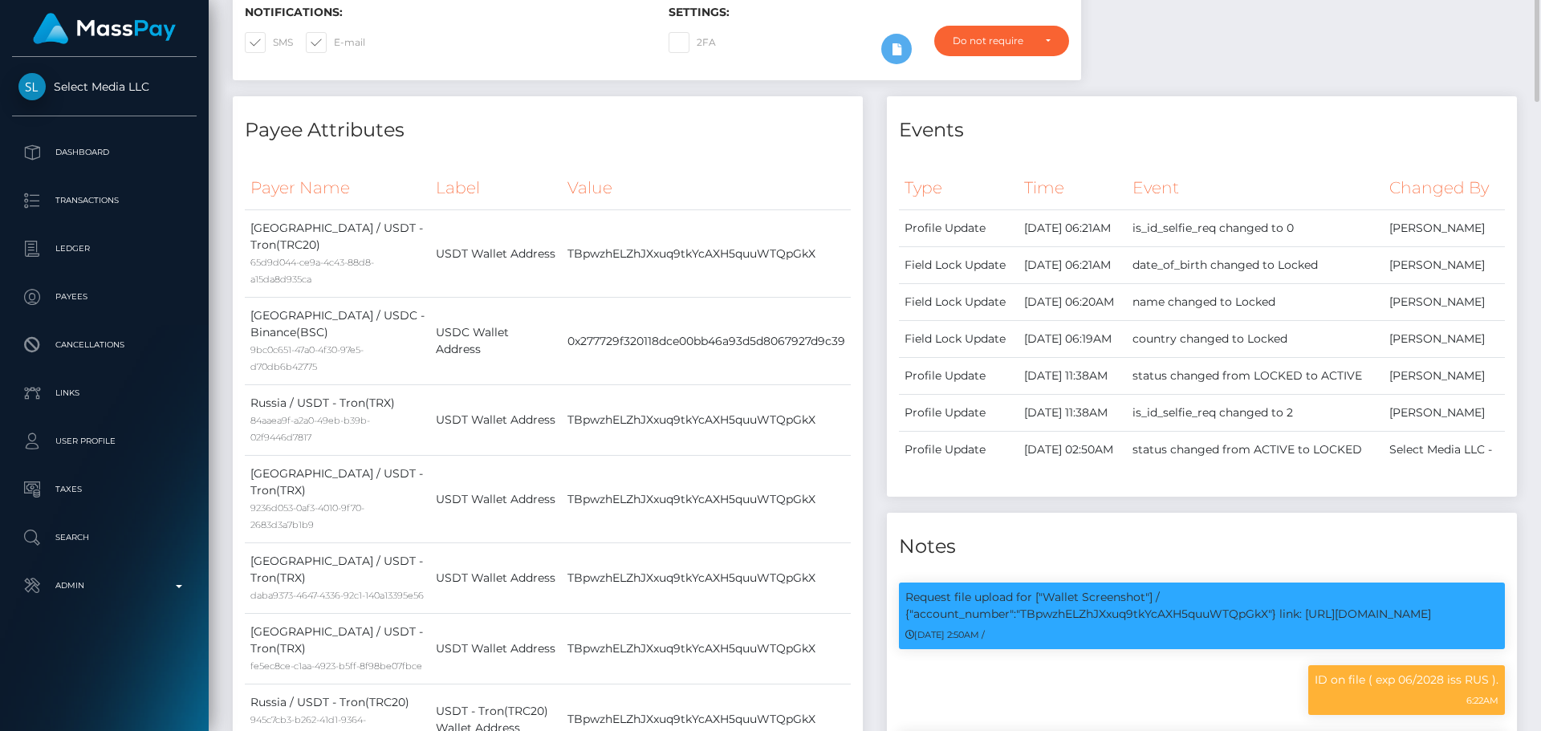
scroll to position [0, 0]
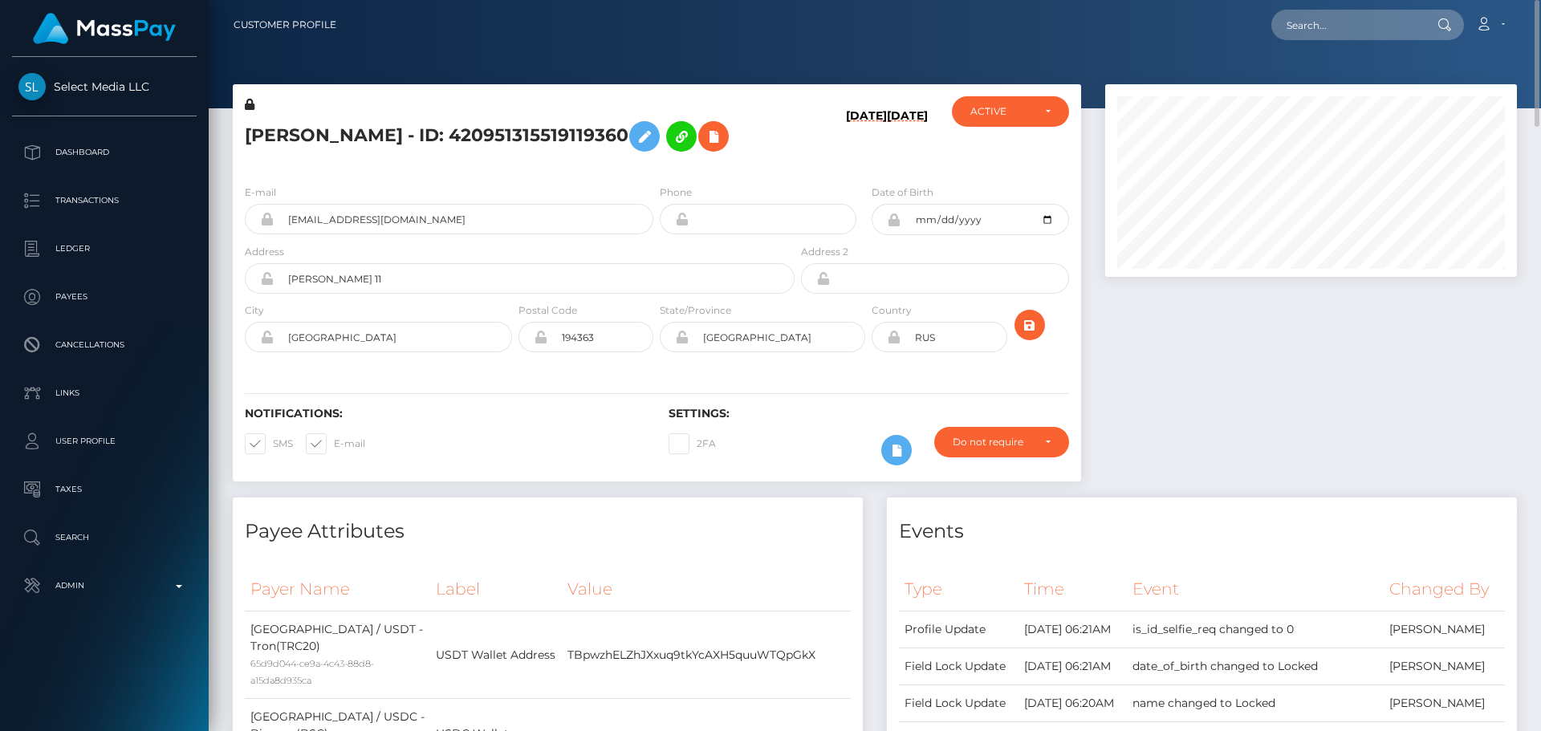
click at [517, 153] on h5 "[PERSON_NAME] - ID: 420951315519119360" at bounding box center [515, 136] width 541 height 47
click at [1024, 336] on icon "submit" at bounding box center [1029, 325] width 19 height 20
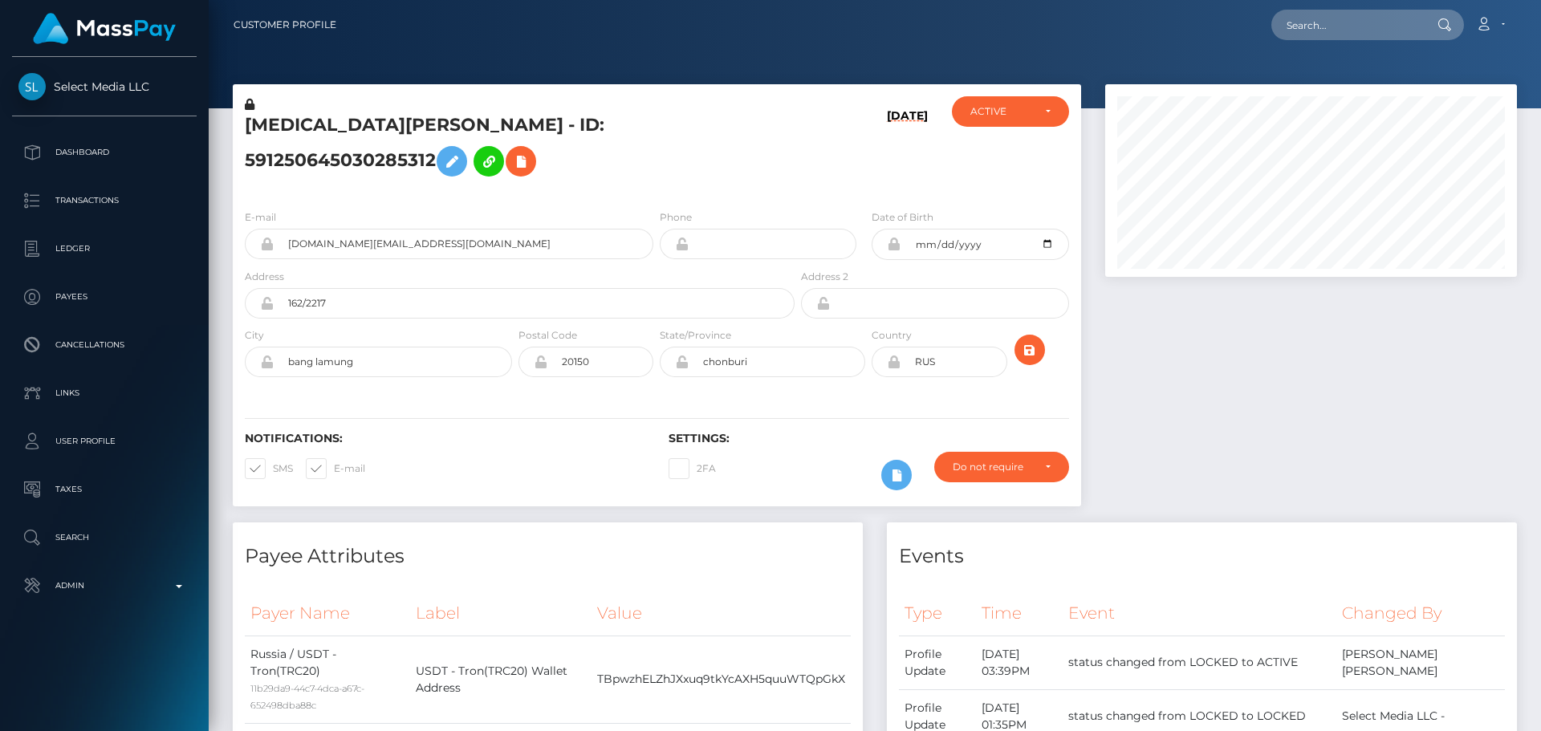
scroll to position [193, 413]
click at [787, 145] on div "[MEDICAL_DATA][PERSON_NAME] - ID: 591250645030285312" at bounding box center [515, 146] width 565 height 100
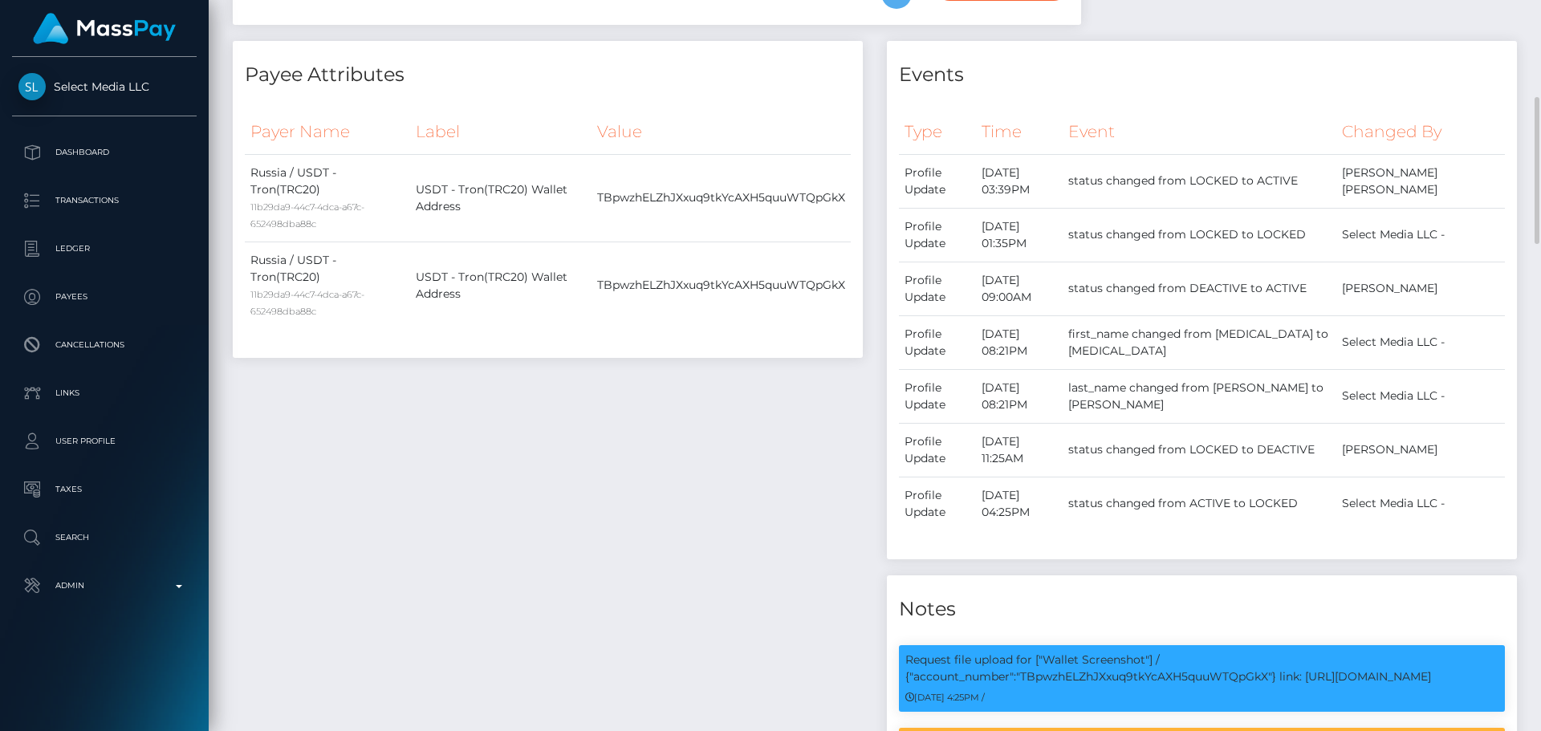
scroll to position [883, 0]
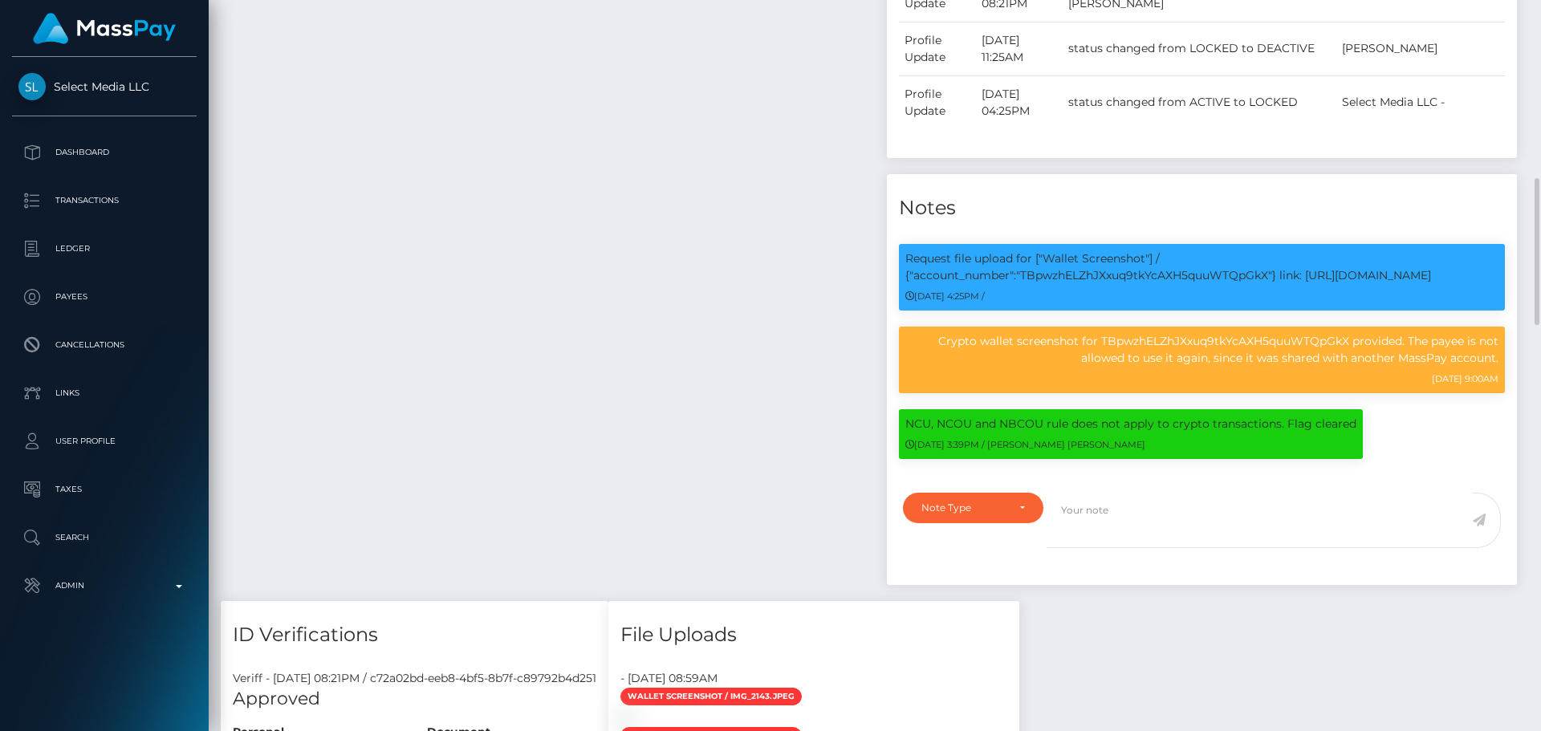
click at [767, 242] on div "Payee Attributes Payer Name Label Value Russia / USDT - Tron(TRC20) 11b29da9-44…" at bounding box center [548, 121] width 654 height 962
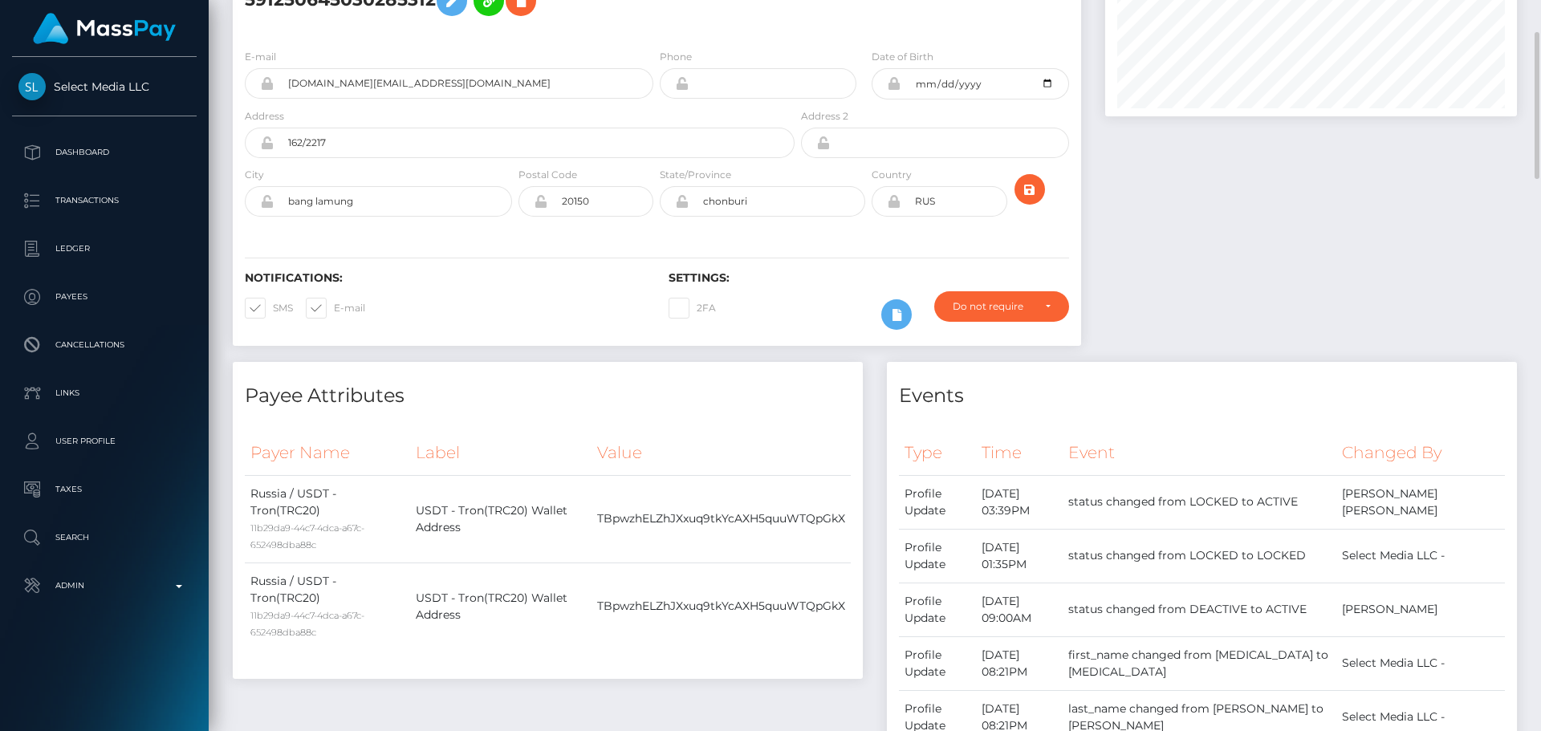
scroll to position [0, 0]
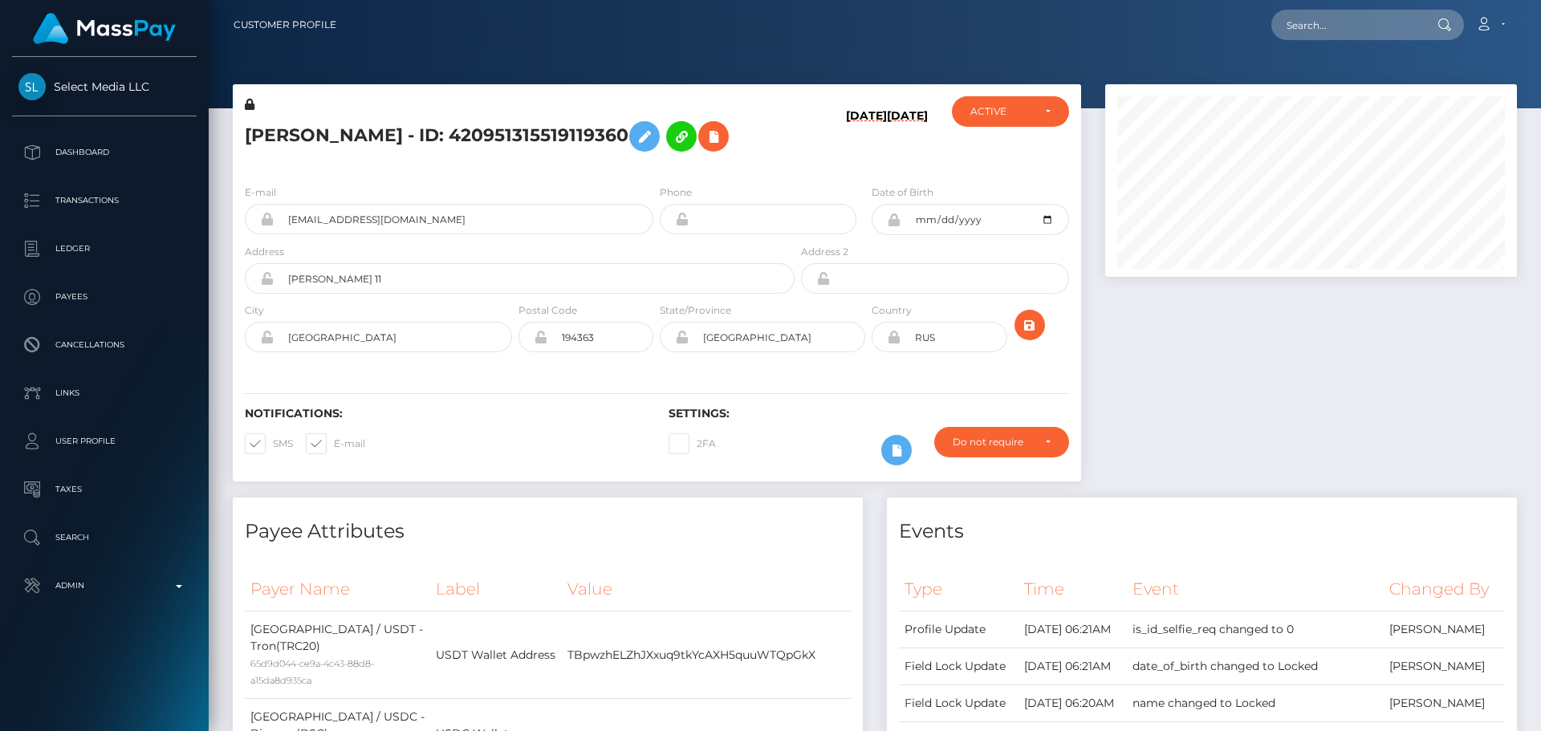
scroll to position [193, 413]
click at [412, 134] on h5 "[PERSON_NAME] - ID: 420951315519119360" at bounding box center [515, 136] width 541 height 47
click at [412, 134] on h5 "Aleksandra Igorevna Vorsina - ID: 420951315519119360" at bounding box center [515, 136] width 541 height 47
copy h5 "Aleksandra Igorevna Vorsina - ID: 420951315519119360"
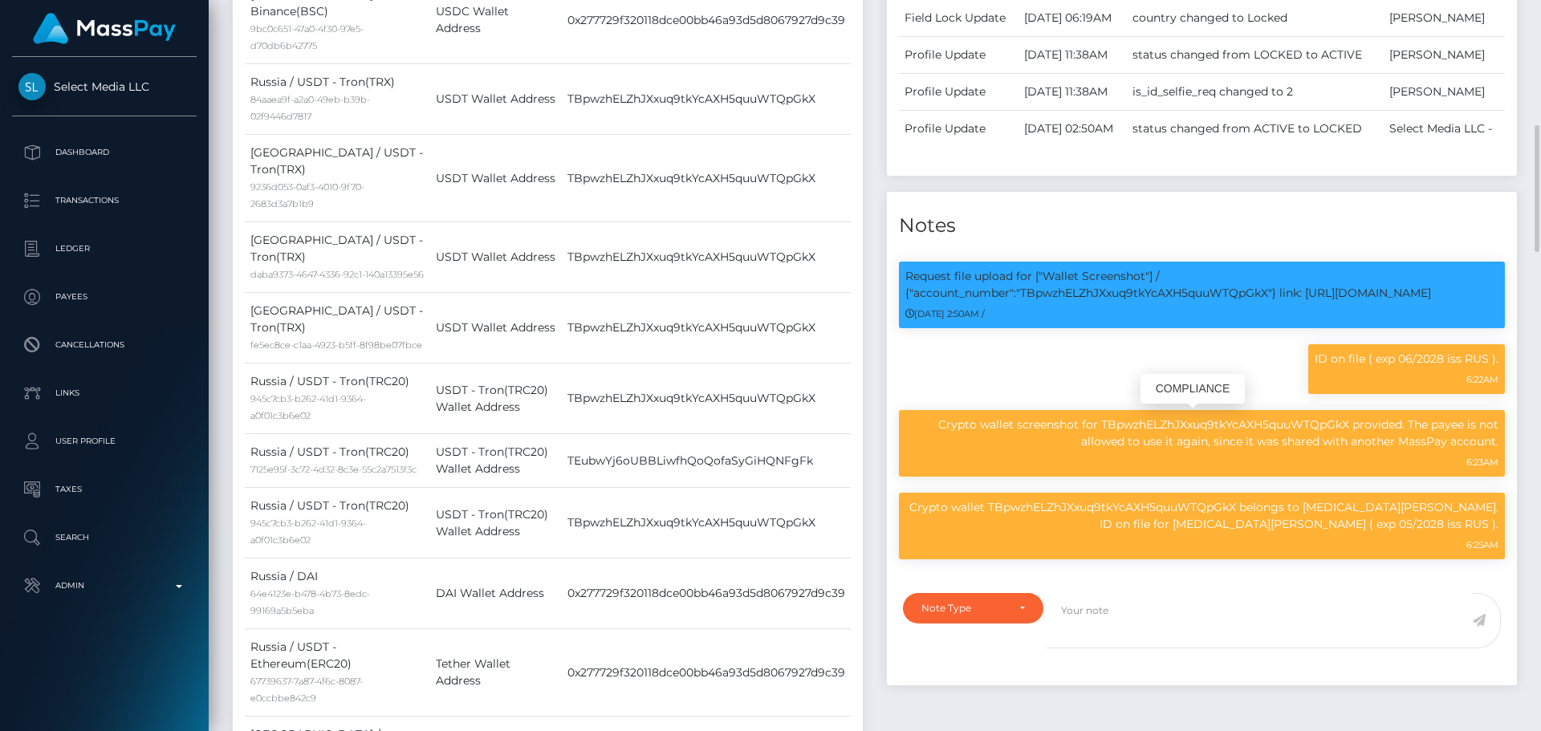
click at [1107, 302] on p "Request file upload for ["Wallet Screenshot"] / {"account_number":"TBpwzhELZhJX…" at bounding box center [1202, 285] width 593 height 34
copy p "TBpwzhELZhJXxuq9tkYcAXH5quuWTQpGkX"
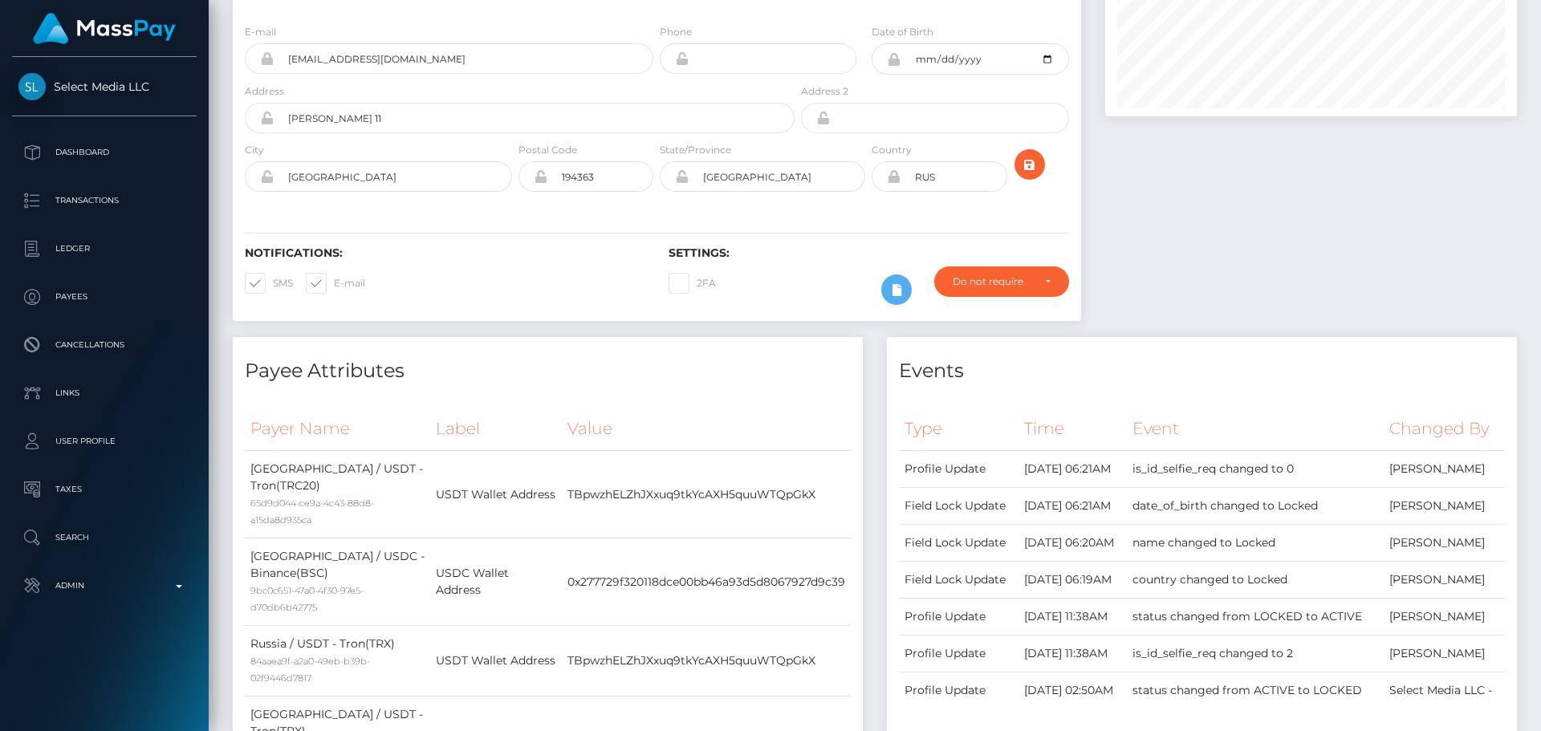
scroll to position [0, 0]
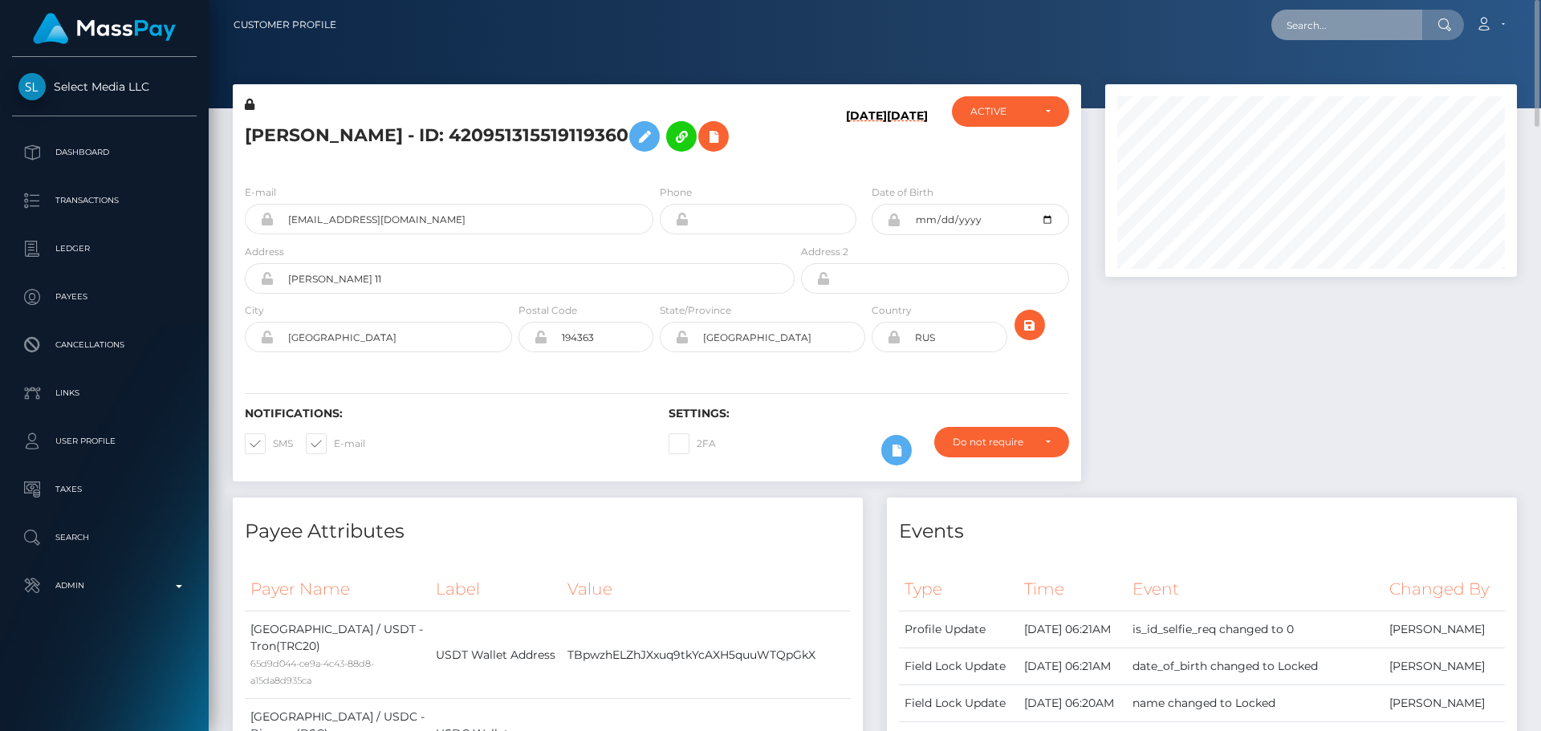
click at [1373, 26] on input "text" at bounding box center [1347, 25] width 151 height 31
paste input "317457778664812544"
type input "317457778664812544"
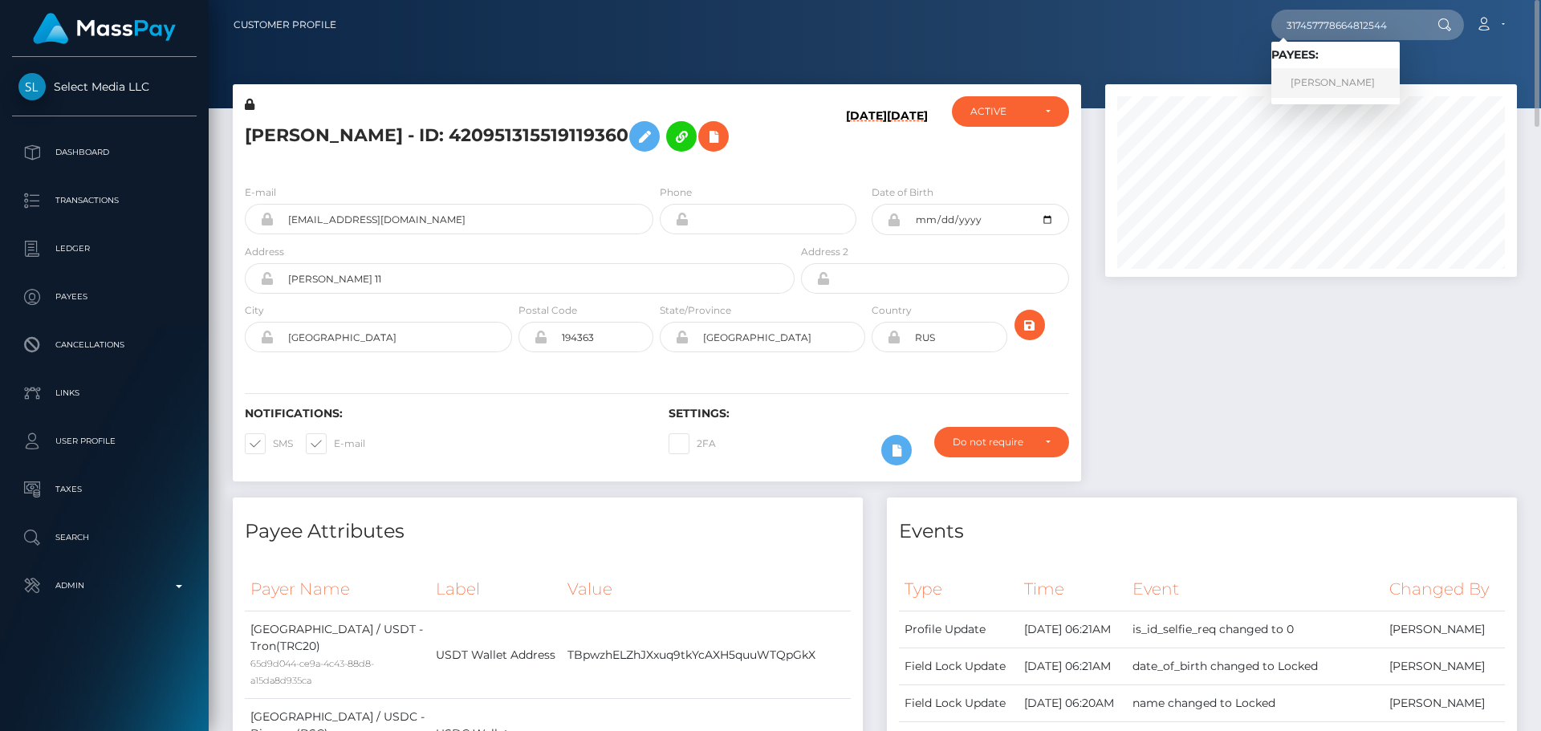
click at [1310, 94] on link "Valeriia Olegovna Kovaleva" at bounding box center [1336, 83] width 128 height 30
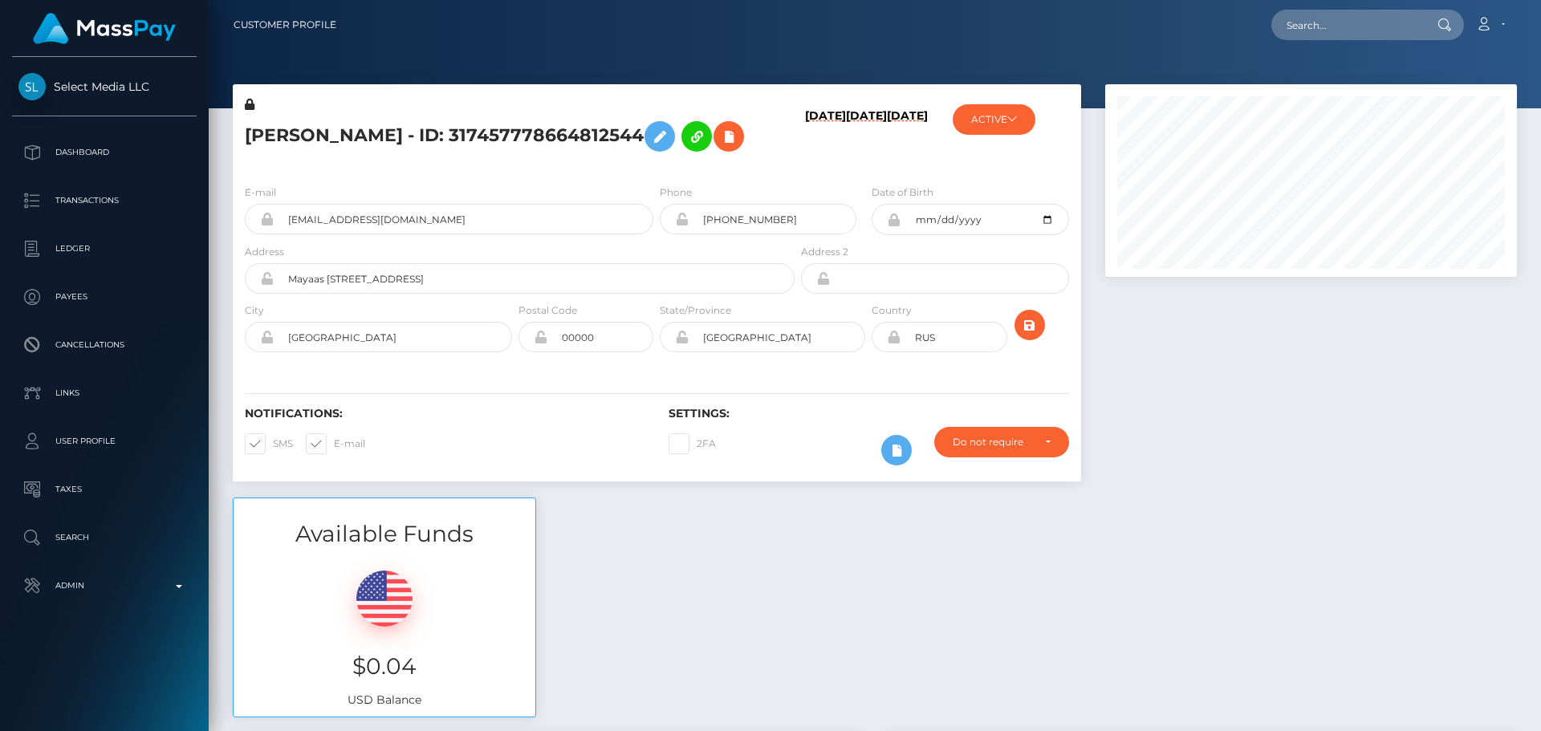
scroll to position [193, 413]
click at [816, 425] on div "Notifications: SMS E-mail Settings: 2FA" at bounding box center [657, 424] width 849 height 113
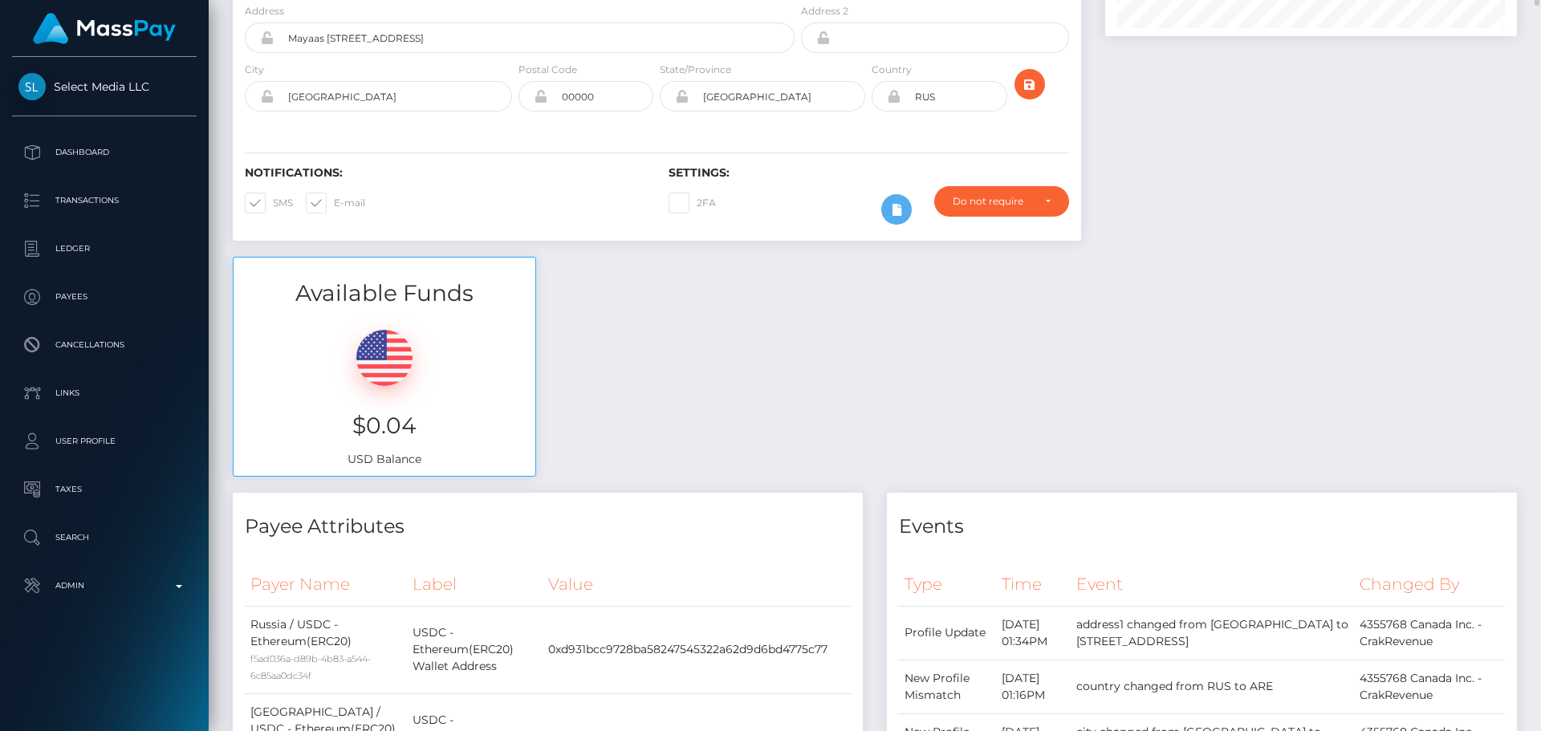
scroll to position [0, 0]
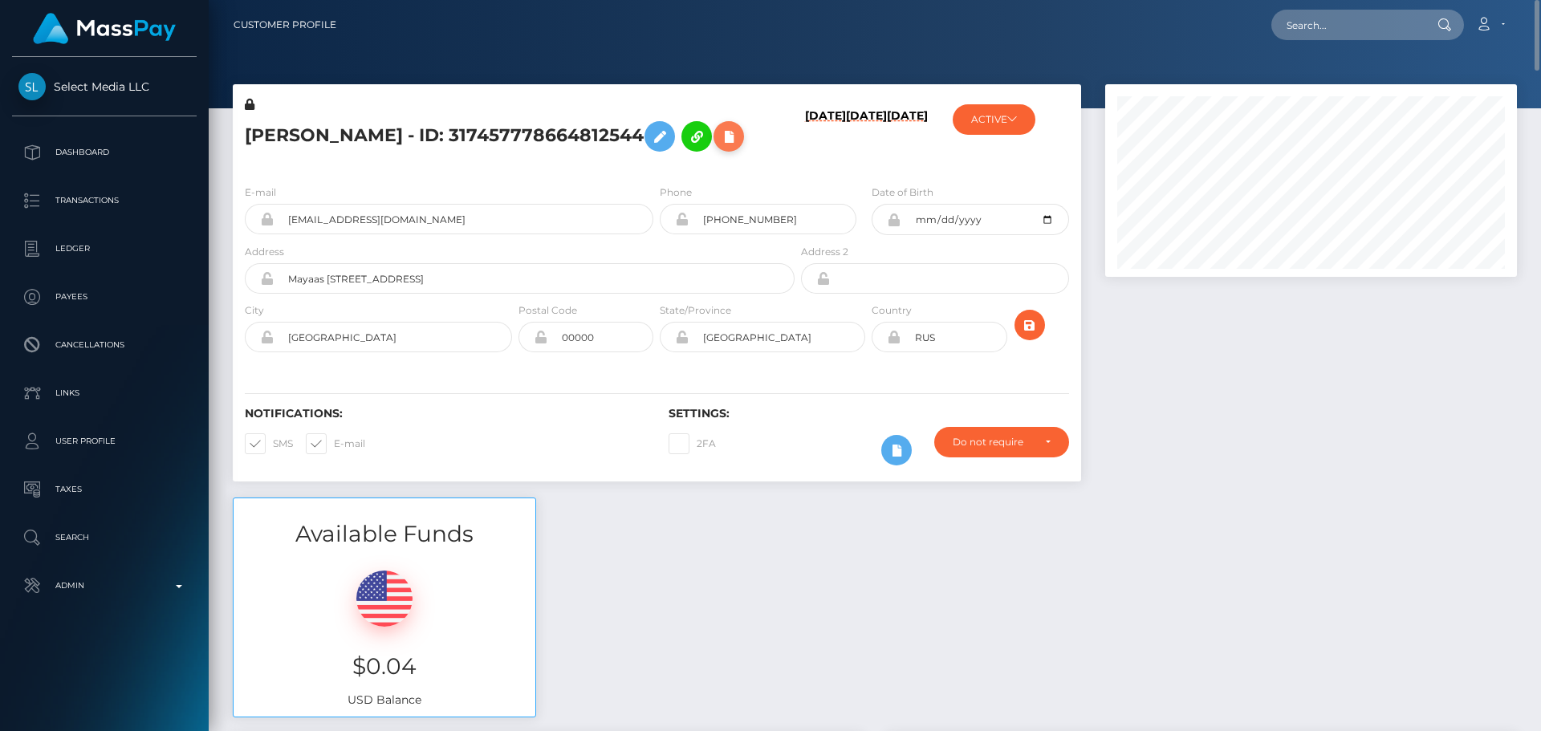
click at [719, 147] on icon at bounding box center [728, 137] width 19 height 20
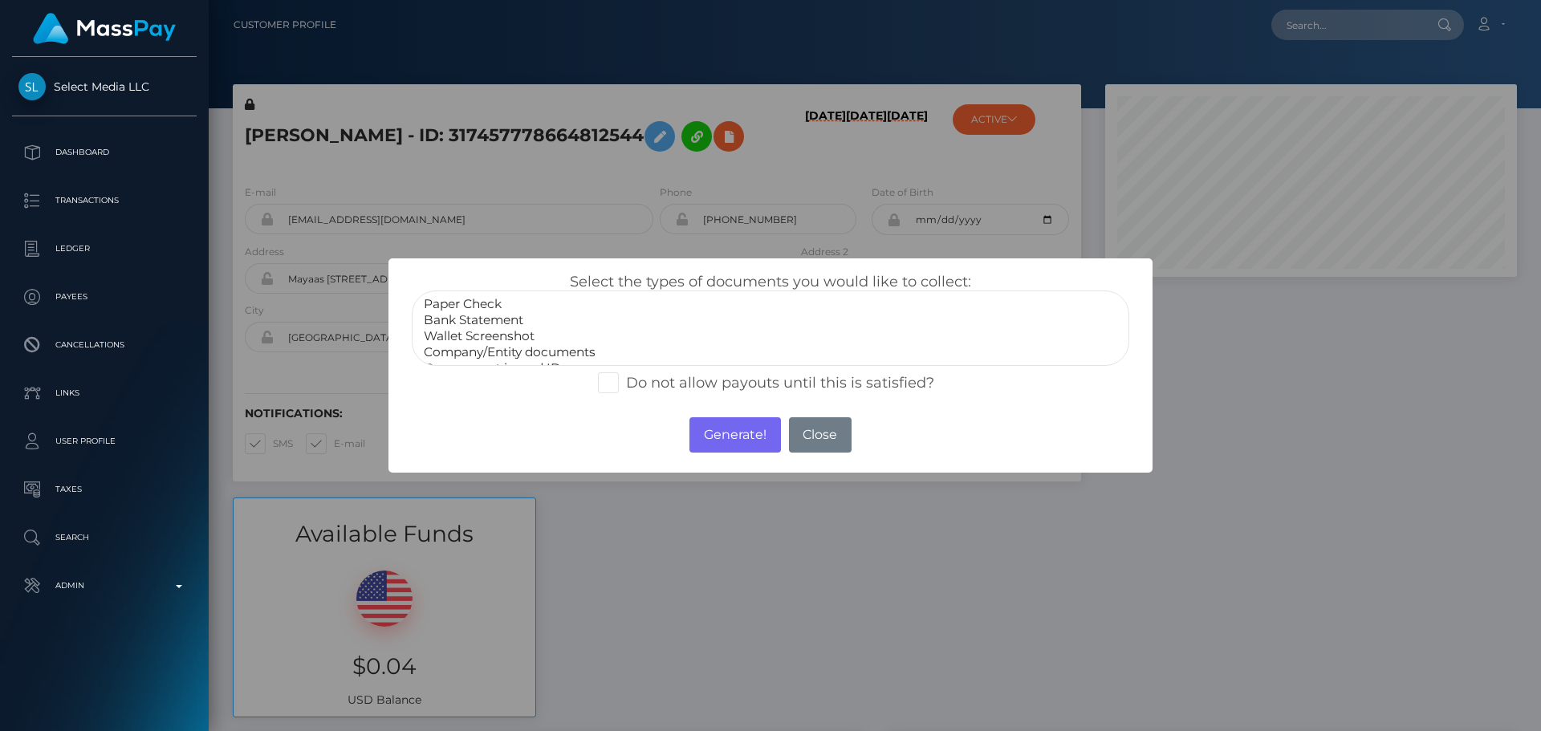
select select "Bank Statement"
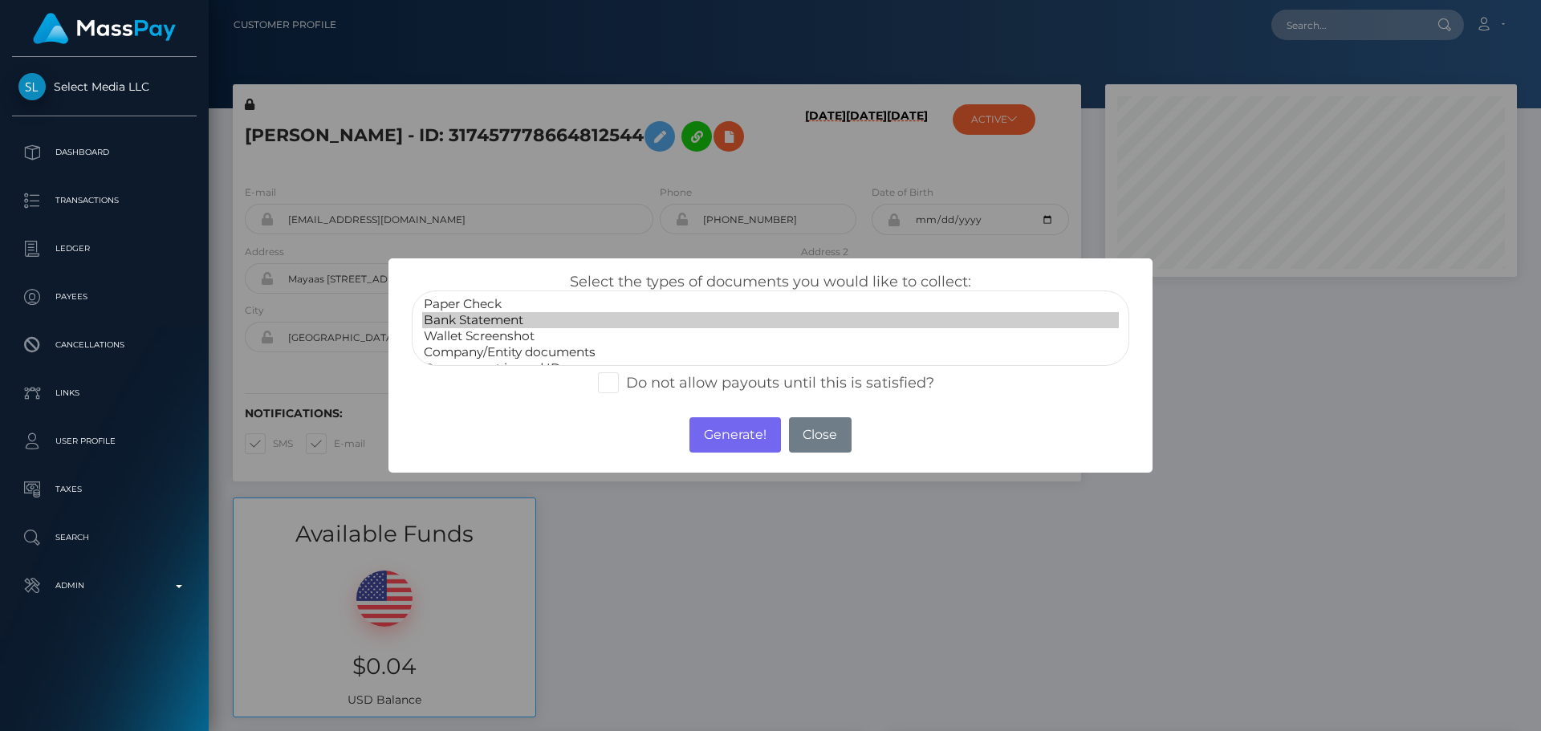
click at [500, 321] on option "Bank Statement" at bounding box center [770, 320] width 697 height 16
click at [750, 453] on button "Generate!" at bounding box center [735, 434] width 91 height 35
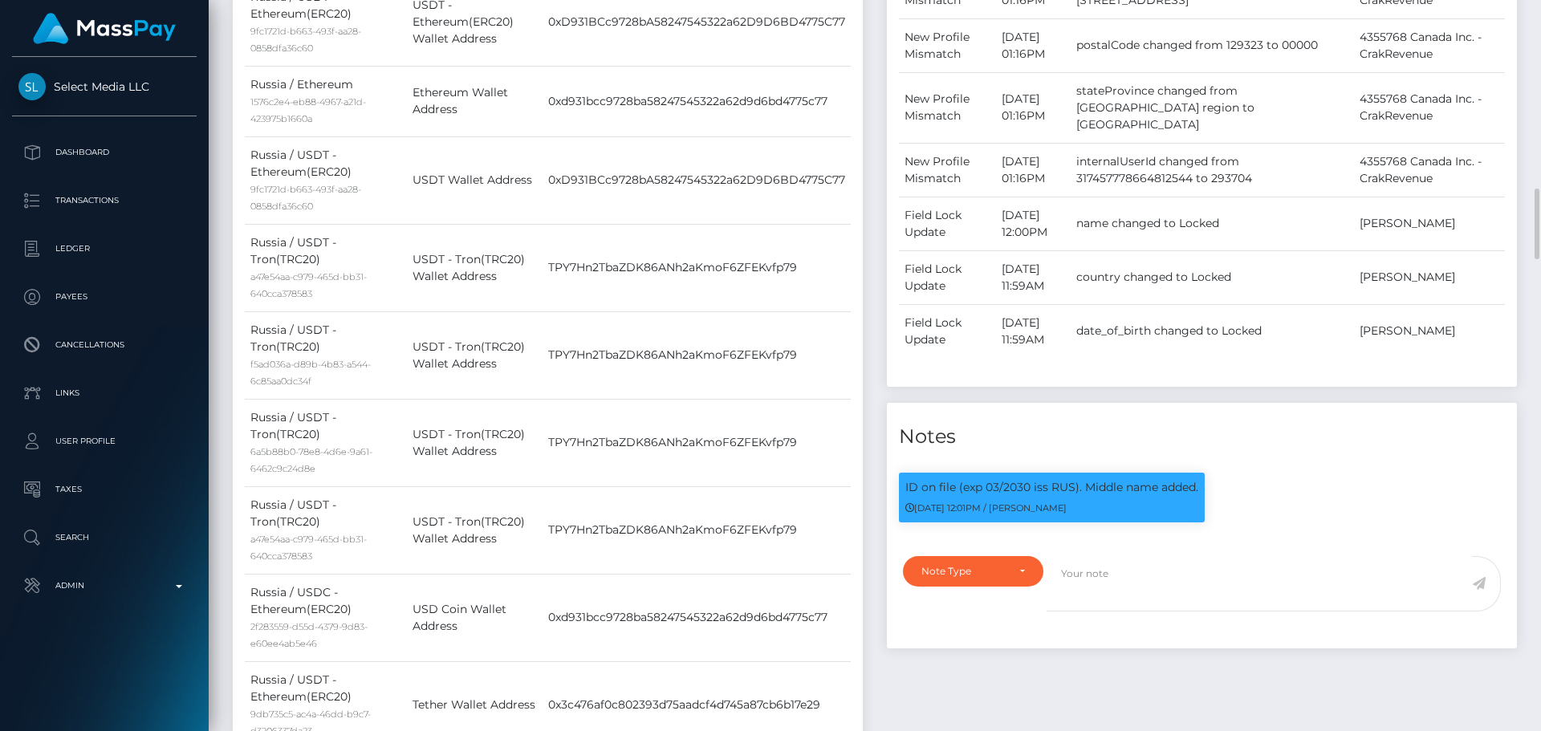
scroll to position [1445, 0]
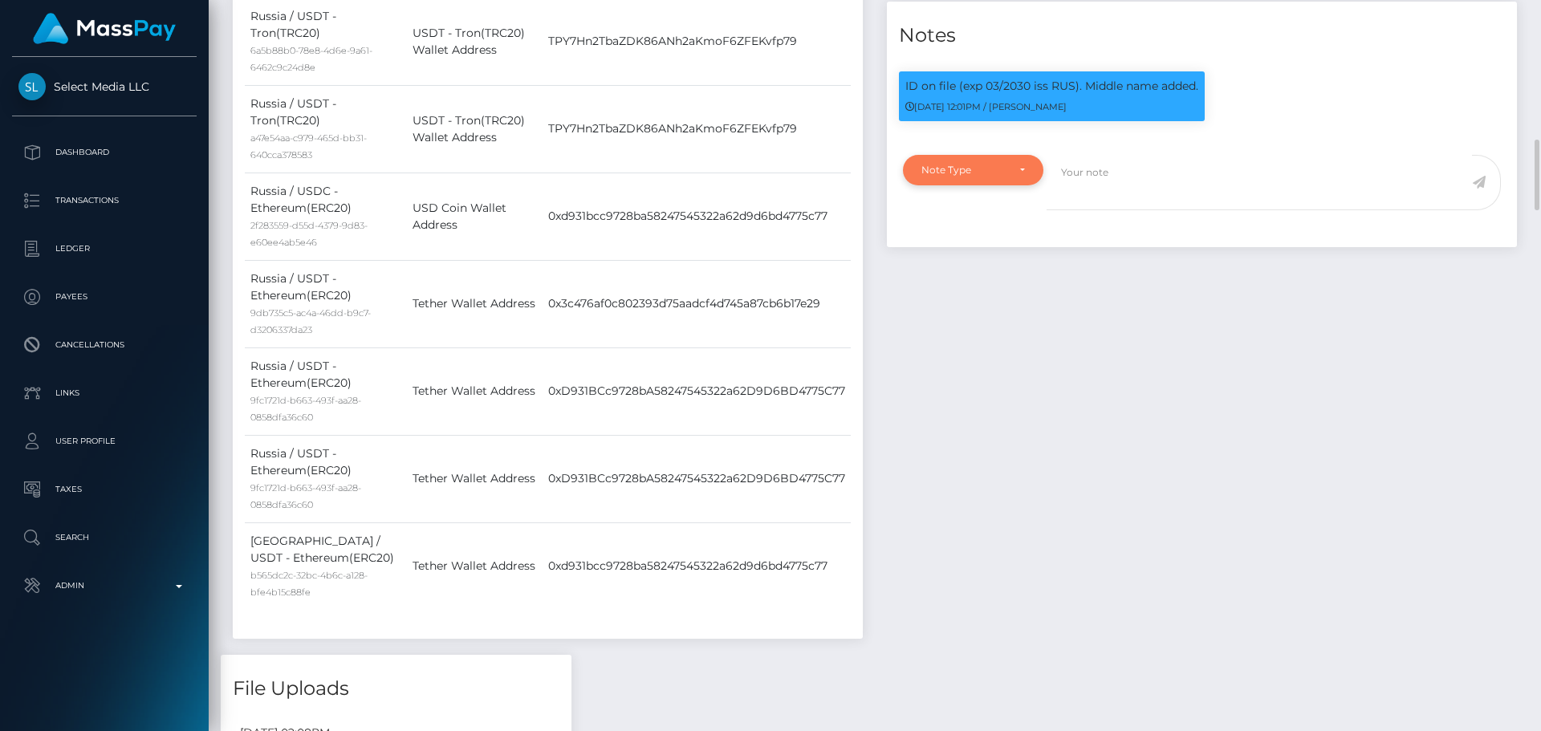
click at [1020, 177] on div "Note Type" at bounding box center [974, 170] width 104 height 13
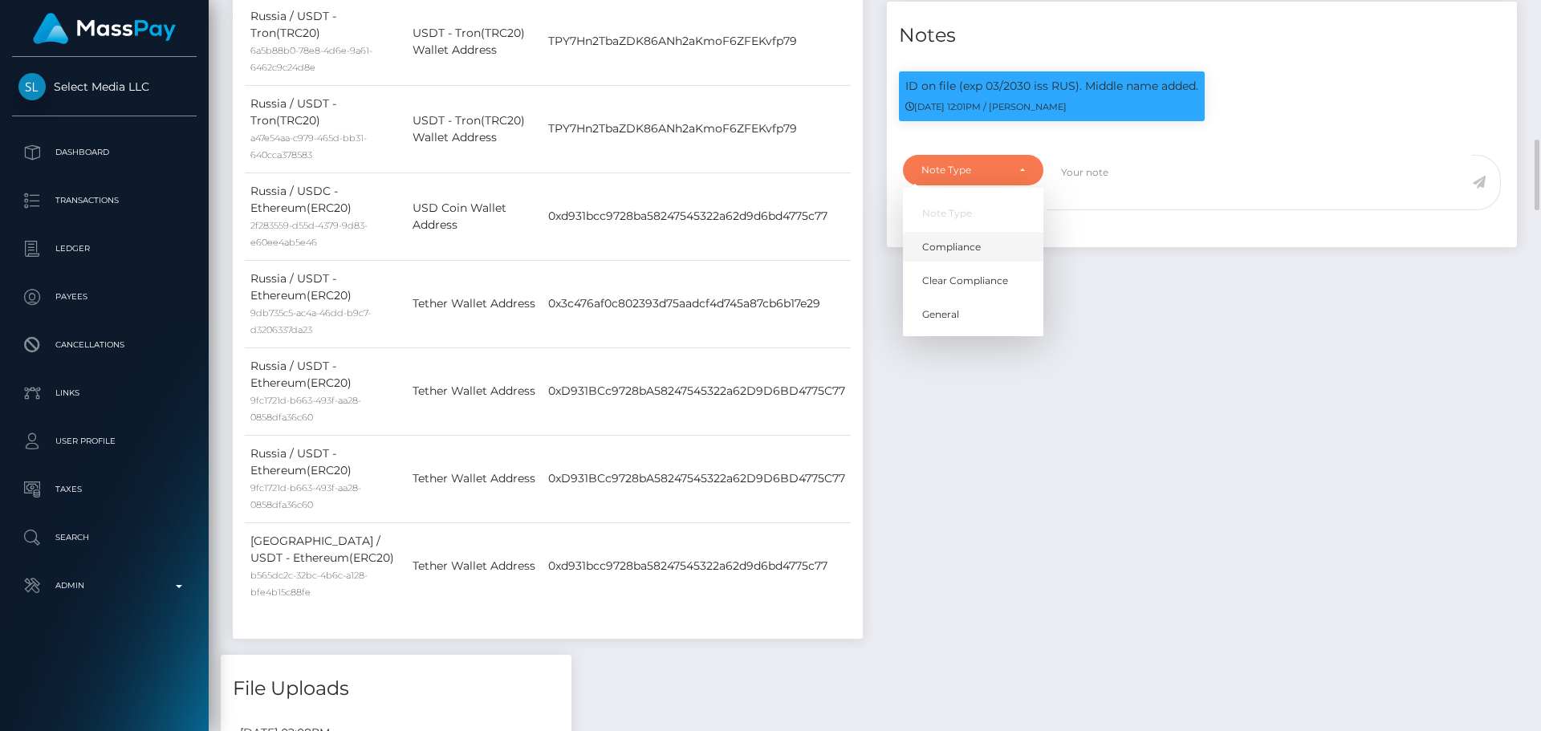
drag, startPoint x: 982, startPoint y: 272, endPoint x: 1064, endPoint y: 218, distance: 98.0
click at [982, 262] on link "Compliance" at bounding box center [973, 247] width 140 height 30
select select "COMPLIANCE"
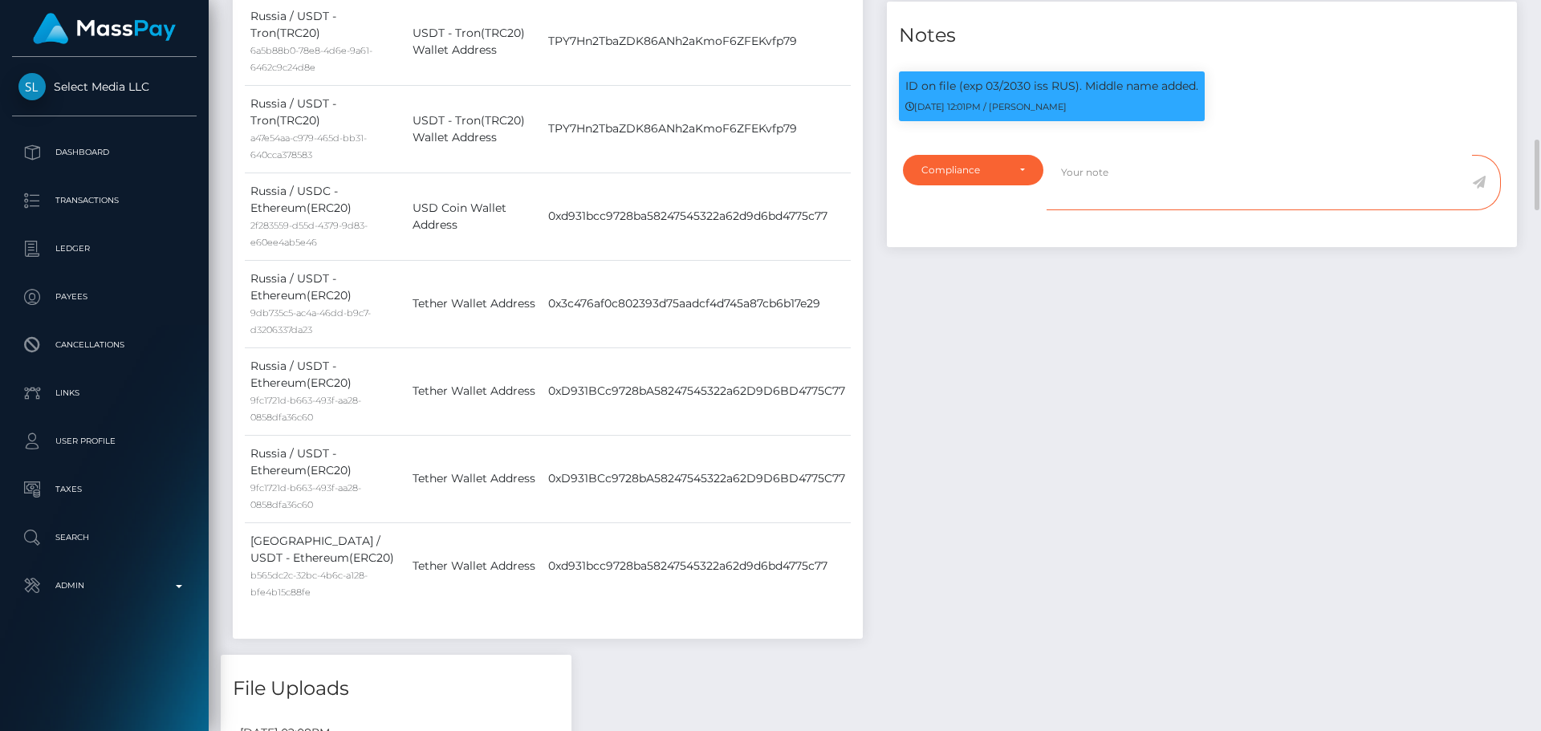
click at [1089, 202] on textarea at bounding box center [1259, 182] width 425 height 55
type textarea "P"
paste textarea "90012905"
type textarea "Bank statement's password is 90012905."
click at [1476, 189] on icon at bounding box center [1479, 182] width 14 height 13
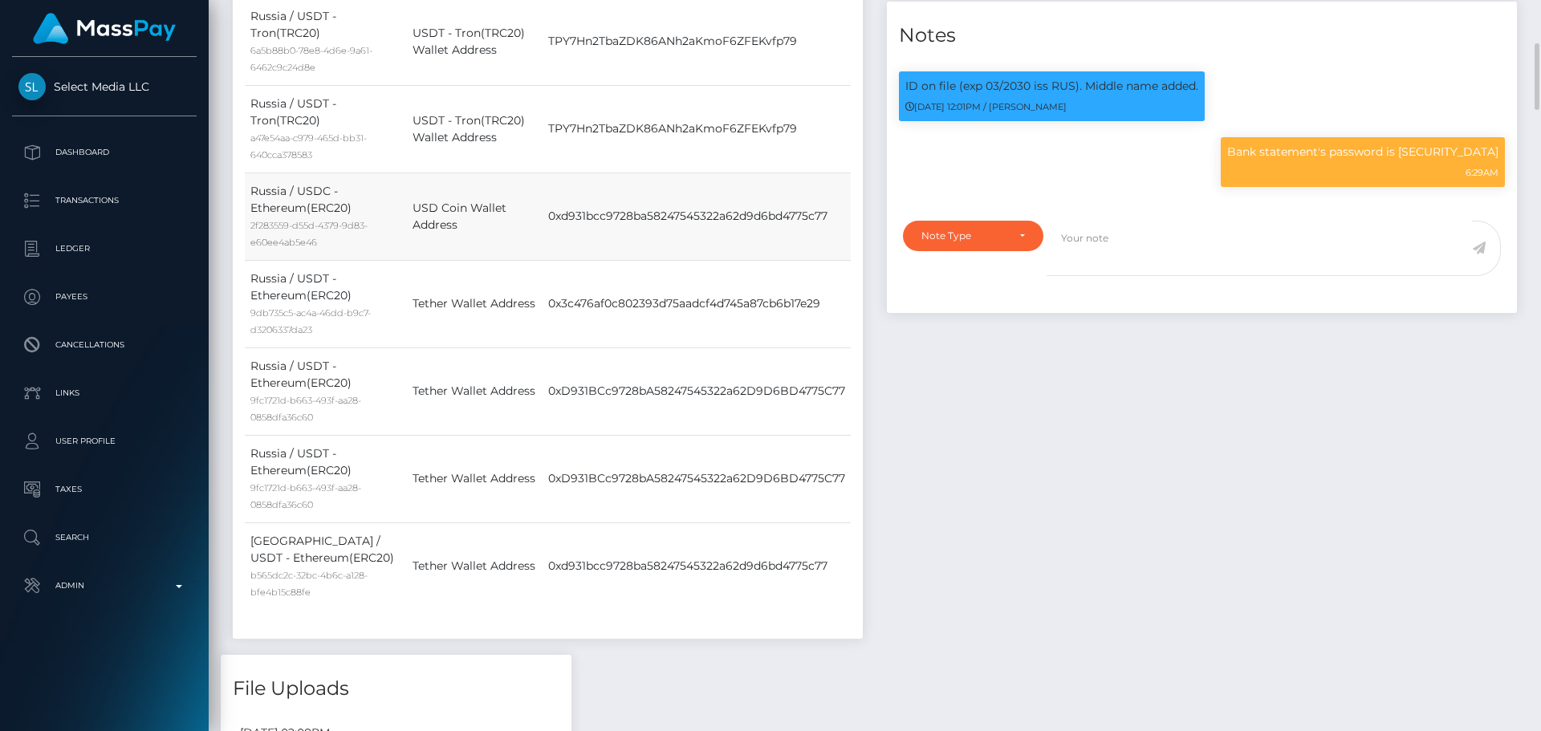
scroll to position [1365, 0]
